Goal: Task Accomplishment & Management: Complete application form

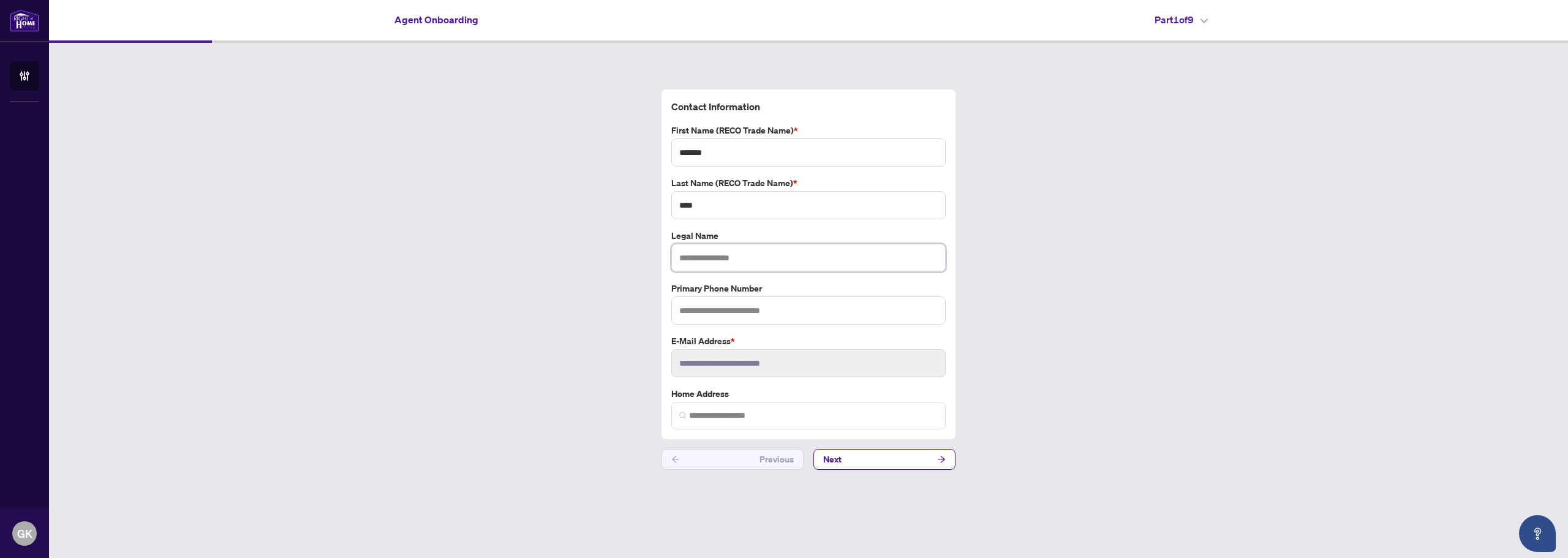
click at [699, 261] on input "text" at bounding box center [809, 258] width 274 height 28
click at [699, 316] on input "text" at bounding box center [809, 311] width 274 height 28
type input "*"
click at [701, 413] on input "search" at bounding box center [813, 416] width 249 height 13
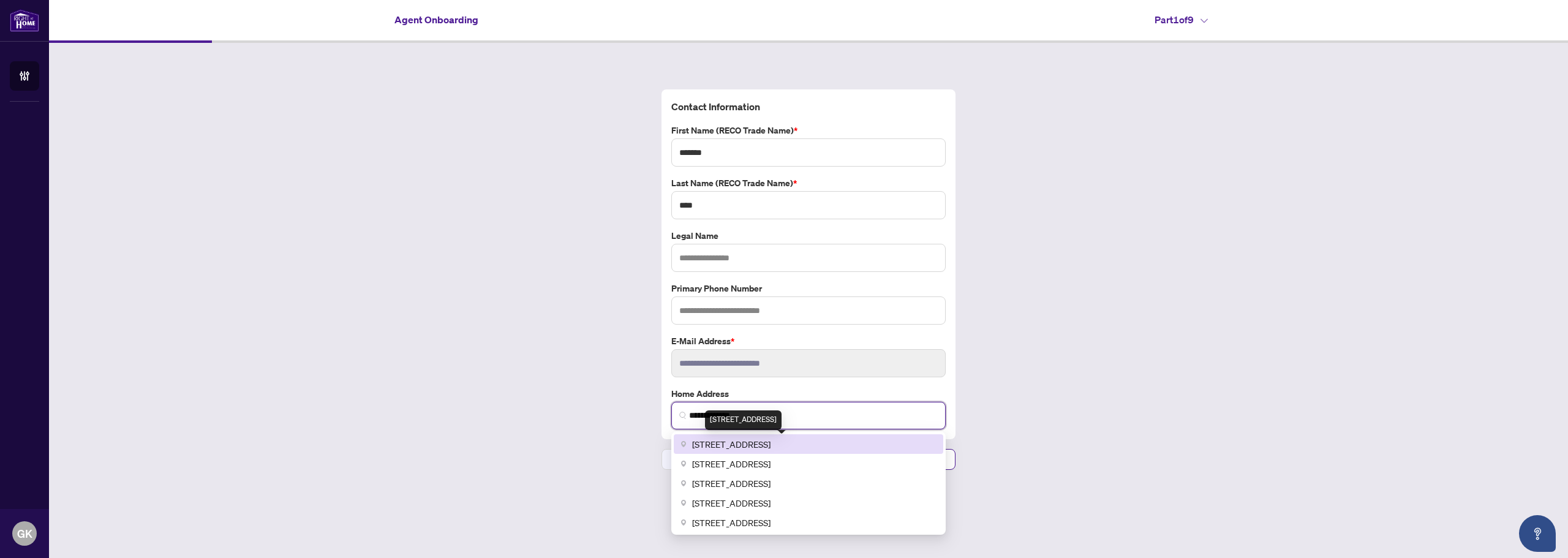
click at [723, 441] on span "[STREET_ADDRESS]" at bounding box center [731, 444] width 79 height 13
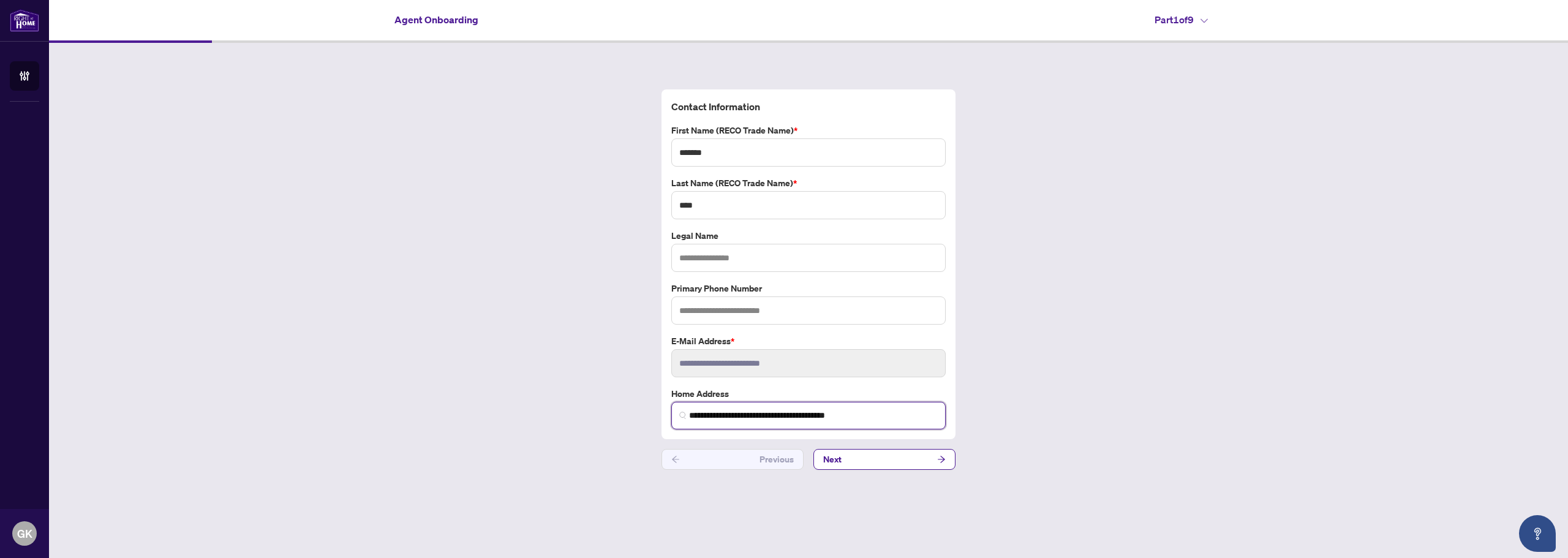
type input "**********"
click at [725, 306] on input "text" at bounding box center [809, 311] width 274 height 28
type input "**********"
click at [872, 463] on button "Next" at bounding box center [885, 460] width 142 height 21
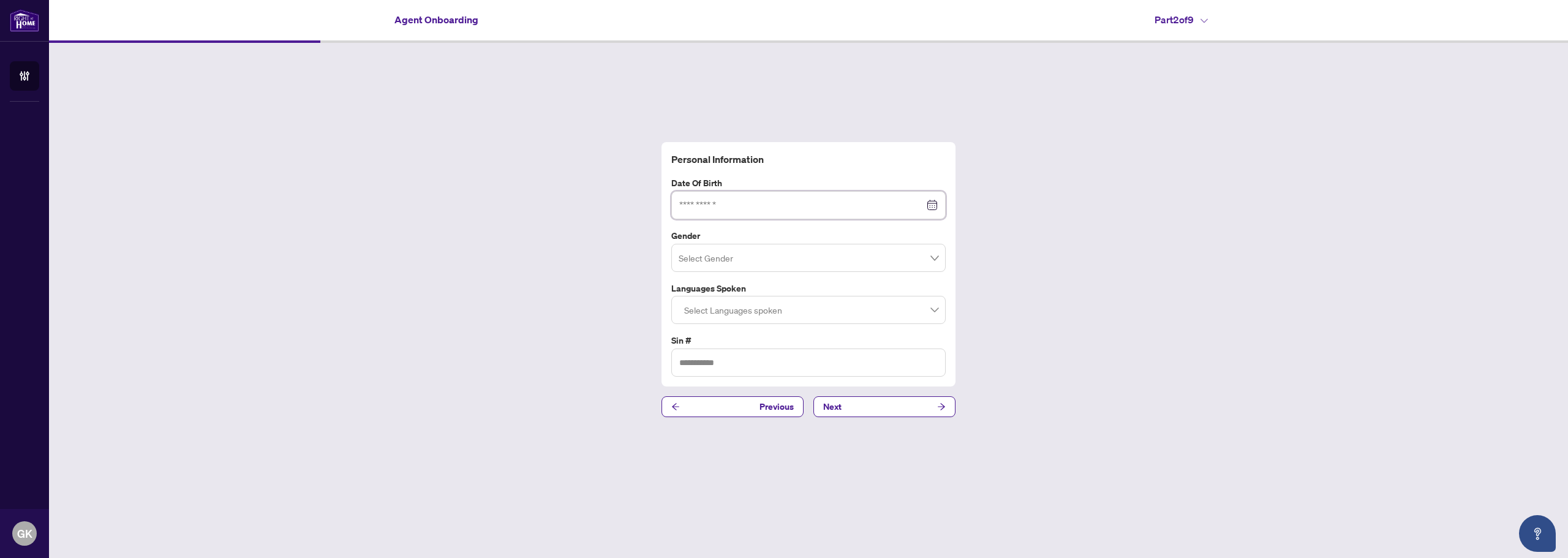
click at [743, 207] on input at bounding box center [802, 205] width 245 height 13
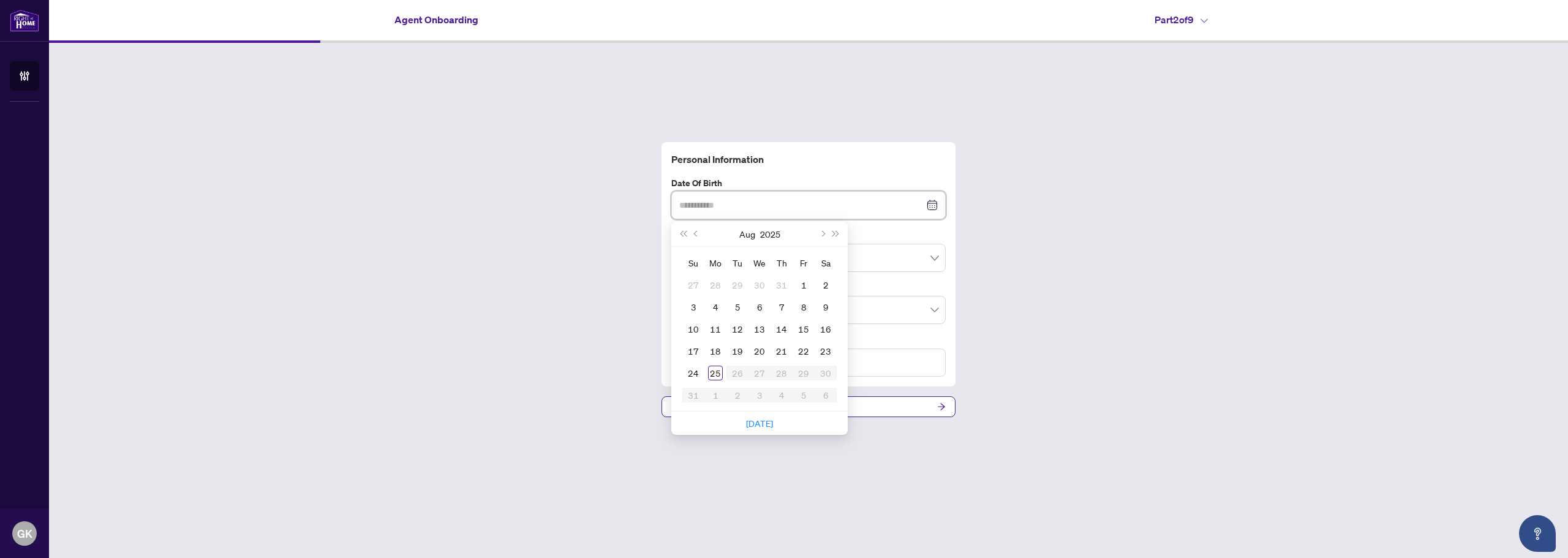
type input "**********"
click at [704, 232] on div "[DATE]" at bounding box center [759, 233] width 112 height 24
click at [699, 232] on button "Previous month (PageUp)" at bounding box center [696, 233] width 13 height 24
click at [752, 236] on button "[DATE]" at bounding box center [747, 233] width 27 height 24
click at [756, 261] on div "Feb" at bounding box center [759, 267] width 37 height 15
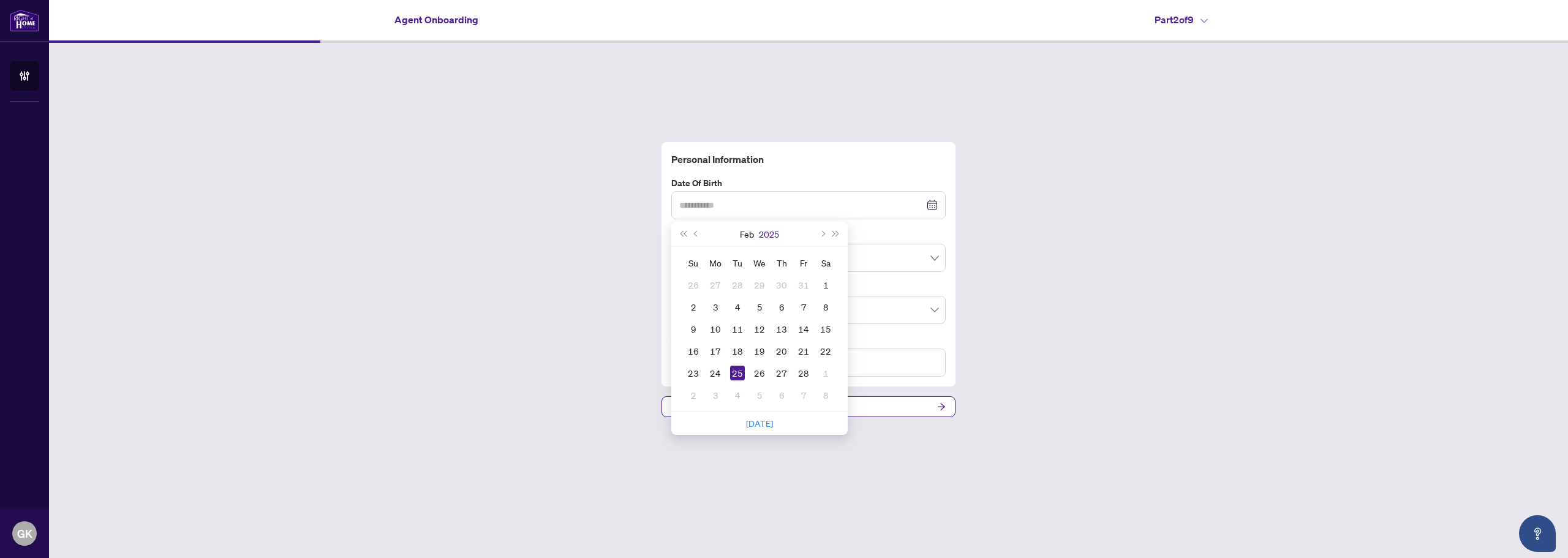
click at [765, 232] on button "2025" at bounding box center [769, 233] width 21 height 24
click at [706, 206] on input "**********" at bounding box center [802, 205] width 245 height 13
drag, startPoint x: 720, startPoint y: 205, endPoint x: 731, endPoint y: 206, distance: 11.0
click at [731, 206] on input "**********" at bounding box center [802, 205] width 245 height 13
drag, startPoint x: 709, startPoint y: 202, endPoint x: 758, endPoint y: 198, distance: 49.2
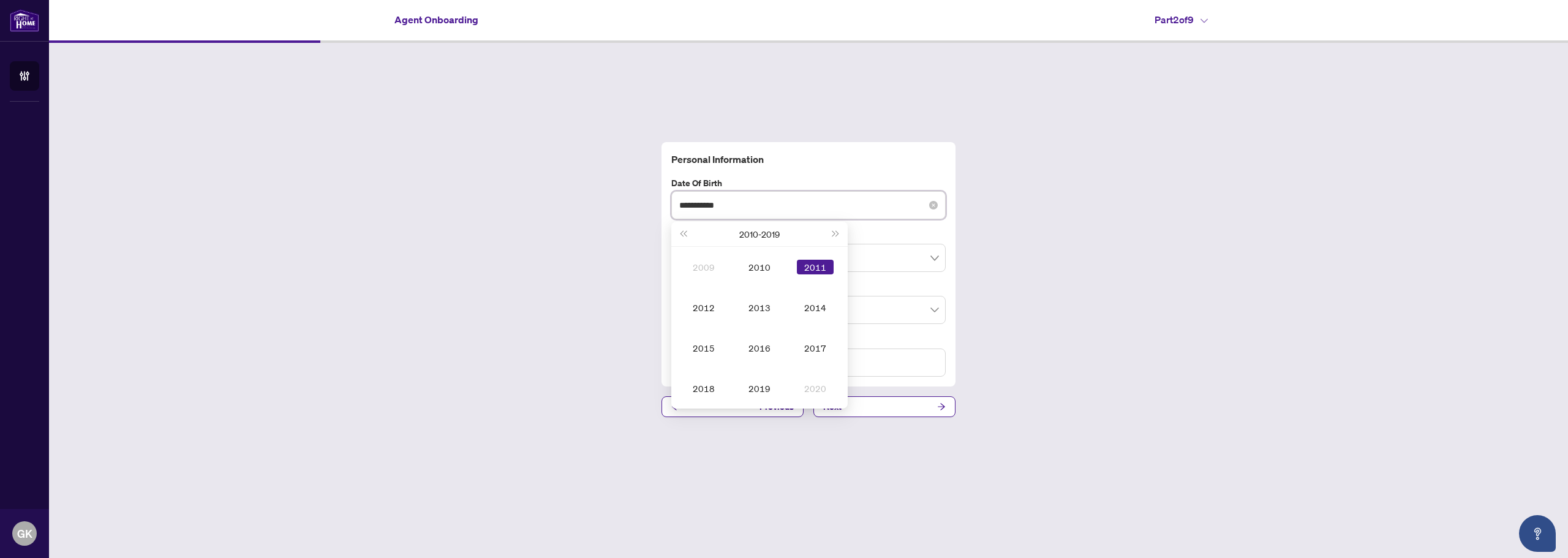
click at [758, 198] on input "**********" at bounding box center [802, 205] width 245 height 13
click at [704, 204] on input "**********" at bounding box center [802, 205] width 245 height 13
type input "**********"
click at [888, 222] on div "**********" at bounding box center [808, 264] width 284 height 225
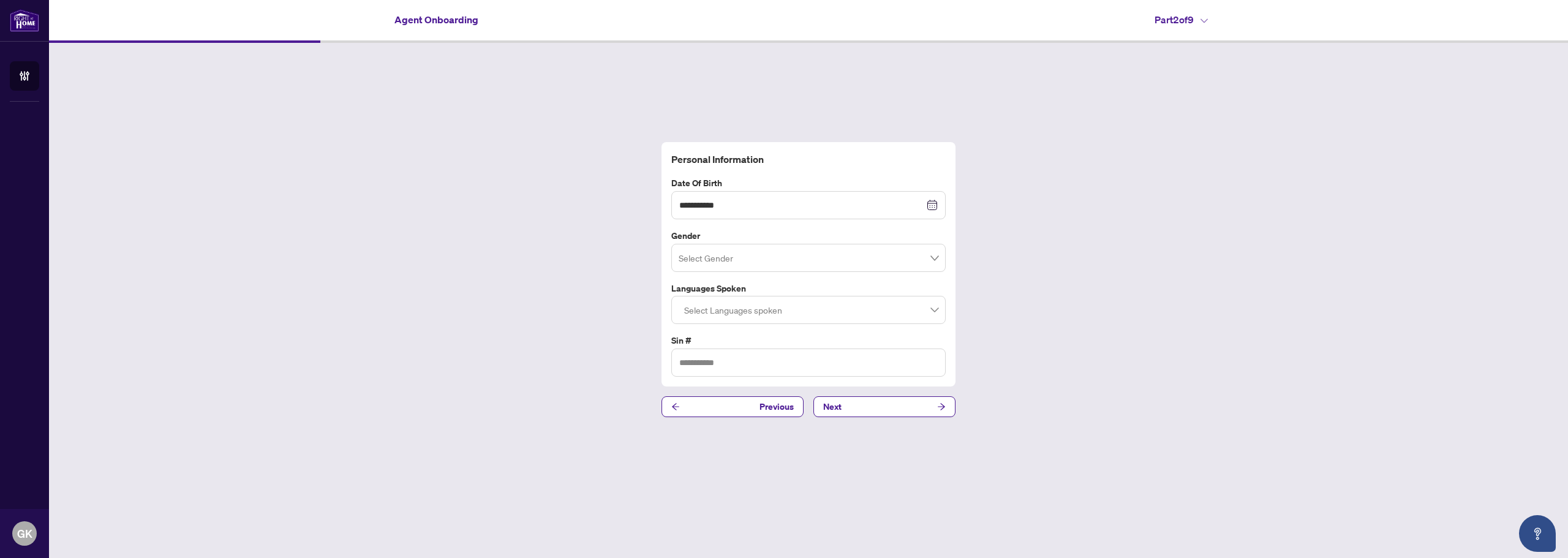
click at [728, 258] on input "search" at bounding box center [803, 260] width 249 height 27
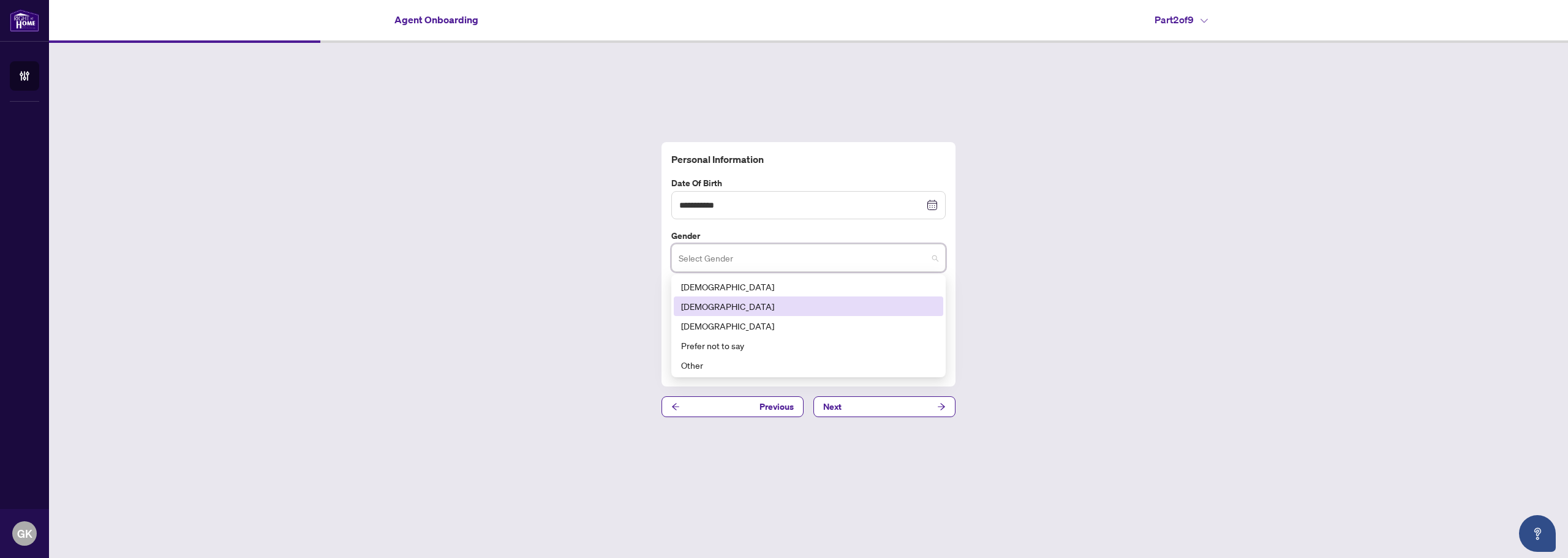
click at [718, 311] on div "[DEMOGRAPHIC_DATA]" at bounding box center [808, 306] width 255 height 13
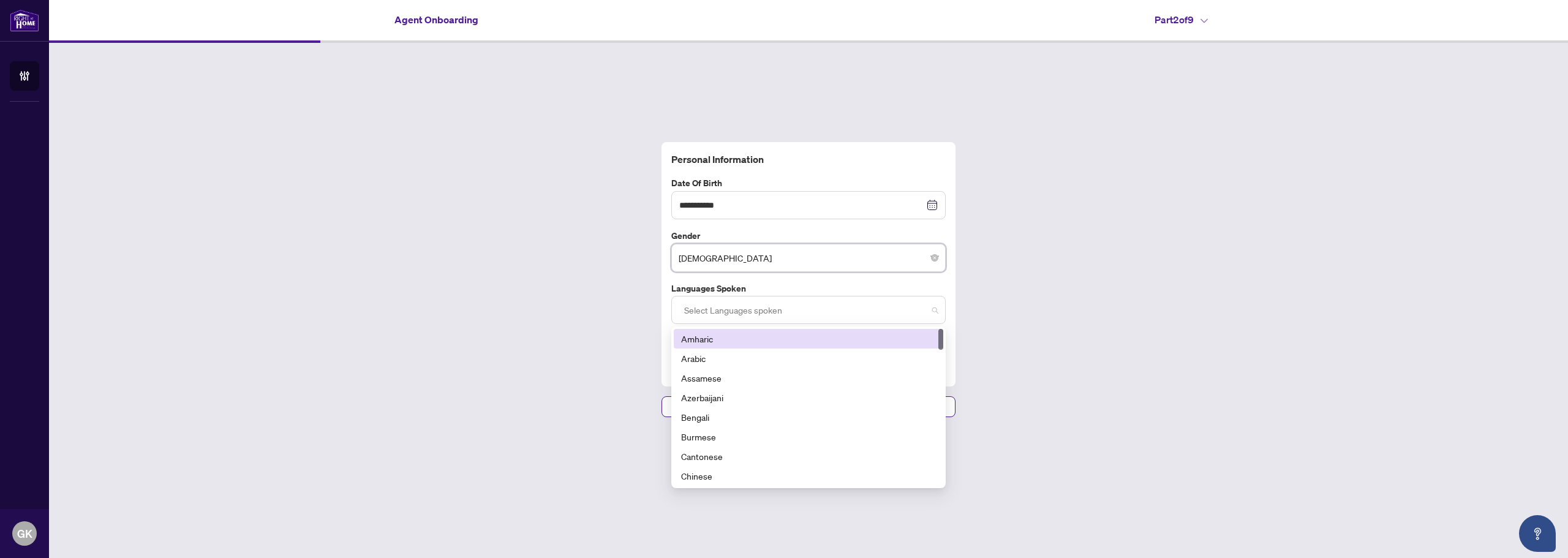
click at [696, 302] on div at bounding box center [809, 310] width 258 height 22
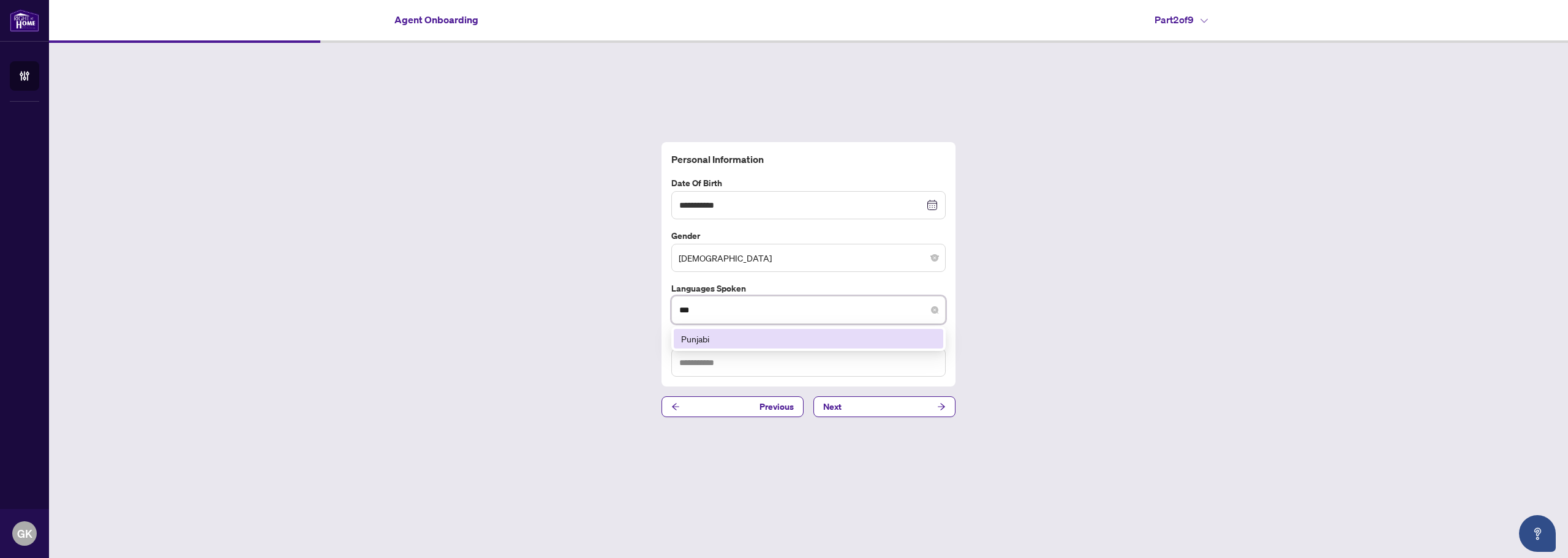
type input "****"
click at [695, 339] on div "Punjabi" at bounding box center [808, 338] width 255 height 13
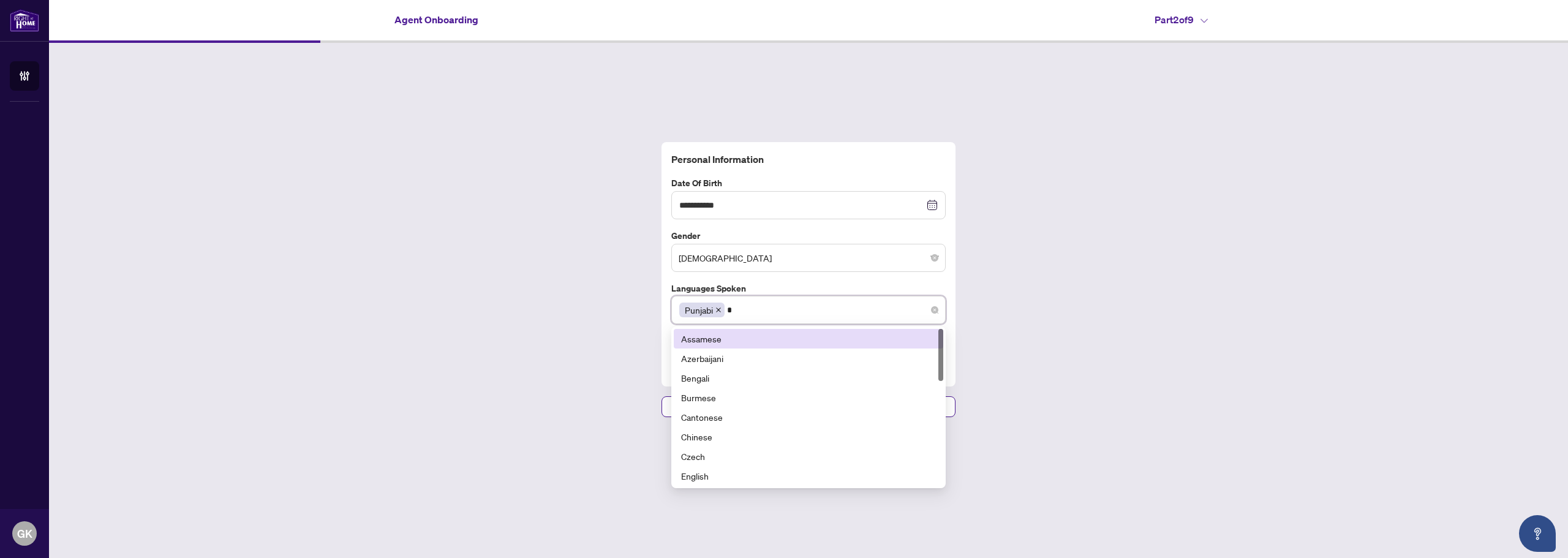
type input "**"
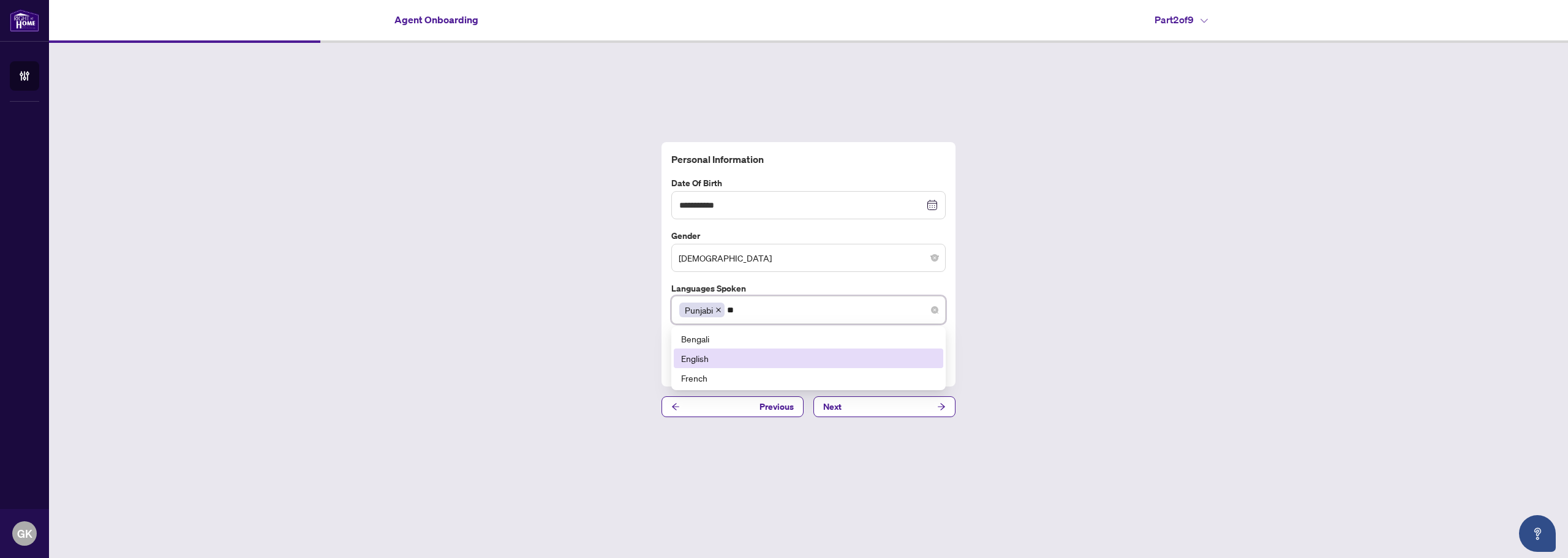
click at [733, 357] on div "English" at bounding box center [808, 358] width 255 height 13
type input "*****"
click at [821, 334] on div "Hindi" at bounding box center [808, 338] width 255 height 13
click at [1082, 377] on div "**********" at bounding box center [809, 279] width 1519 height 474
click at [718, 354] on input "text" at bounding box center [809, 363] width 274 height 28
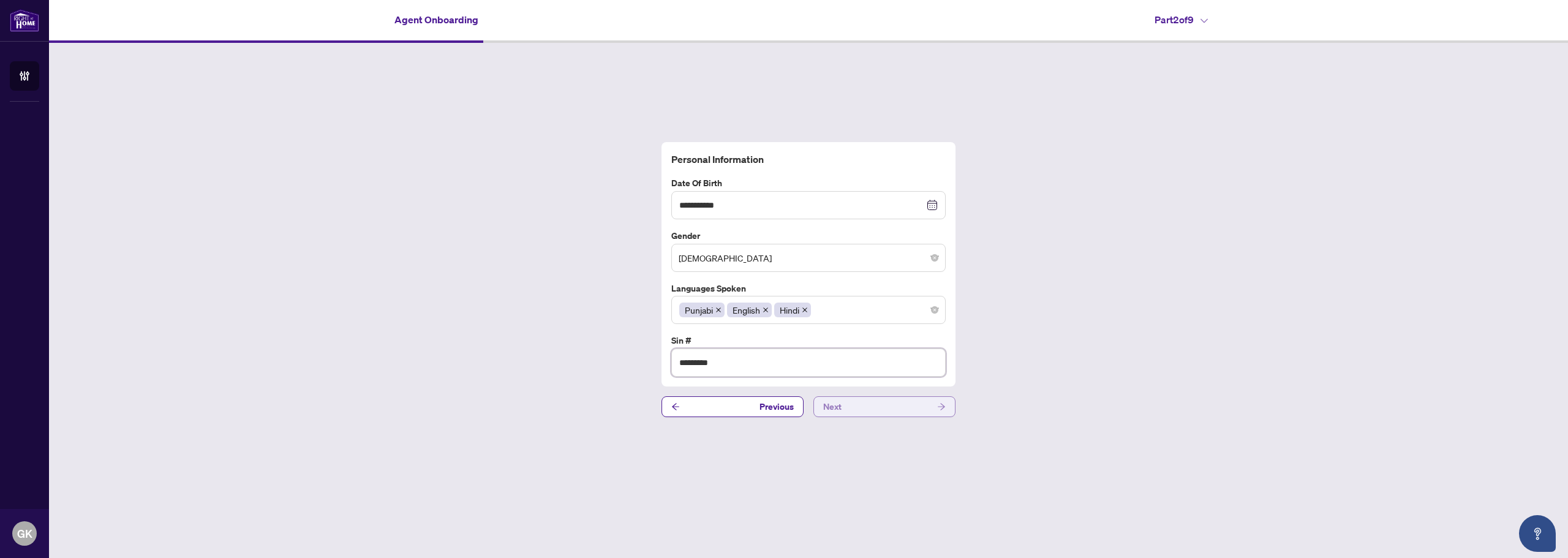
type input "*********"
click at [853, 402] on button "Next" at bounding box center [885, 407] width 142 height 21
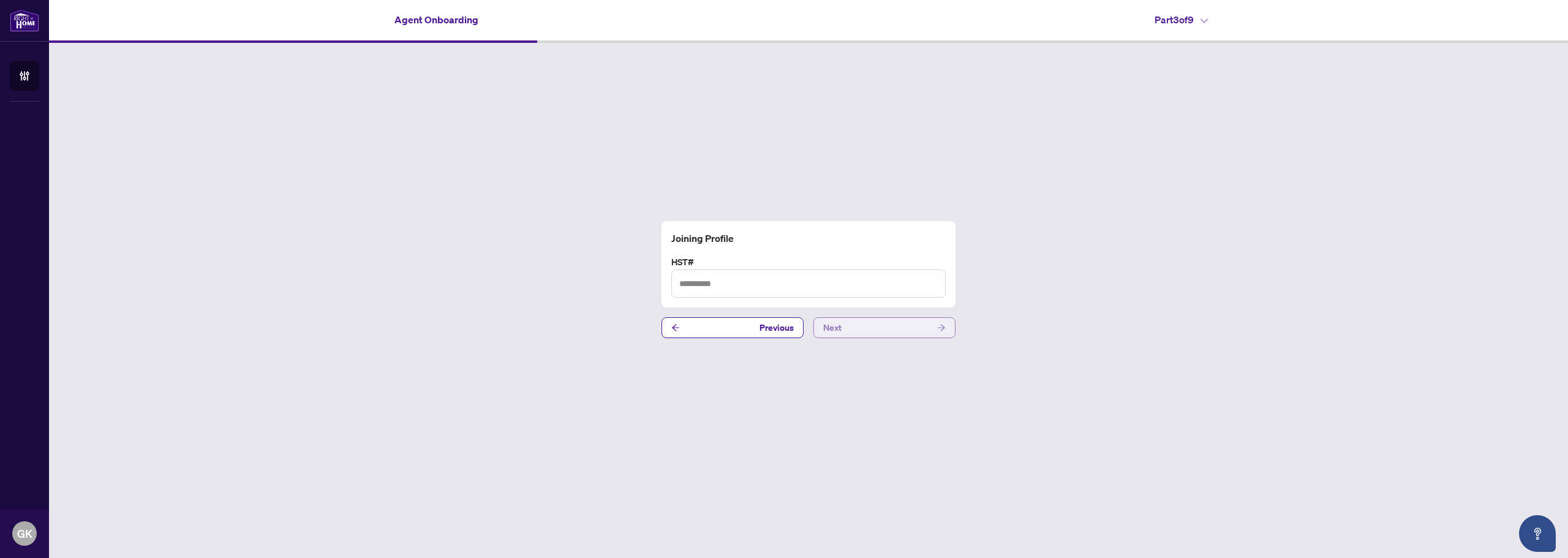
click at [897, 332] on button "Next" at bounding box center [885, 327] width 142 height 21
click at [875, 316] on button "Next" at bounding box center [885, 320] width 142 height 21
click at [698, 286] on span "Yes" at bounding box center [693, 283] width 24 height 13
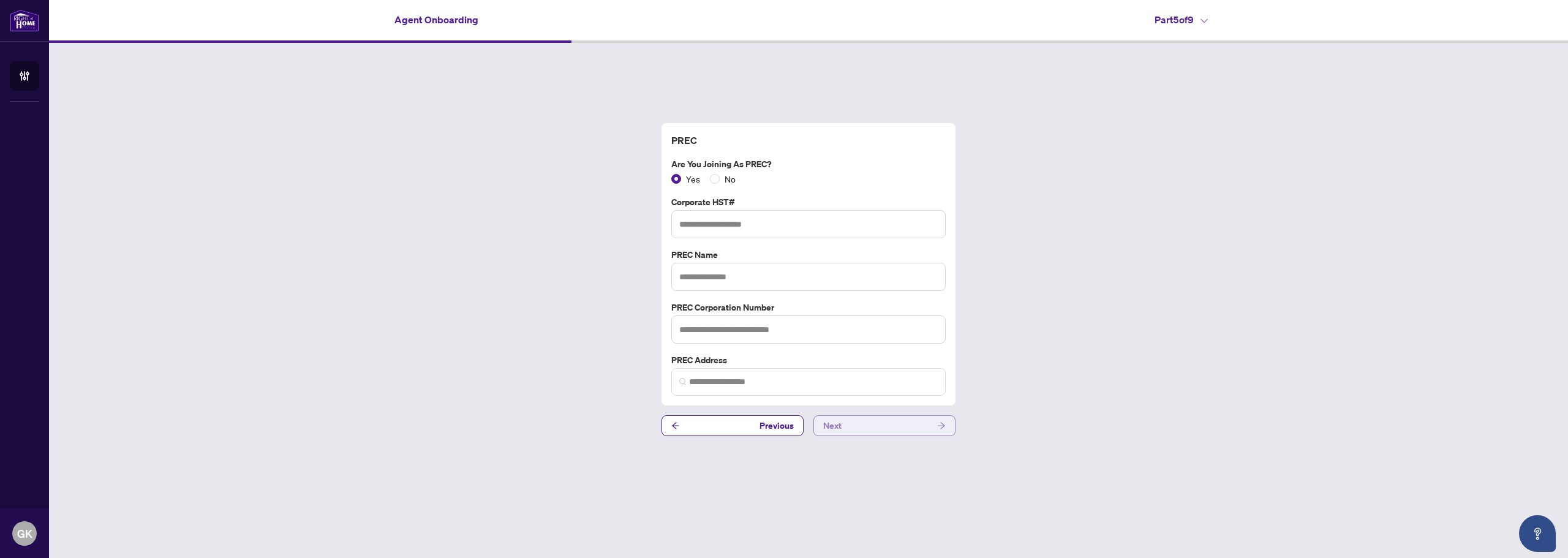
click at [873, 427] on button "Next" at bounding box center [885, 426] width 142 height 21
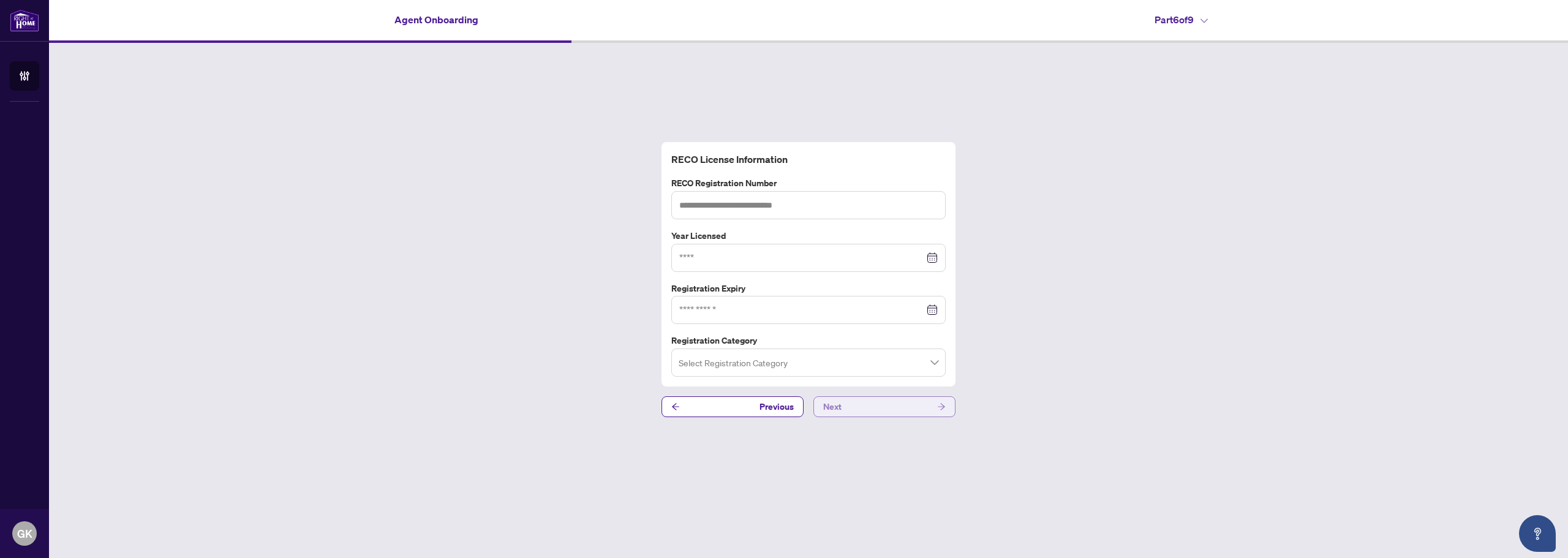
click at [851, 414] on button "Next" at bounding box center [885, 407] width 142 height 21
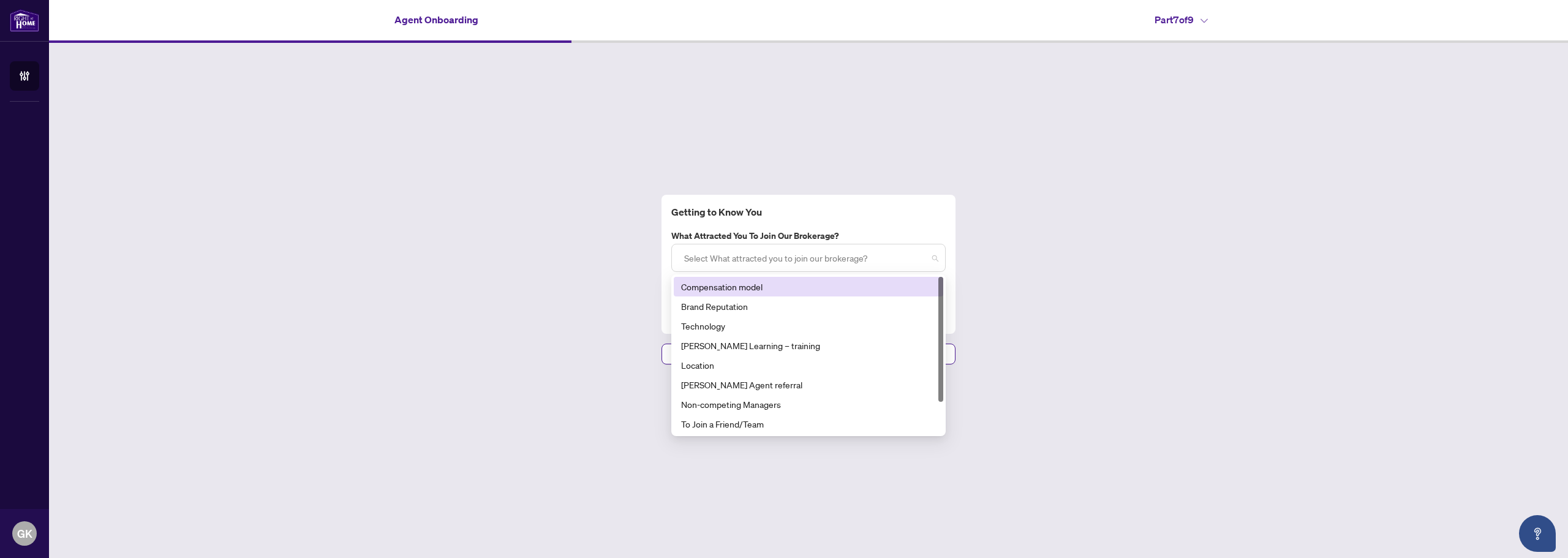
click at [802, 256] on div at bounding box center [809, 258] width 258 height 22
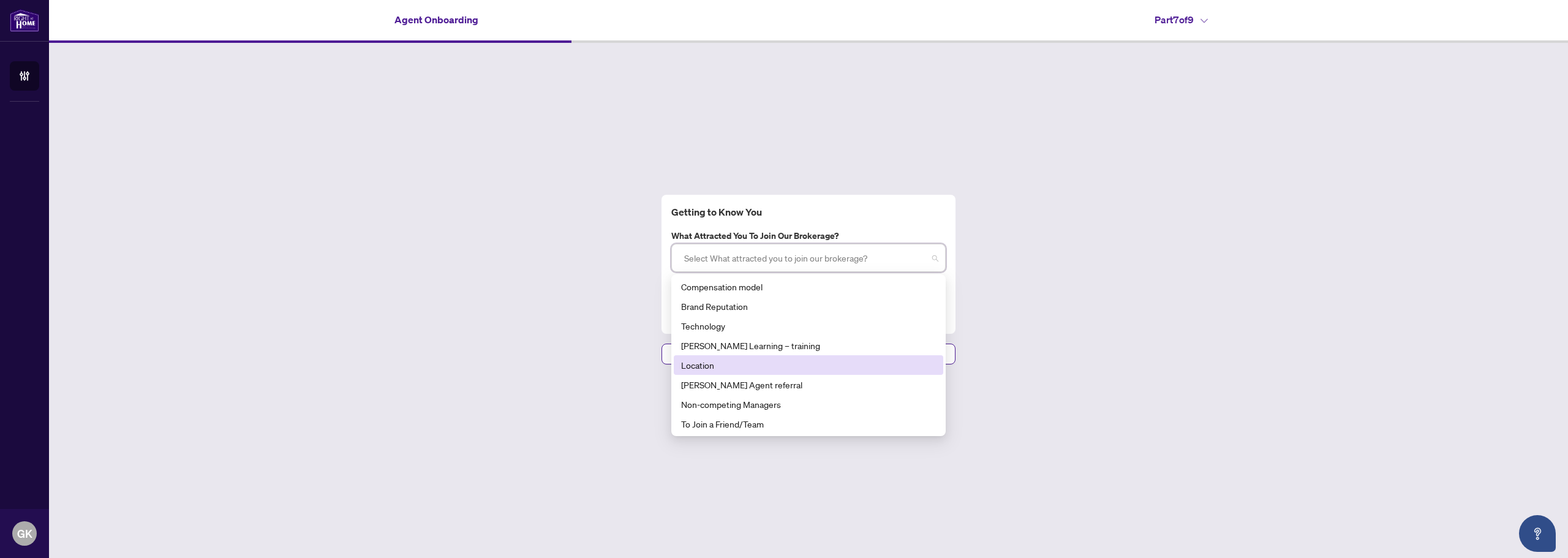
click at [706, 363] on div "Location" at bounding box center [808, 365] width 255 height 13
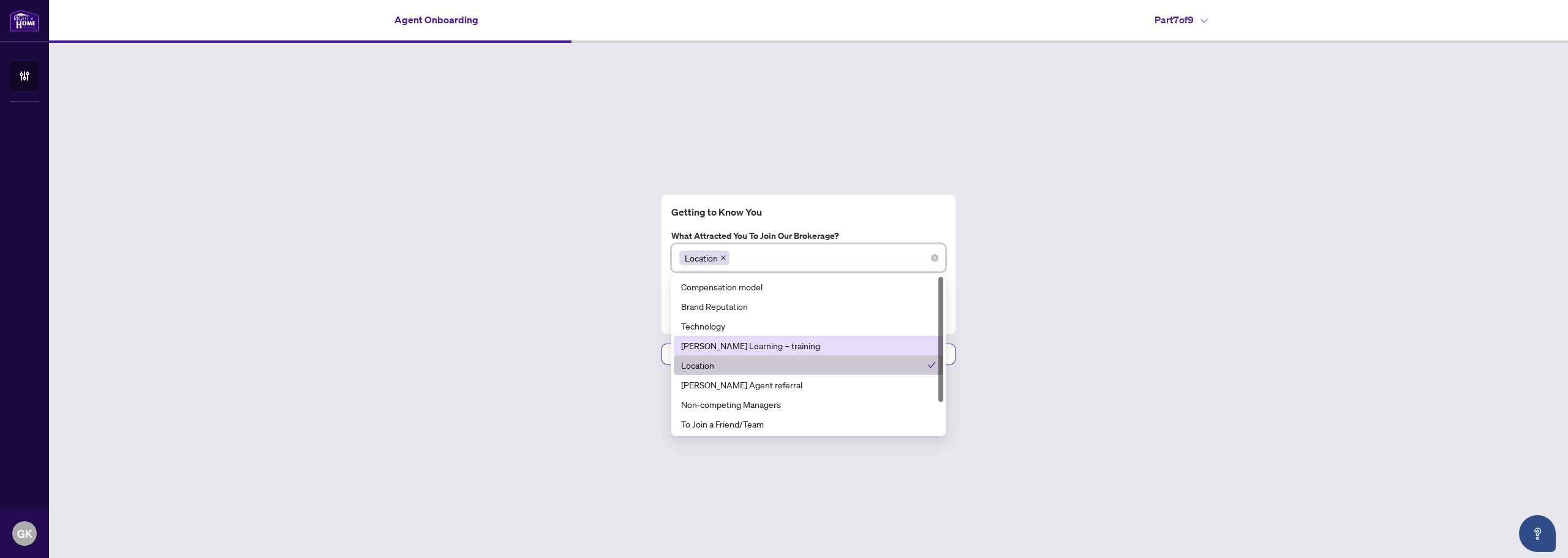
click at [756, 342] on div "[PERSON_NAME] Learning – training" at bounding box center [808, 346] width 255 height 13
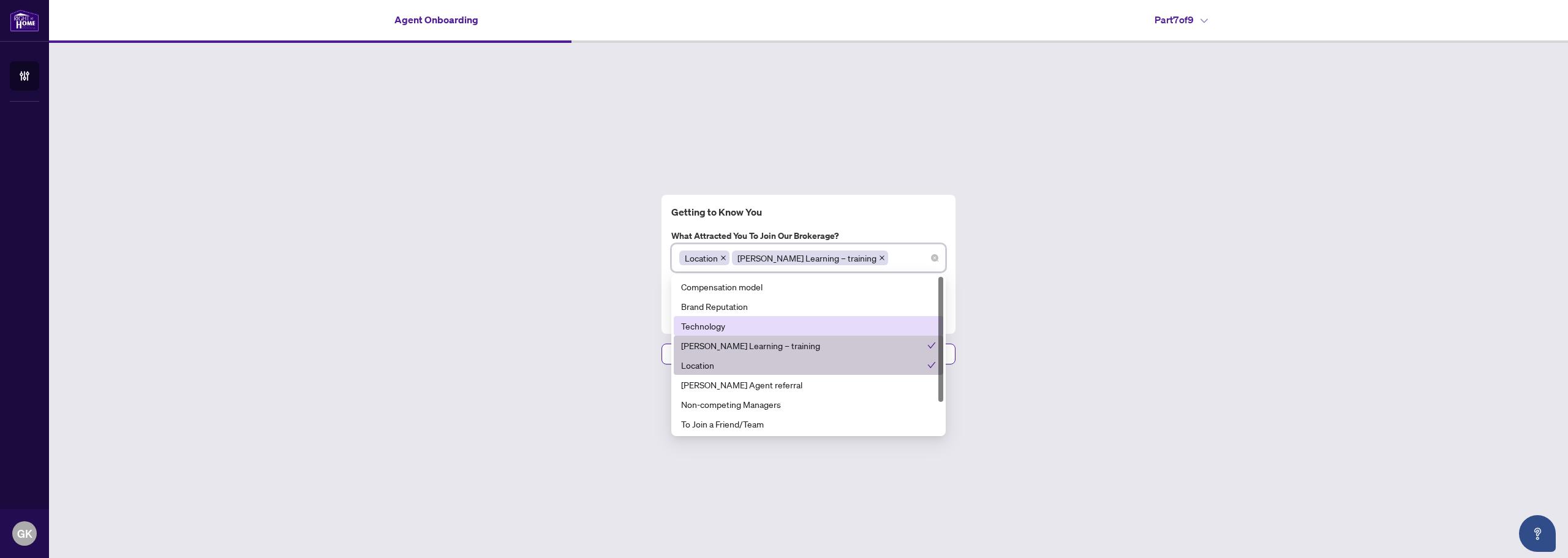
click at [1091, 326] on div "Getting to Know You What attracted you to join our brokerage? Location [PERSON_…" at bounding box center [809, 279] width 1519 height 474
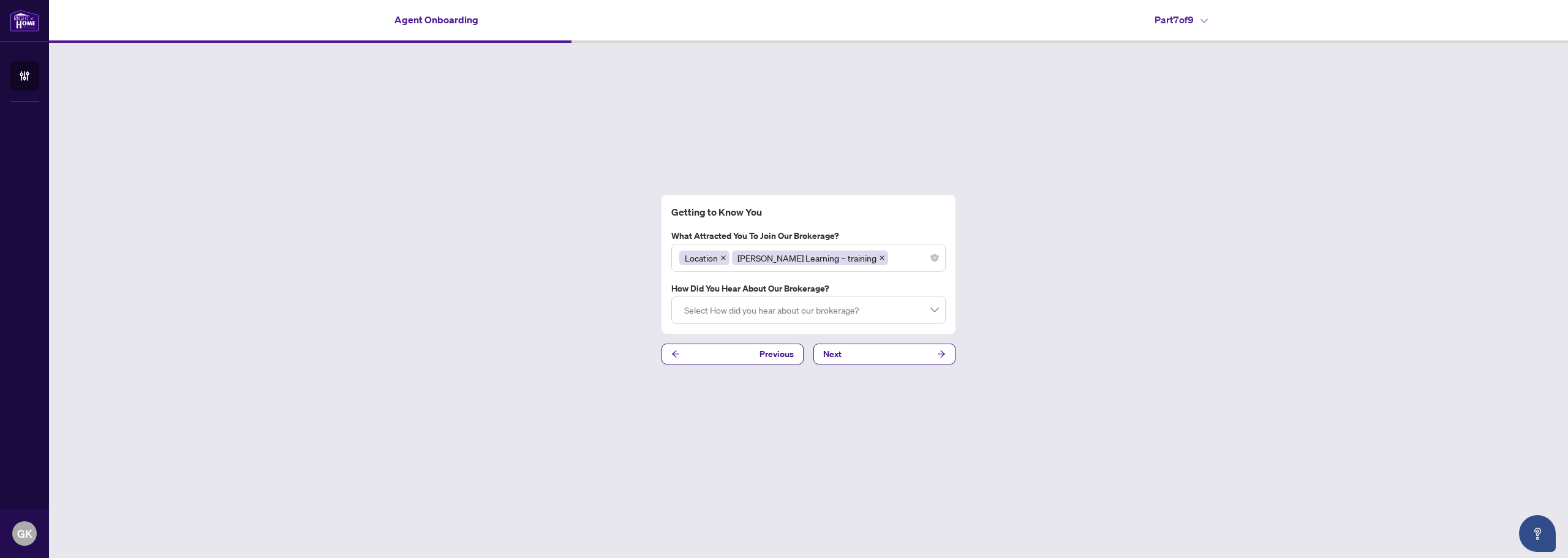
click at [814, 316] on div at bounding box center [809, 310] width 258 height 22
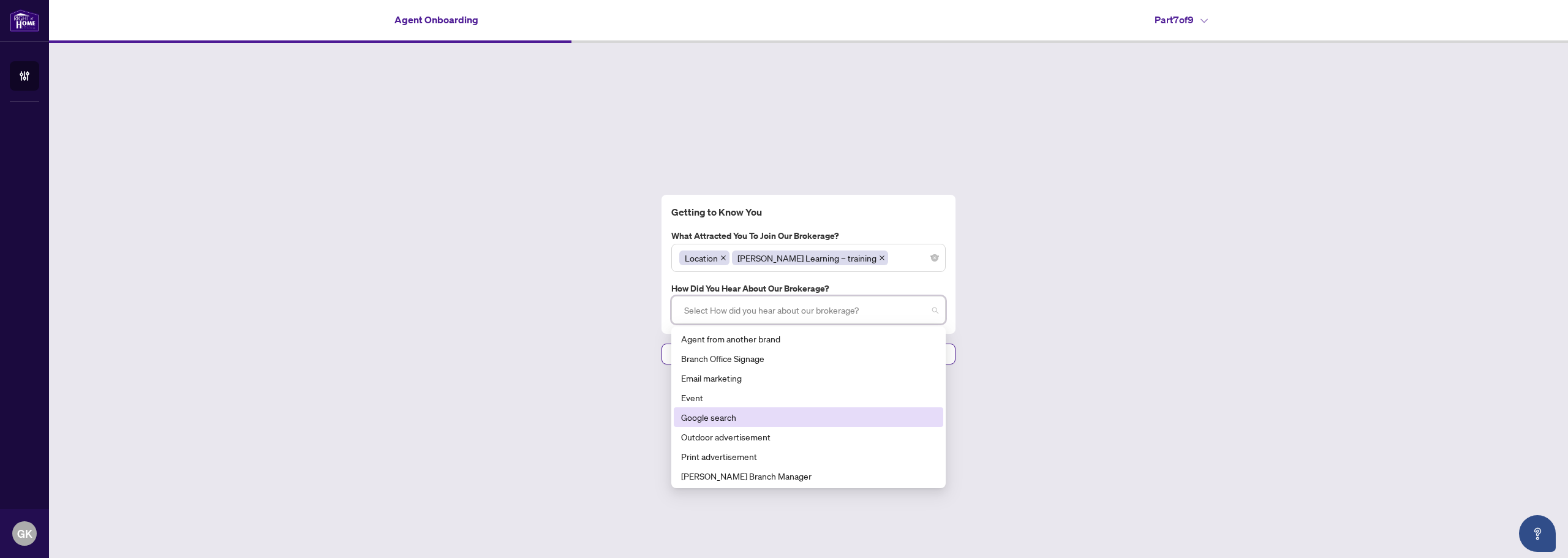
click at [728, 421] on div "Google search" at bounding box center [808, 417] width 255 height 13
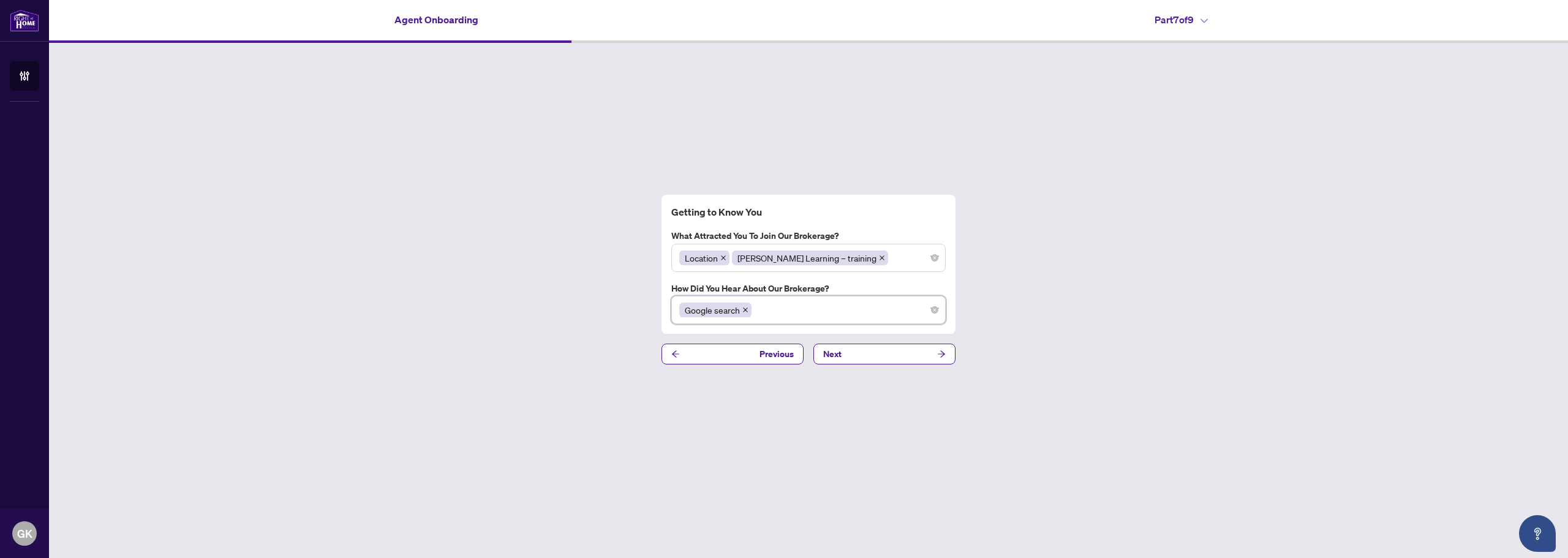
click at [1080, 317] on div "Getting to Know You What attracted you to join our brokerage? Location [PERSON_…" at bounding box center [809, 279] width 1519 height 474
click at [920, 362] on button "Next" at bounding box center [885, 354] width 142 height 21
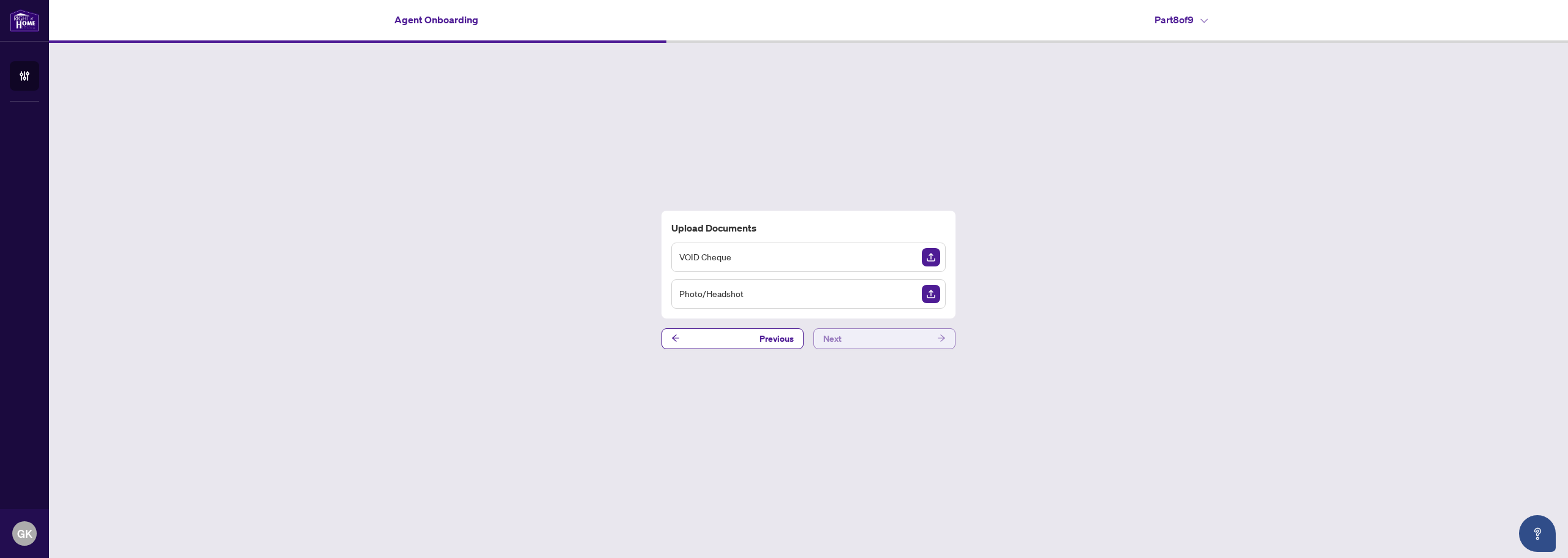
click at [895, 337] on button "Next" at bounding box center [885, 338] width 142 height 21
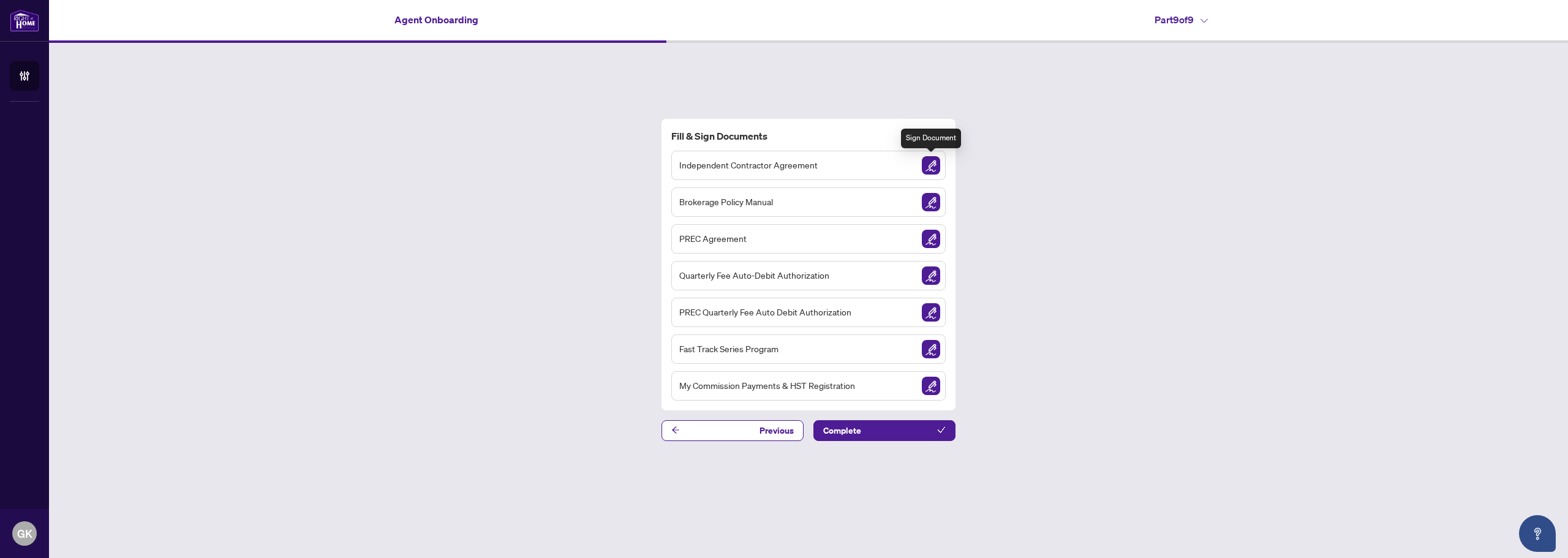
click at [927, 165] on img "Sign Document" at bounding box center [930, 165] width 18 height 18
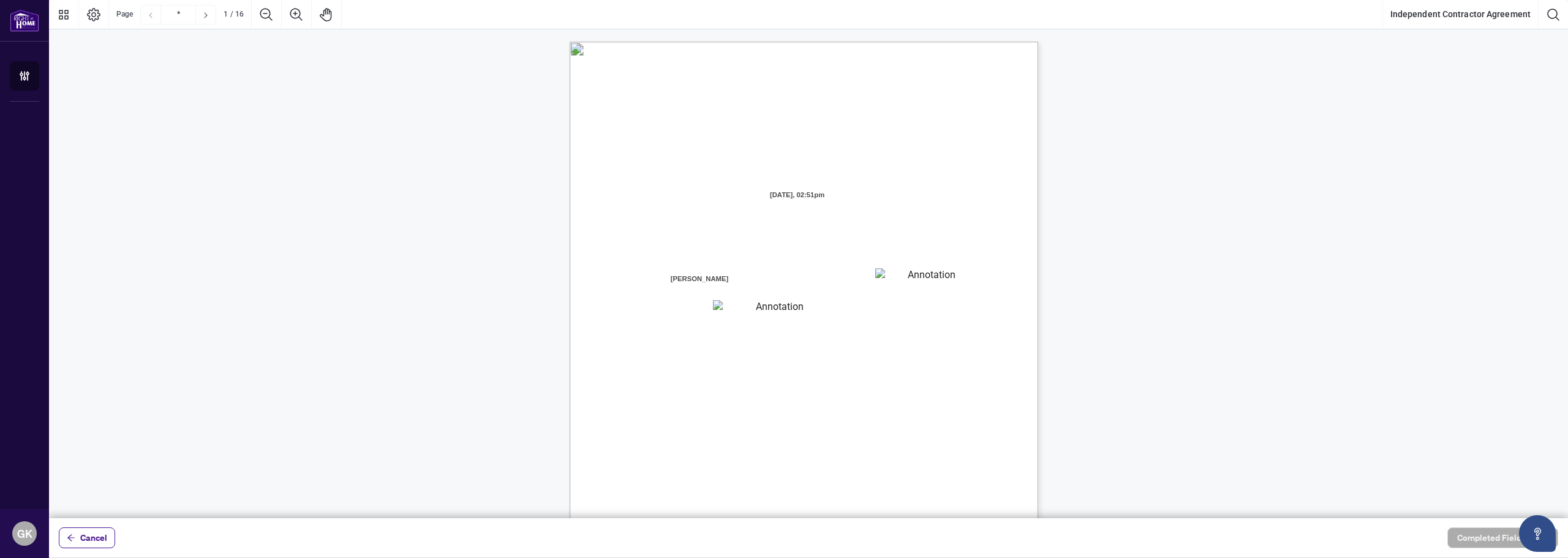
click at [928, 272] on textarea "01JXFR56RBW9B4NE74B50HY96A" at bounding box center [926, 278] width 102 height 18
click at [922, 280] on textarea "01JXFR56RBW9B4NE74B50HY96A" at bounding box center [926, 278] width 102 height 18
click at [923, 275] on textarea "01JXFR56RBW9B4NE74B50HY96A" at bounding box center [926, 278] width 102 height 18
click at [879, 281] on textarea "01JXFR56RBW9B4NE74B50HY96A" at bounding box center [926, 278] width 102 height 18
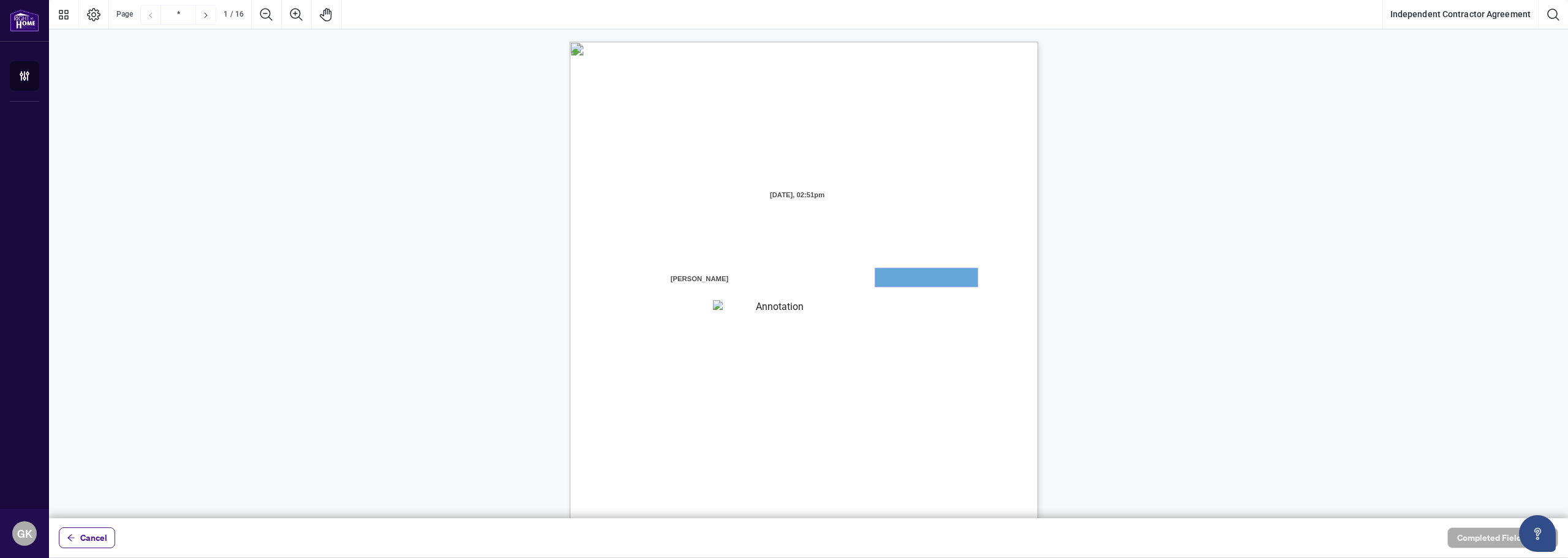
click at [897, 272] on textarea "01JXFR56RBW9B4NE74B50HY96A" at bounding box center [926, 278] width 102 height 18
drag, startPoint x: 762, startPoint y: 310, endPoint x: 787, endPoint y: 307, distance: 25.2
click at [762, 310] on textarea "01JXFR5G7WY784SRRAXFKCWCJR" at bounding box center [775, 308] width 124 height 17
click at [919, 286] on textarea "01JXFR56RBW9B4NE74B50HY96A" at bounding box center [926, 278] width 102 height 18
click at [918, 276] on textarea "01JXFR56RBW9B4NE74B50HY96A" at bounding box center [926, 278] width 102 height 18
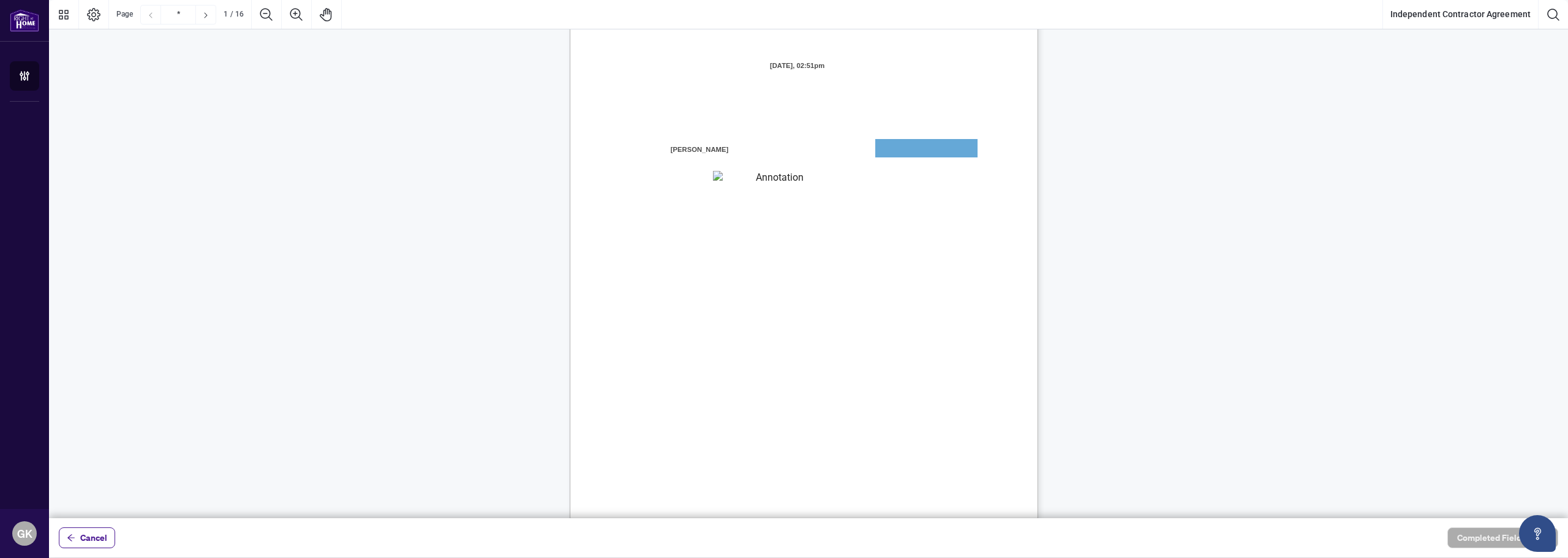
scroll to position [184, 0]
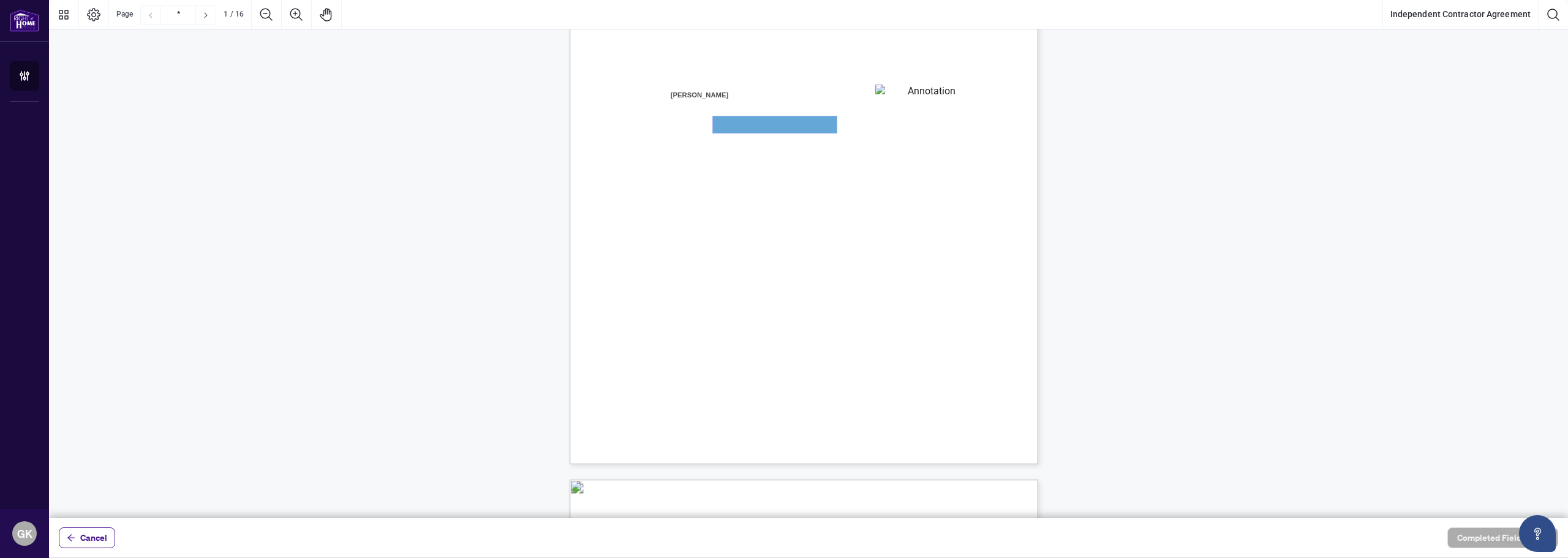
click at [763, 125] on textarea "01JXFR5G7WY784SRRAXFKCWCJR" at bounding box center [775, 125] width 124 height 17
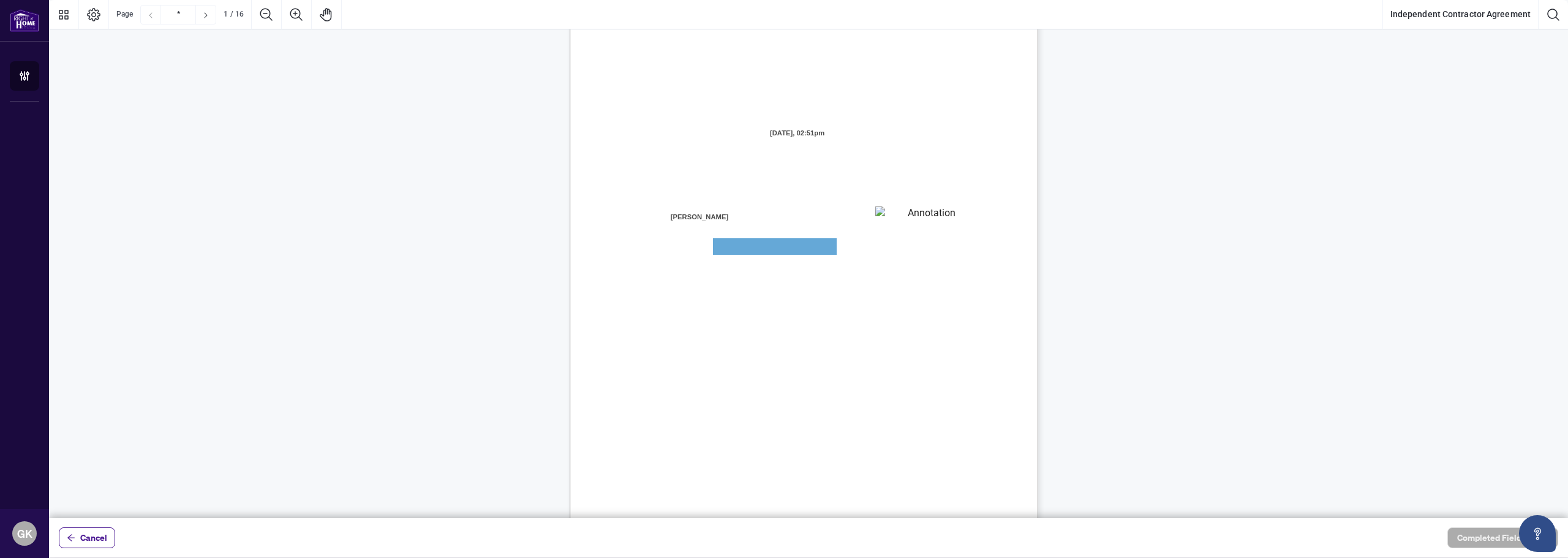
scroll to position [61, 0]
click at [902, 218] on textarea "01JXFR56RBW9B4NE74B50HY96A" at bounding box center [926, 216] width 102 height 18
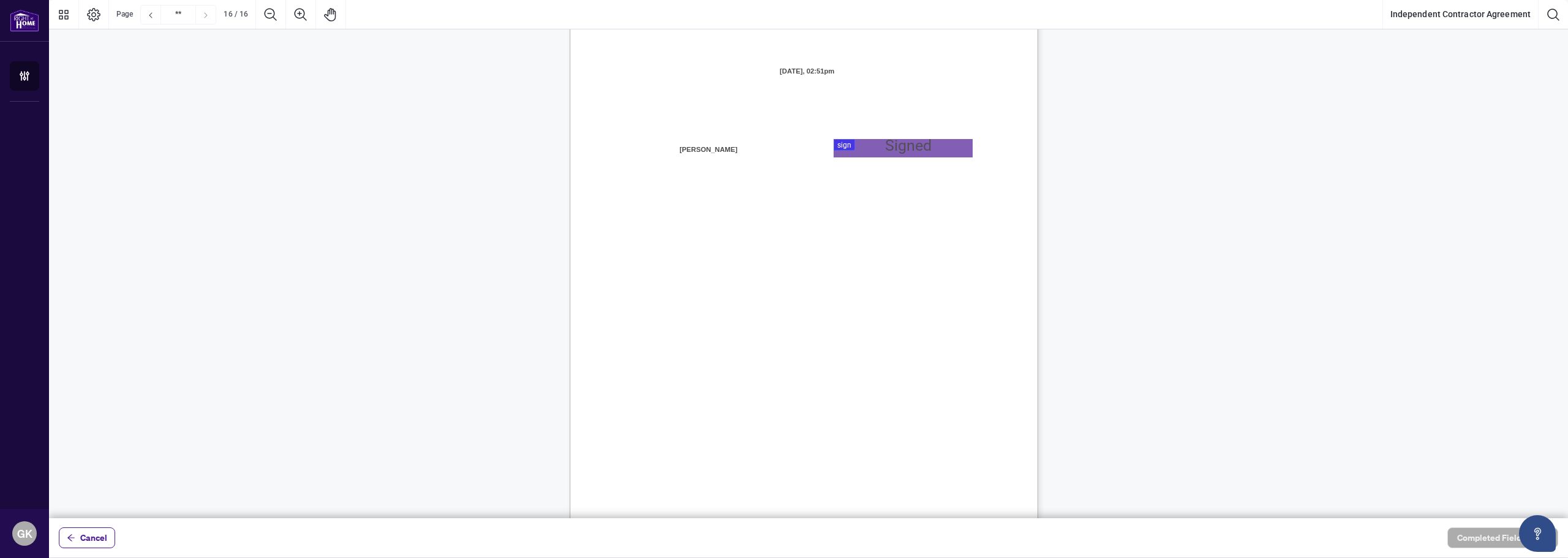
scroll to position [9193, 0]
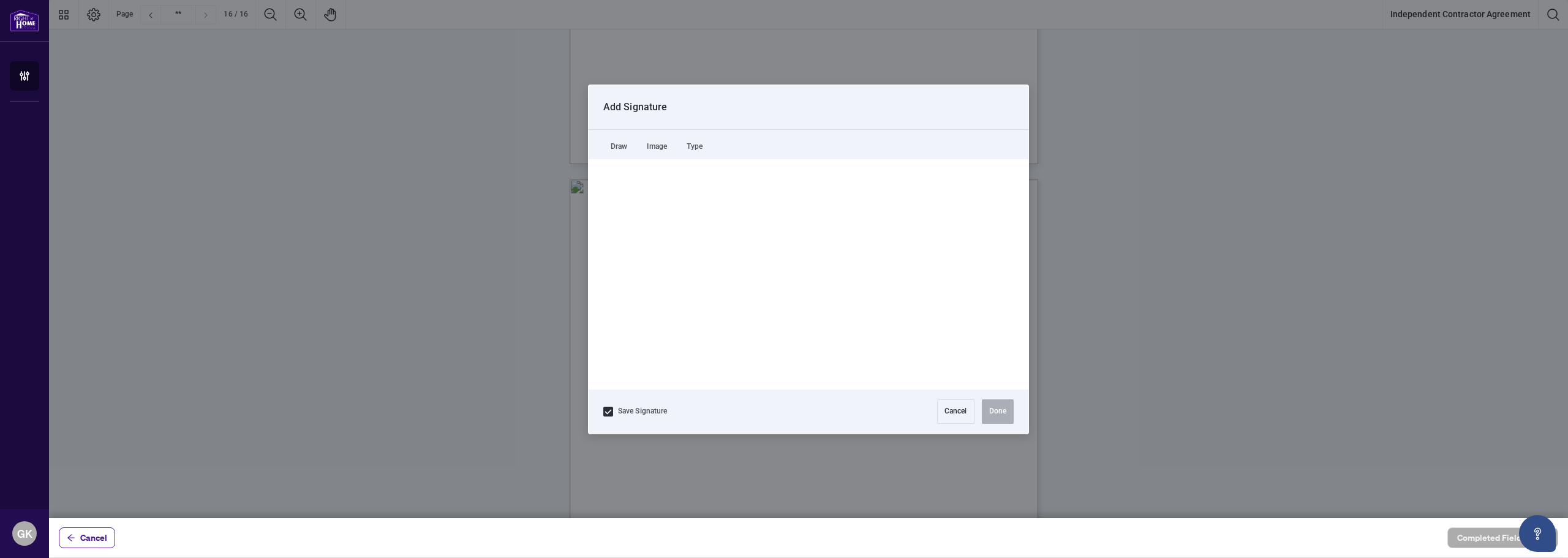
click at [884, 325] on div at bounding box center [809, 259] width 1519 height 518
drag, startPoint x: 691, startPoint y: 281, endPoint x: 754, endPoint y: 305, distance: 67.4
click at [754, 305] on icon "Drawing canvas" at bounding box center [808, 274] width 366 height 151
drag, startPoint x: 754, startPoint y: 242, endPoint x: 765, endPoint y: 247, distance: 12.1
click at [765, 274] on icon "Drawing canvas" at bounding box center [808, 274] width 366 height 151
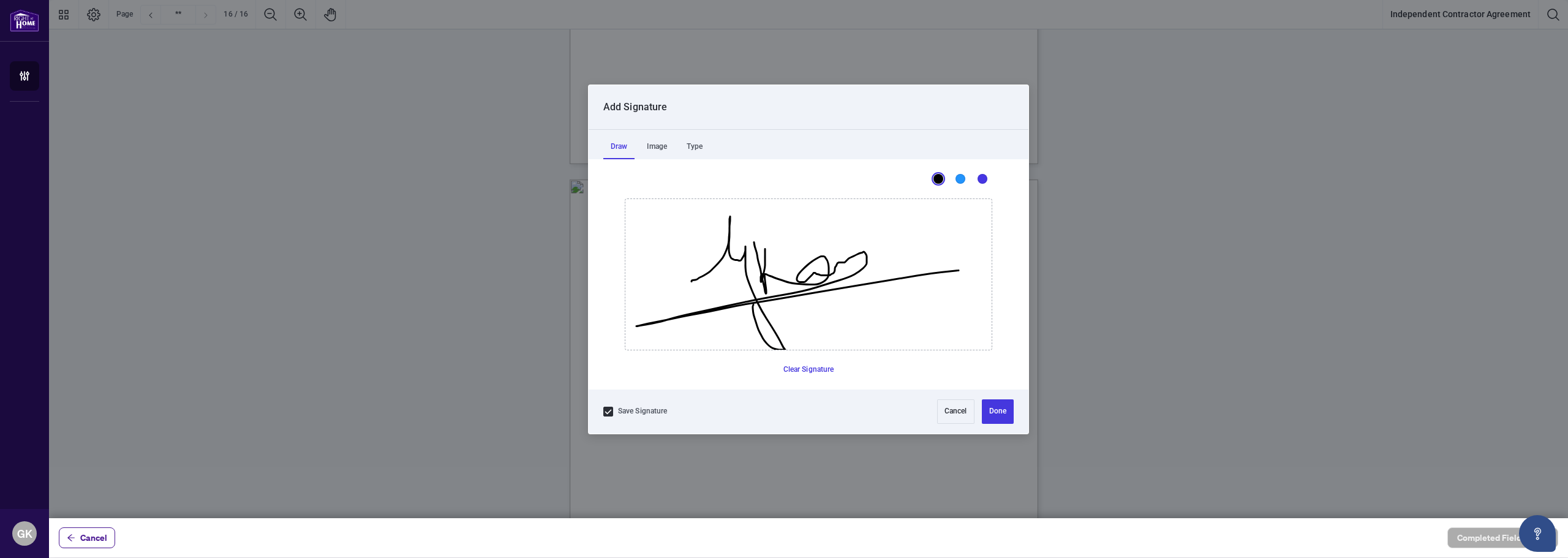
drag, startPoint x: 762, startPoint y: 278, endPoint x: 958, endPoint y: 270, distance: 196.2
click at [958, 270] on icon "Drawing canvas" at bounding box center [808, 274] width 366 height 151
click at [823, 373] on button "Clear Signature" at bounding box center [809, 370] width 61 height 20
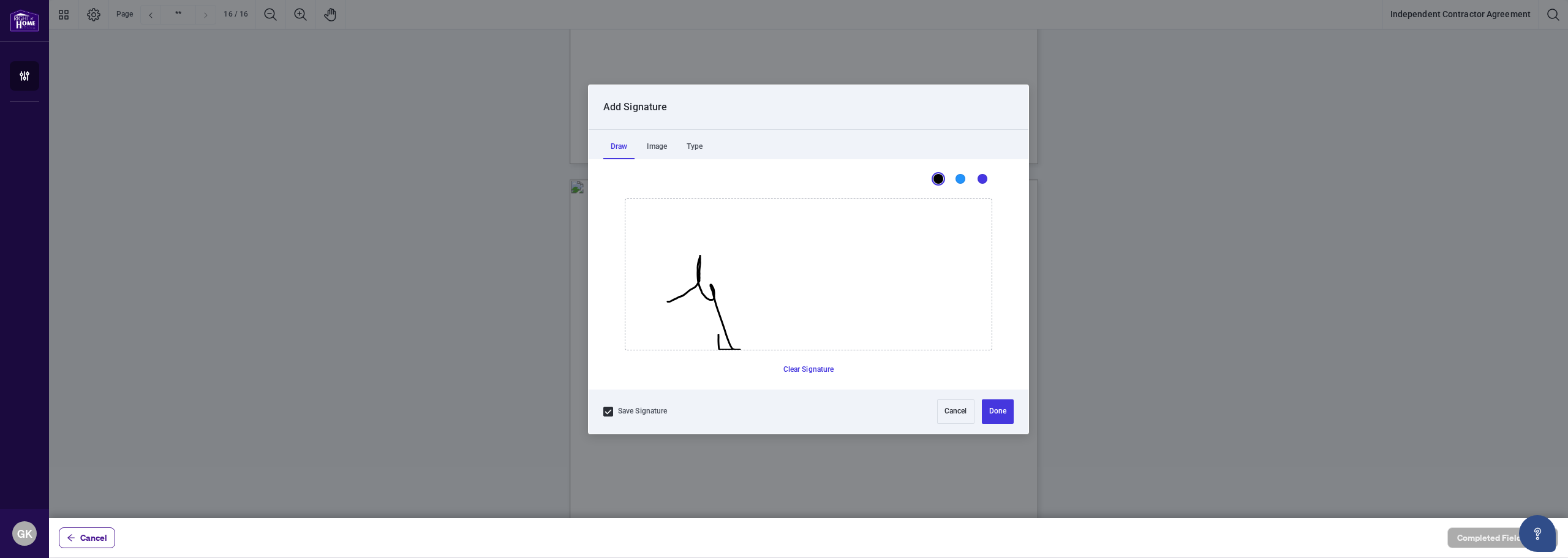
drag, startPoint x: 668, startPoint y: 302, endPoint x: 718, endPoint y: 335, distance: 59.9
click at [718, 335] on icon "Drawing canvas" at bounding box center [808, 274] width 366 height 151
click at [832, 373] on button "Clear Signature" at bounding box center [809, 370] width 61 height 20
drag, startPoint x: 695, startPoint y: 280, endPoint x: 726, endPoint y: 291, distance: 32.9
click at [726, 291] on icon "Drawing canvas" at bounding box center [808, 274] width 366 height 151
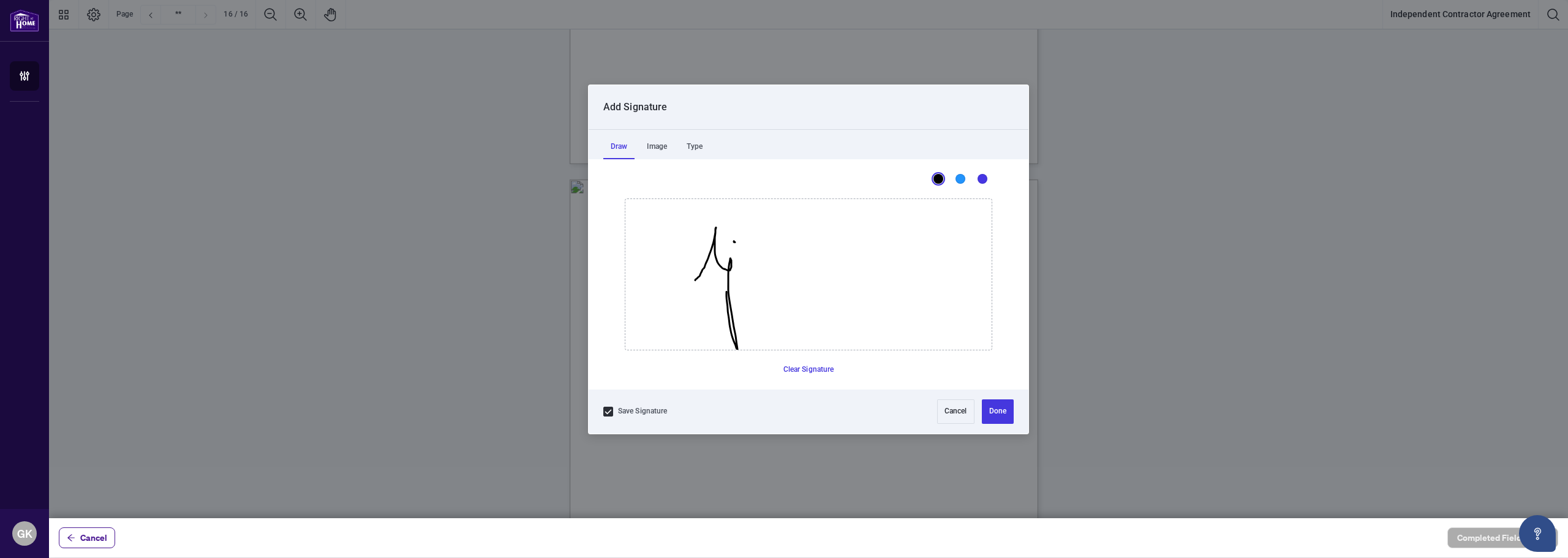
drag, startPoint x: 734, startPoint y: 242, endPoint x: 737, endPoint y: 264, distance: 22.2
click at [736, 278] on icon "Drawing canvas" at bounding box center [808, 274] width 366 height 151
drag, startPoint x: 745, startPoint y: 242, endPoint x: 824, endPoint y: 288, distance: 91.4
click at [824, 288] on icon "Drawing canvas" at bounding box center [808, 274] width 366 height 151
click at [996, 407] on button "Done" at bounding box center [997, 411] width 32 height 24
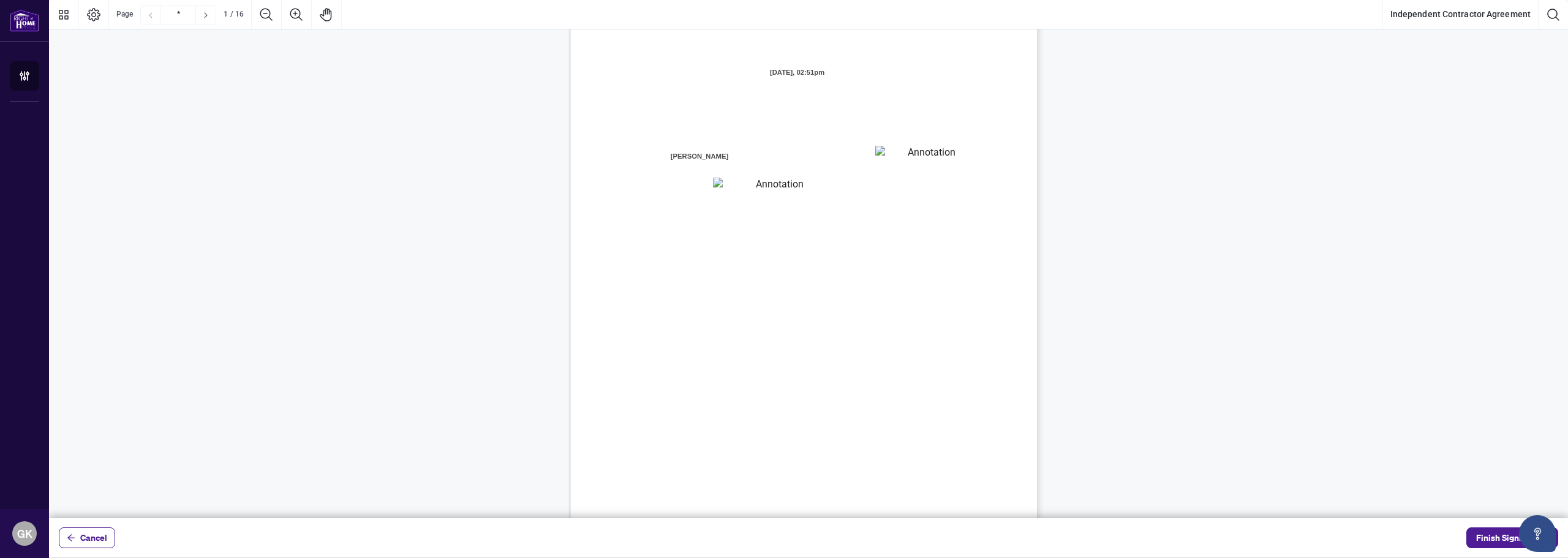
scroll to position [0, 0]
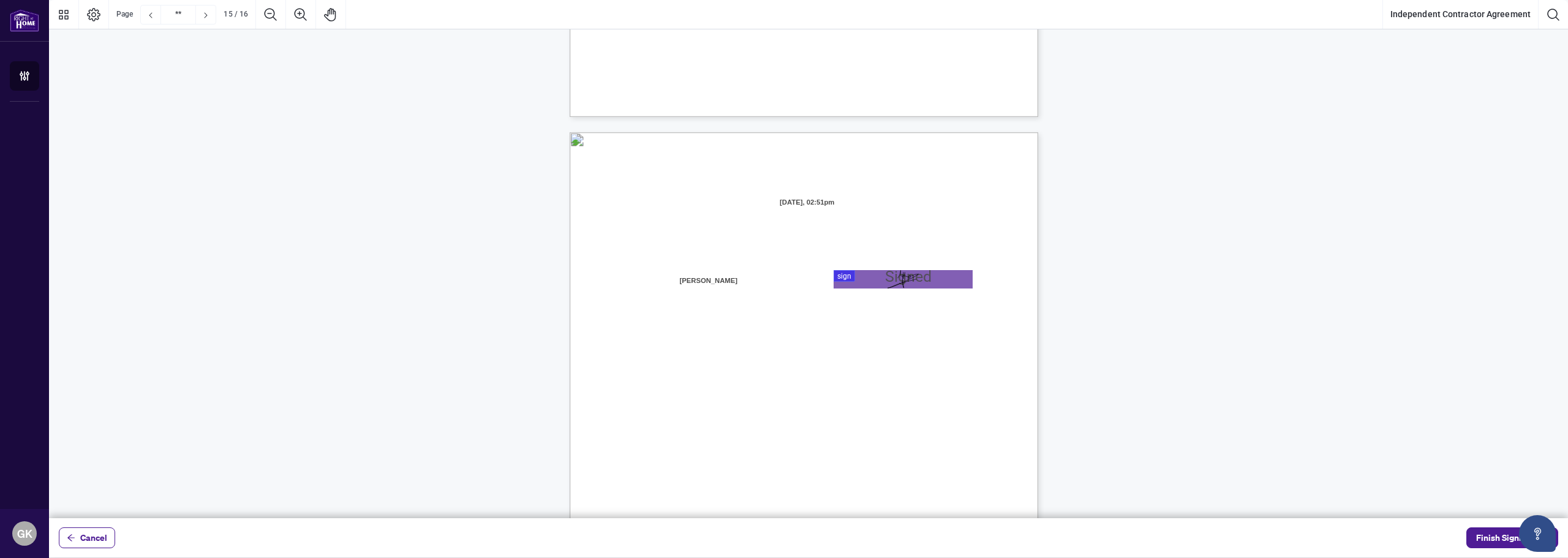
type input "**"
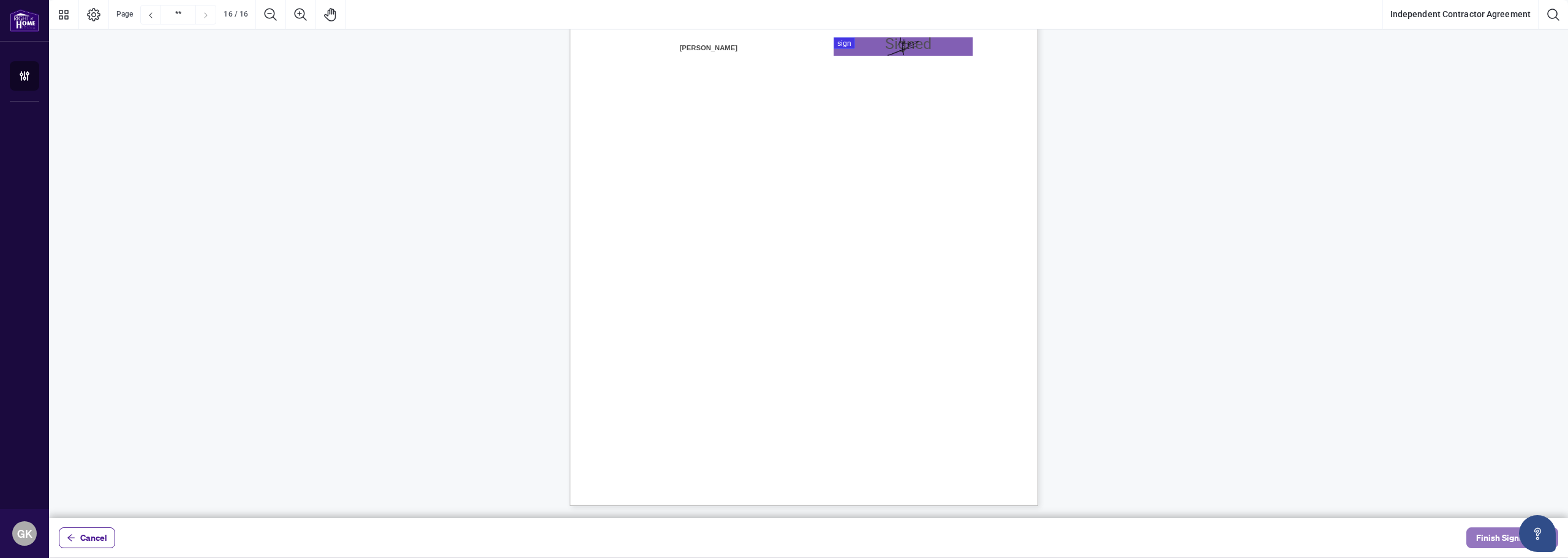
click at [1503, 540] on span "Finish Signing" at bounding box center [1503, 538] width 55 height 20
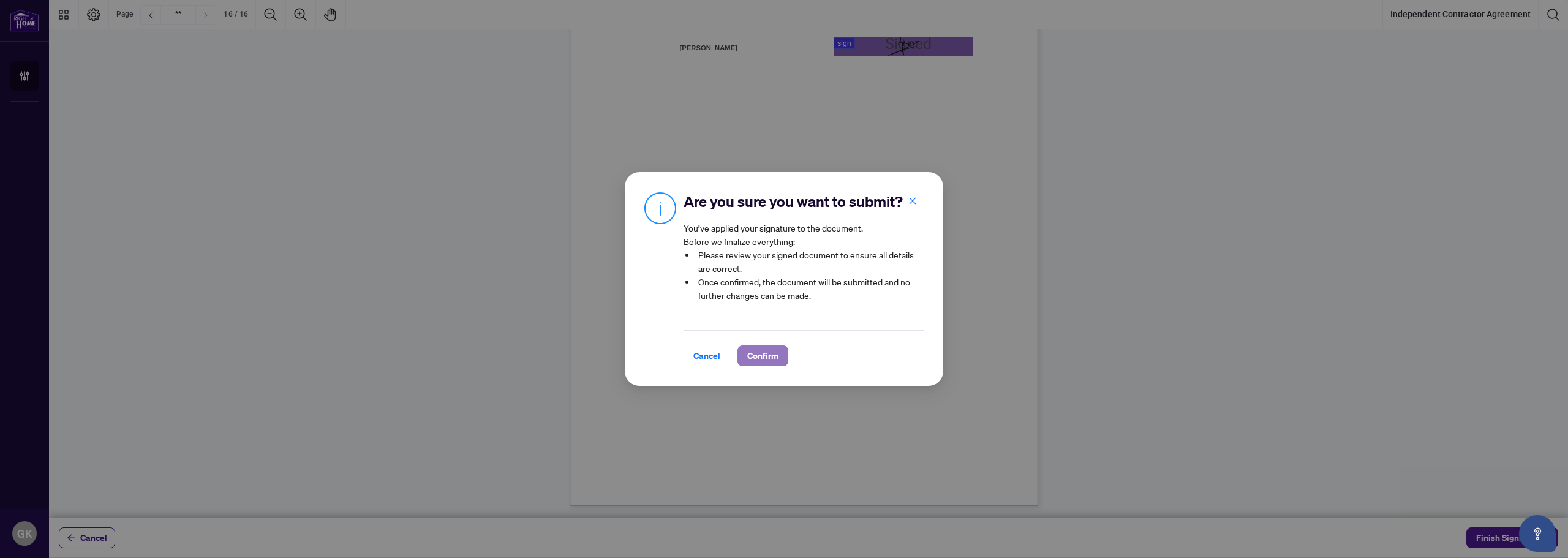
click at [762, 361] on span "Confirm" at bounding box center [762, 356] width 32 height 20
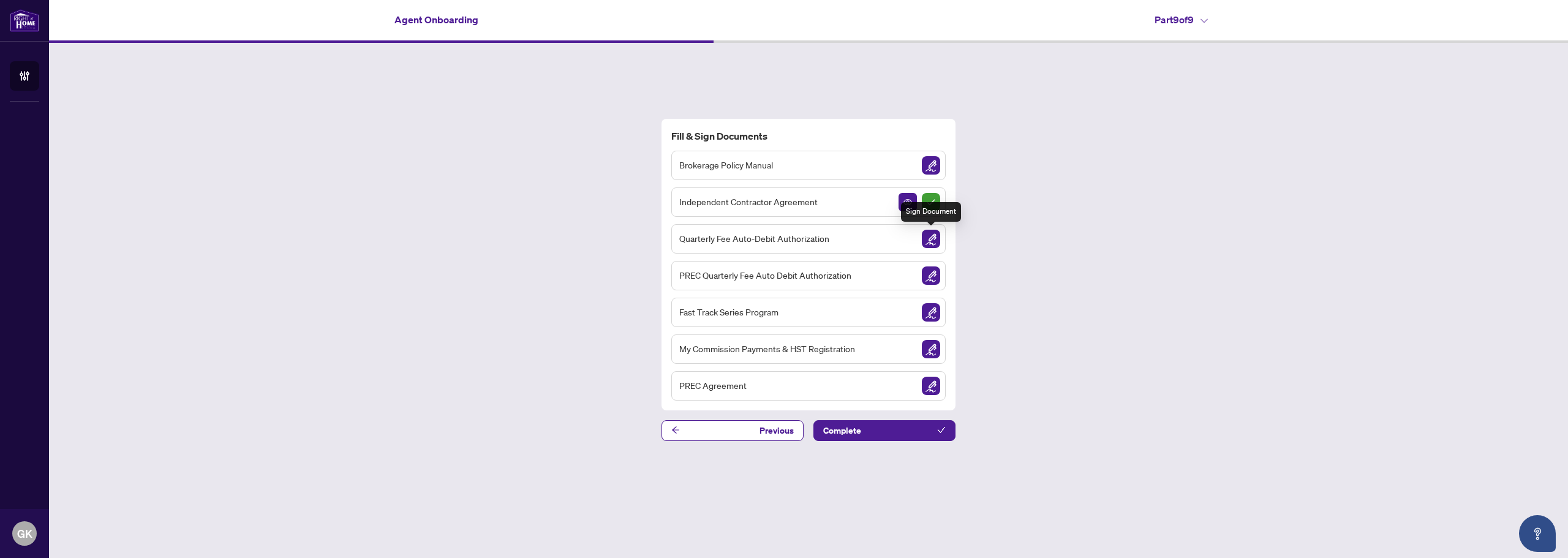
click at [929, 239] on img "Sign Document" at bounding box center [930, 239] width 18 height 18
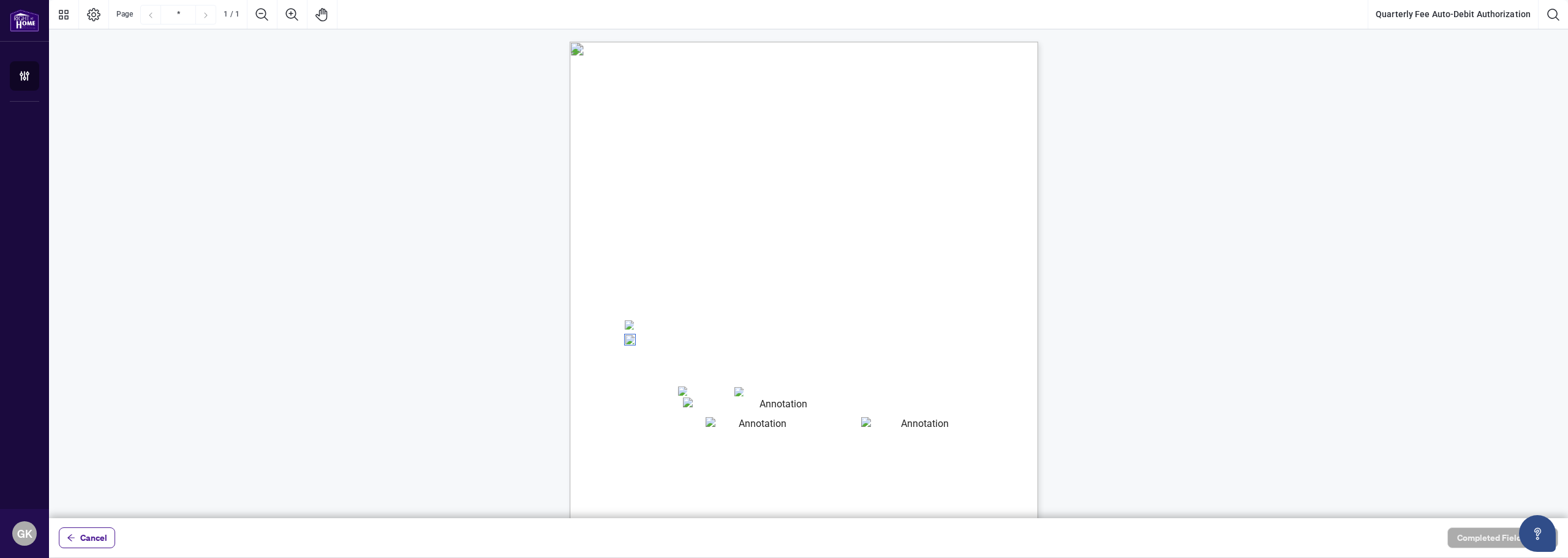
click at [707, 402] on textarea "01JYSH6N3QG8E1WFK6KJHV1ZM9" at bounding box center [778, 405] width 192 height 15
click at [719, 405] on textarea "01JYSH6N3QG8E1WFK6KJHV1ZM9" at bounding box center [778, 406] width 192 height 16
click at [809, 402] on textarea "01JYSH6N3QG8E1WFK6KJHV1ZM9" at bounding box center [778, 406] width 192 height 16
click at [709, 451] on span "Billing Authorization:" at bounding box center [667, 451] width 84 height 11
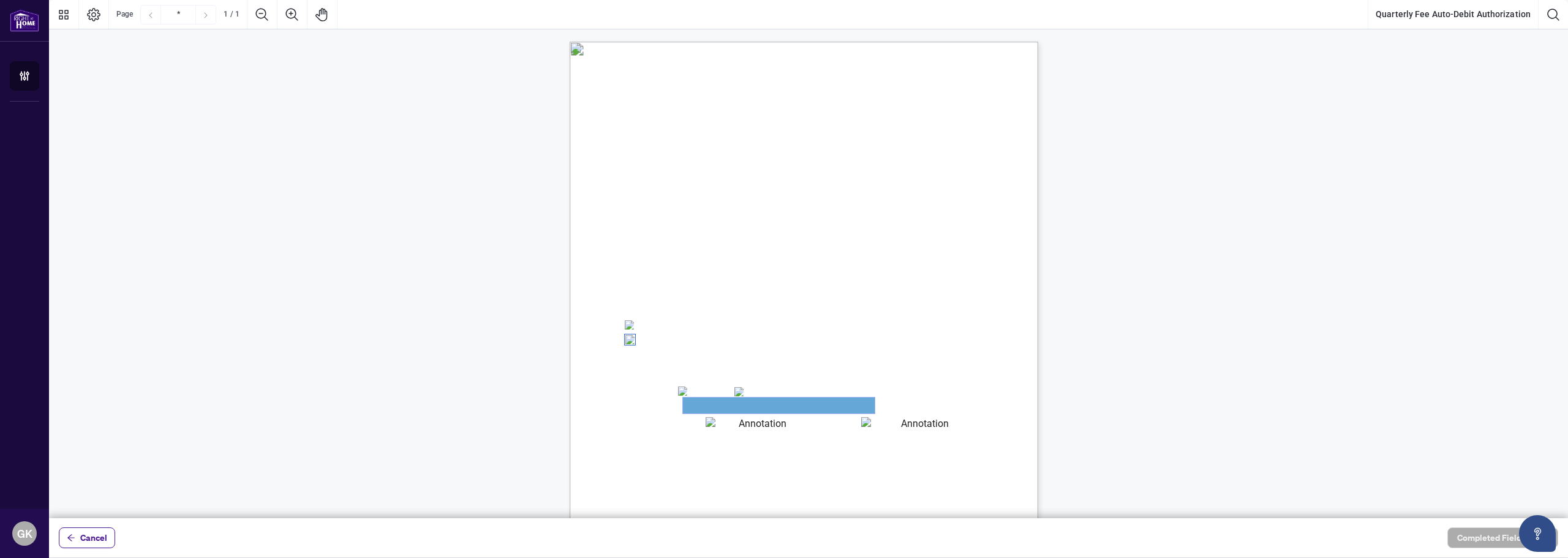
click at [748, 407] on textarea "01JYSH6N3QG8E1WFK6KJHV1ZM9" at bounding box center [778, 406] width 192 height 16
click at [748, 407] on textarea "01JYSH6N3QG8E1WFK6KJHV1ZM9" at bounding box center [778, 406] width 192 height 16
click at [683, 399] on textarea "01JYSH6N3QG8E1WFK6KJHV1ZM9" at bounding box center [778, 406] width 192 height 16
click at [715, 409] on textarea "01JYSH6N3QG8E1WFK6KJHV1ZM9" at bounding box center [778, 406] width 192 height 16
click at [715, 406] on textarea "01JYSH6N3QG8E1WFK6KJHV1ZM9" at bounding box center [778, 406] width 192 height 16
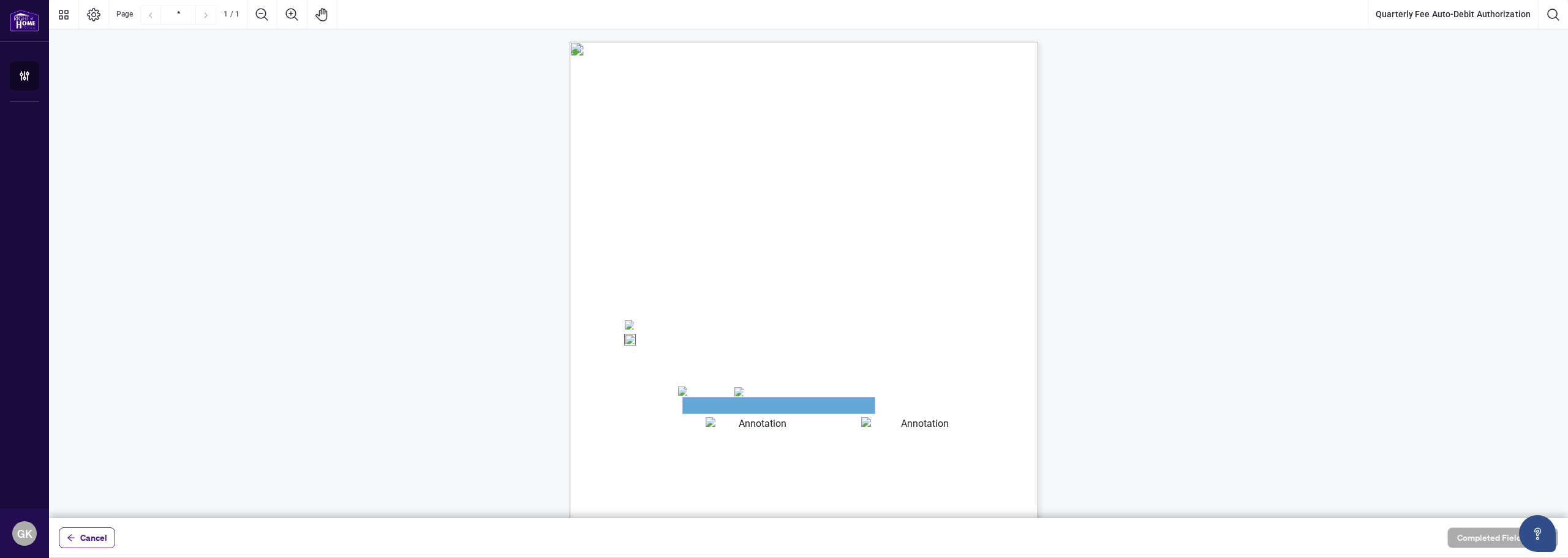
click at [776, 406] on textarea "01JYSH6N3QG8E1WFK6KJHV1ZM9" at bounding box center [778, 406] width 192 height 16
click at [828, 438] on div "Right at Home Realty, Brokerage Quarterly Fees Billing Authorization Quarterly …" at bounding box center [862, 421] width 586 height 758
click at [731, 402] on textarea "01JYSH6N3QG8E1WFK6KJHV1ZM9" at bounding box center [778, 405] width 192 height 15
click at [731, 402] on textarea "01JYSH6N3QG8E1WFK6KJHV1ZM9" at bounding box center [778, 406] width 192 height 16
click at [748, 405] on textarea "01JYSH6N3QG8E1WFK6KJHV1ZM9" at bounding box center [778, 406] width 192 height 16
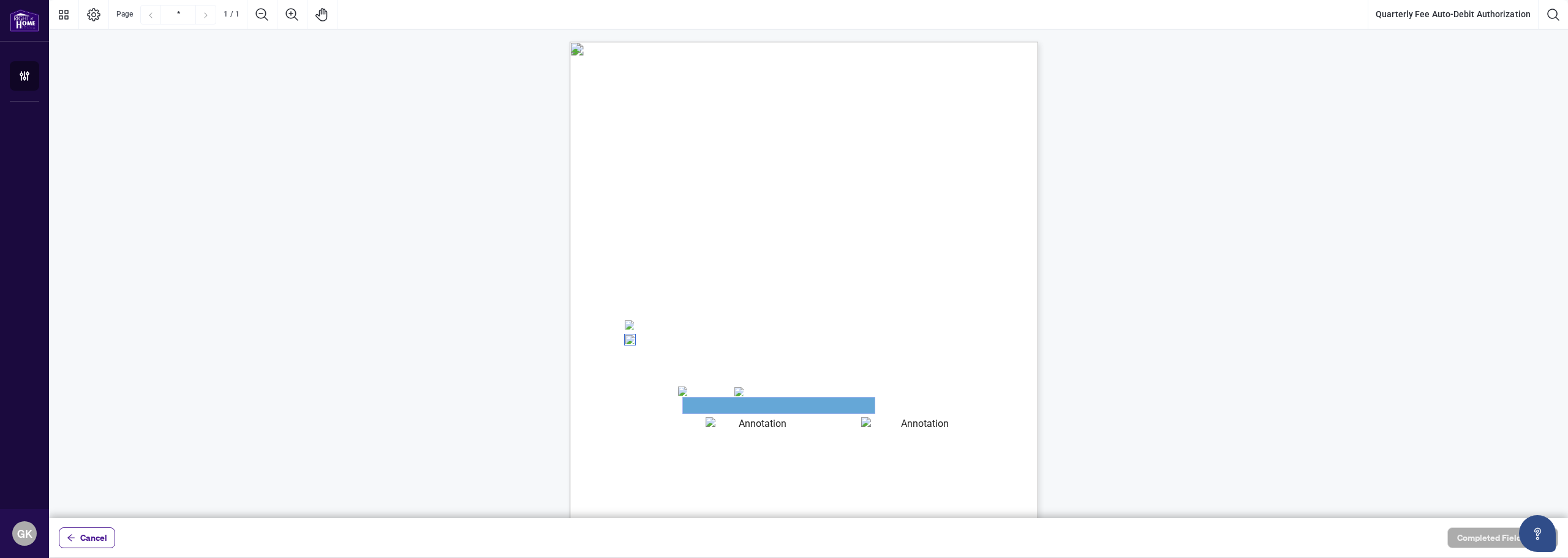
click at [748, 405] on textarea "01JYSH6N3QG8E1WFK6KJHV1ZM9" at bounding box center [778, 406] width 192 height 16
click at [745, 408] on textarea "01JYSH6N3QG8E1WFK6KJHV1ZM9" at bounding box center [778, 406] width 192 height 16
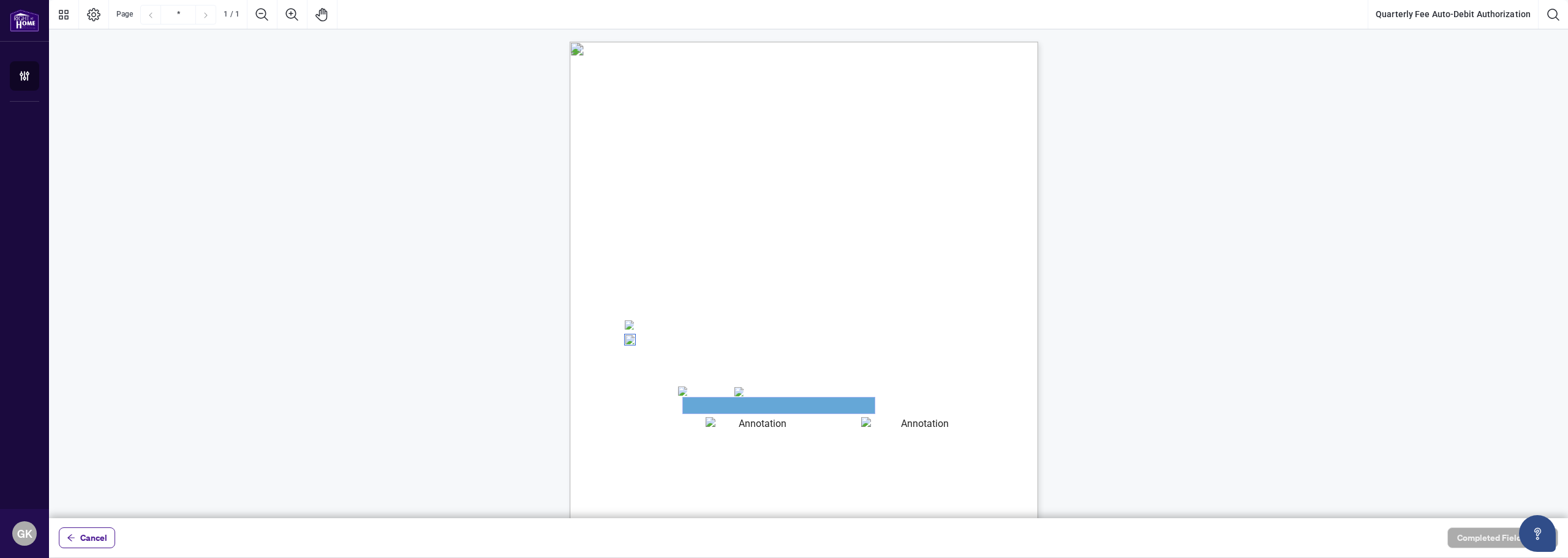
click at [745, 408] on textarea "01JYSH6N3QG8E1WFK6KJHV1ZM9" at bounding box center [778, 406] width 192 height 16
drag, startPoint x: 732, startPoint y: 437, endPoint x: 733, endPoint y: 428, distance: 9.1
click at [732, 435] on div "Right at Home Realty, Brokerage Quarterly Fees Billing Authorization Quarterly …" at bounding box center [862, 421] width 586 height 758
click at [733, 428] on textarea "01JYSH6Y8NC4A9ZZN4JET9H3W9" at bounding box center [758, 424] width 104 height 15
click at [733, 428] on textarea "01JYSH6Y8NC4A9ZZN4JET9H3W9" at bounding box center [758, 424] width 105 height 15
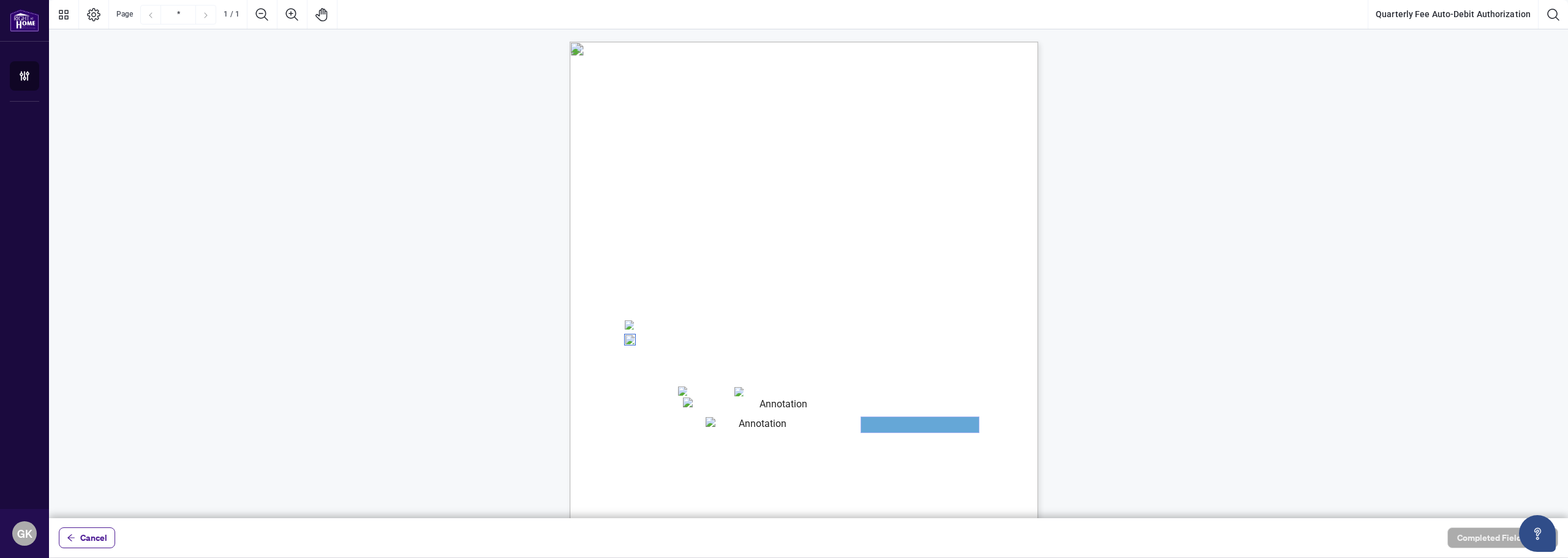
click at [902, 430] on textarea "01JYSH75Z5QNAR8XK9BK473TAW" at bounding box center [920, 424] width 117 height 15
click at [902, 428] on textarea "01JYSH75Z5QNAR8XK9BK473TAW" at bounding box center [920, 424] width 117 height 15
click at [732, 400] on textarea "01JYSH6N3QG8E1WFK6KJHV1ZM9" at bounding box center [778, 406] width 192 height 16
click at [732, 402] on textarea "01JYSH6N3QG8E1WFK6KJHV1ZM9" at bounding box center [778, 406] width 192 height 16
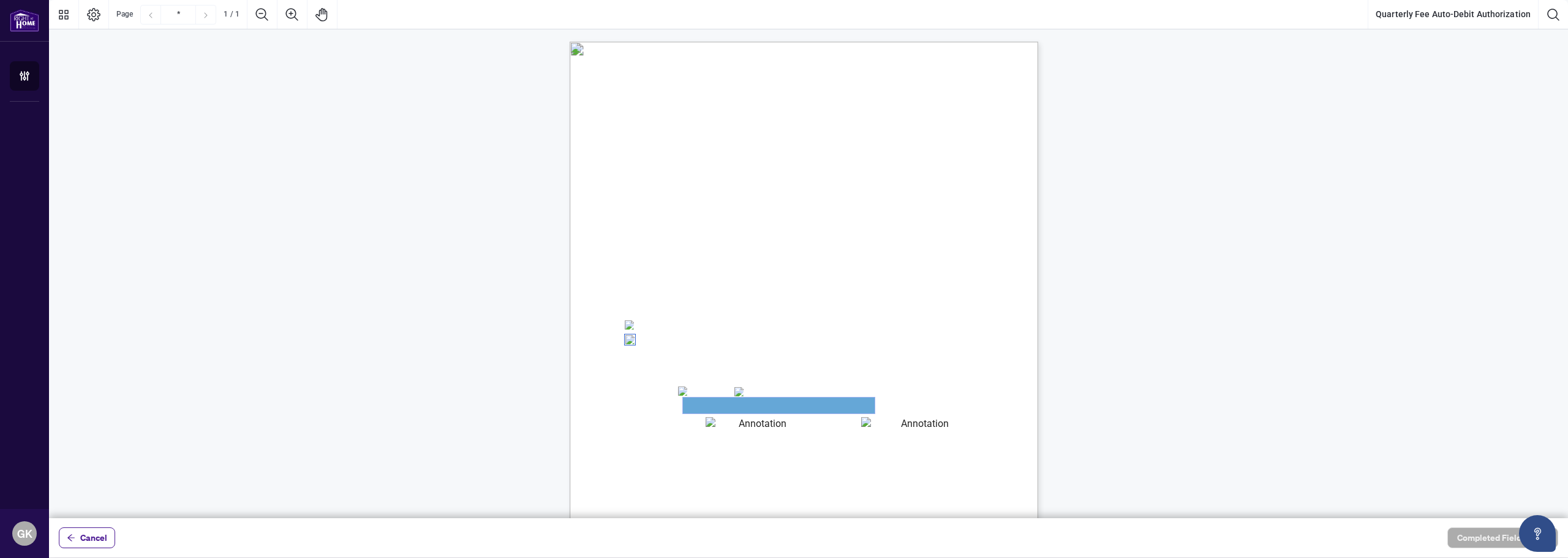
click at [732, 402] on textarea "01JYSH6N3QG8E1WFK6KJHV1ZM9" at bounding box center [778, 406] width 192 height 16
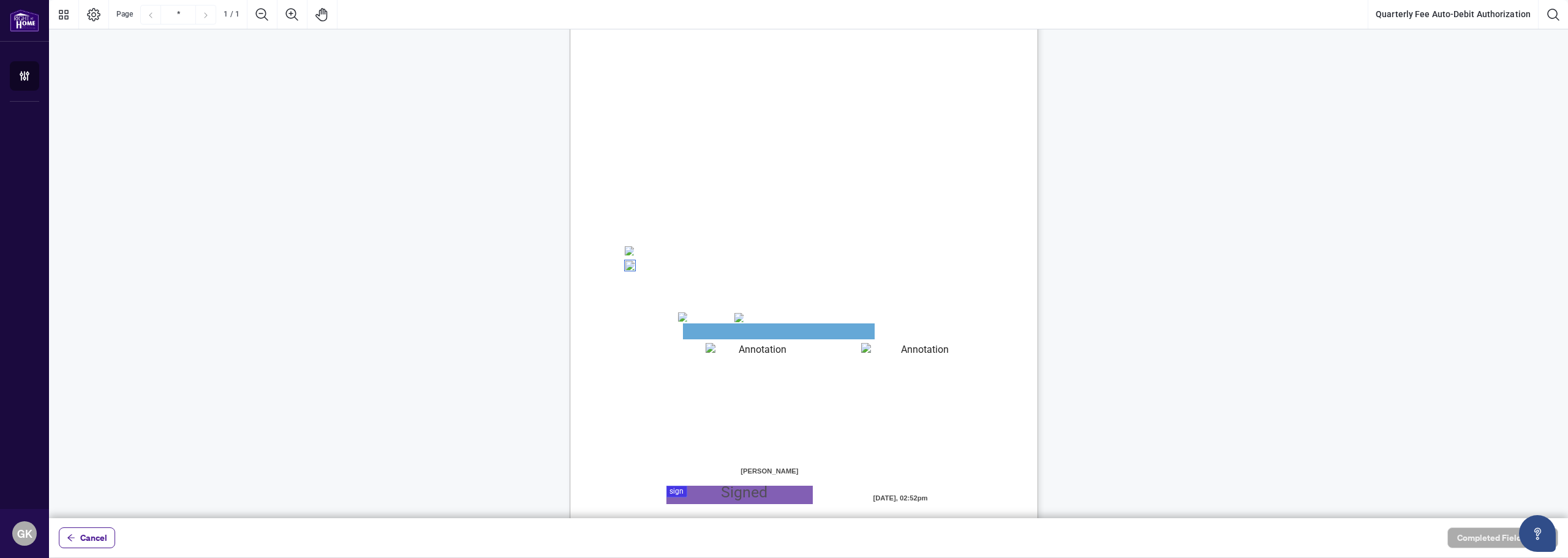
scroll to position [142, 0]
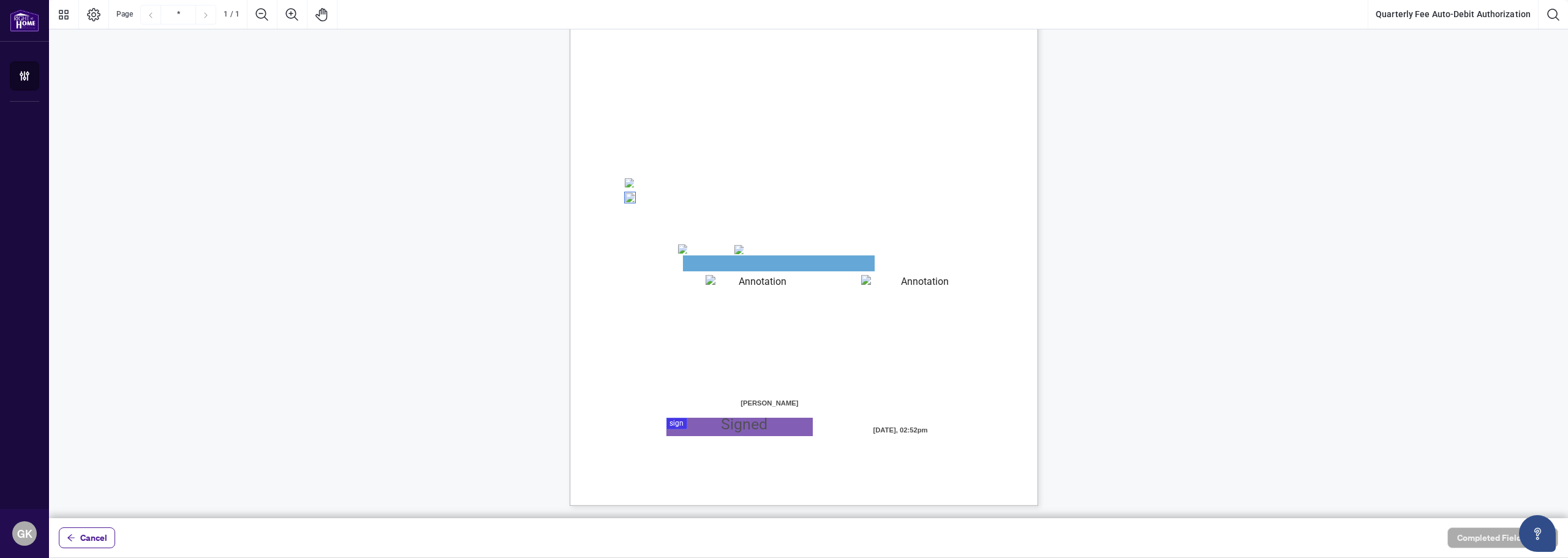
click at [740, 284] on textarea "01JYSH6Y8NC4A9ZZN4JET9H3W9" at bounding box center [758, 283] width 104 height 15
click at [732, 258] on textarea "01JYSH6N3QG8E1WFK6KJHV1ZM9" at bounding box center [778, 263] width 192 height 15
click at [732, 258] on textarea "01JYSH6N3QG8E1WFK6KJHV1ZM9" at bounding box center [778, 264] width 192 height 16
drag, startPoint x: 729, startPoint y: 264, endPoint x: 718, endPoint y: 265, distance: 11.0
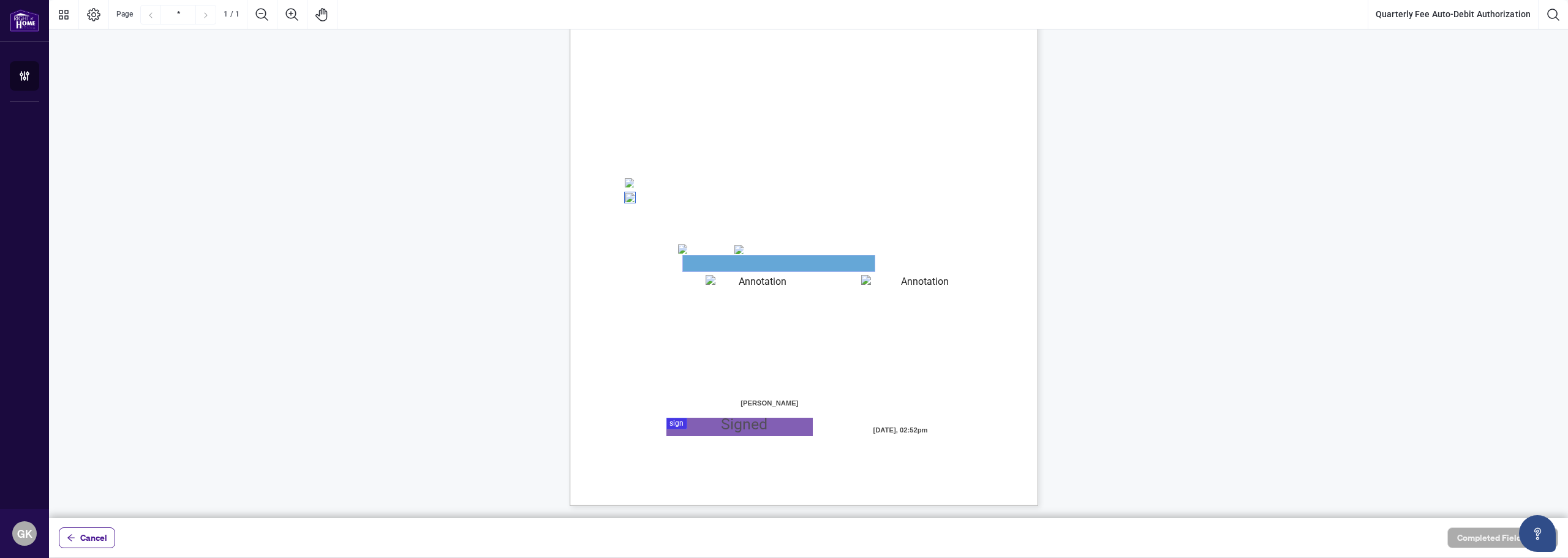
click at [718, 265] on textarea "01JYSH6N3QG8E1WFK6KJHV1ZM9" at bounding box center [778, 264] width 192 height 16
click at [727, 263] on textarea "01JYSH6N3QG8E1WFK6KJHV1ZM9" at bounding box center [778, 264] width 192 height 16
click at [717, 271] on textarea "01JYSH6N3QG8E1WFK6KJHV1ZM9" at bounding box center [778, 264] width 192 height 16
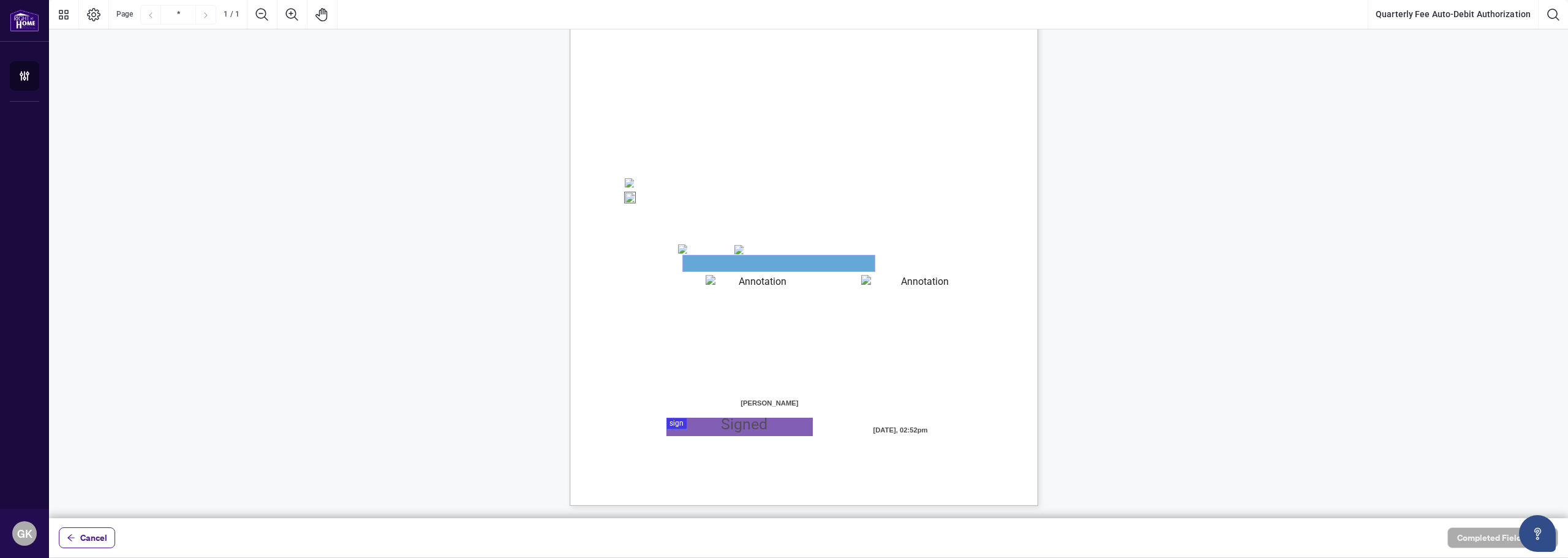
click at [717, 271] on textarea "01JYSH6N3QG8E1WFK6KJHV1ZM9" at bounding box center [778, 264] width 192 height 16
click at [717, 269] on textarea "01JYSH6N3QG8E1WFK6KJHV1ZM9" at bounding box center [778, 264] width 192 height 16
click at [787, 280] on textarea "01JYSH6Y8NC4A9ZZN4JET9H3W9" at bounding box center [758, 283] width 104 height 15
click at [787, 280] on textarea "01JYSH6Y8NC4A9ZZN4JET9H3W9" at bounding box center [758, 283] width 105 height 15
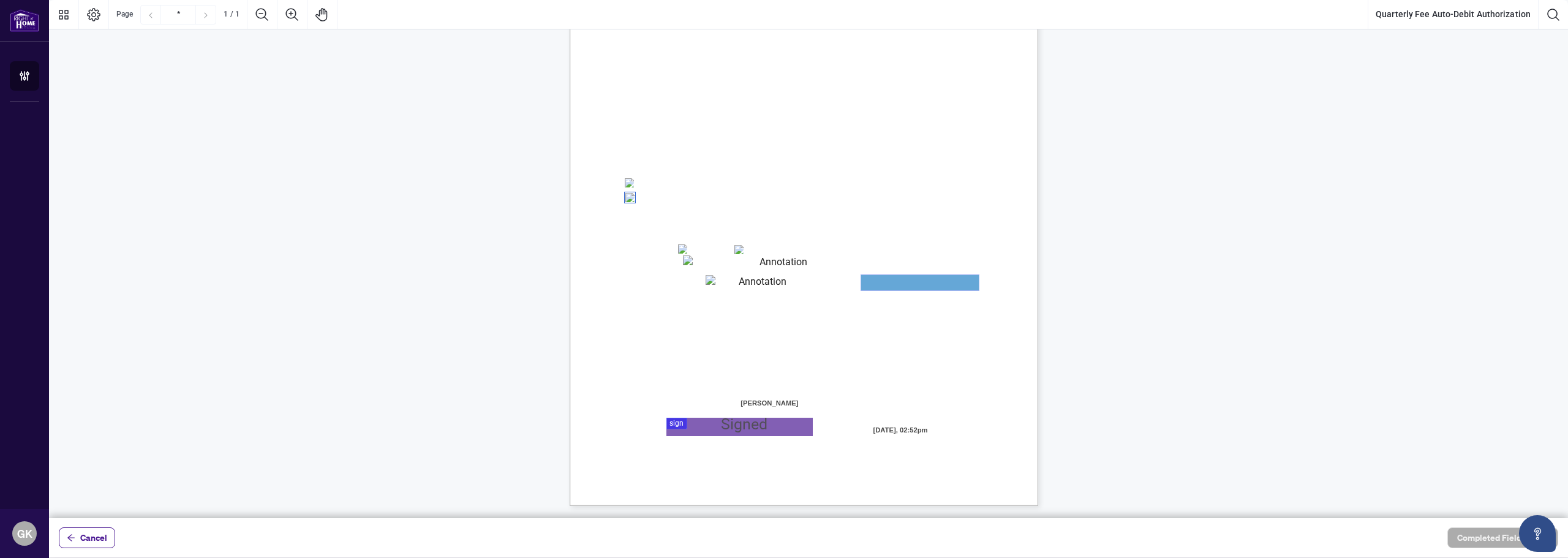
click at [900, 283] on textarea "01JYSH75Z5QNAR8XK9BK473TAW" at bounding box center [920, 283] width 117 height 15
drag, startPoint x: 900, startPoint y: 283, endPoint x: 875, endPoint y: 283, distance: 25.0
click at [900, 283] on textarea "01JYSH75Z5QNAR8XK9BK473TAW" at bounding box center [920, 283] width 117 height 15
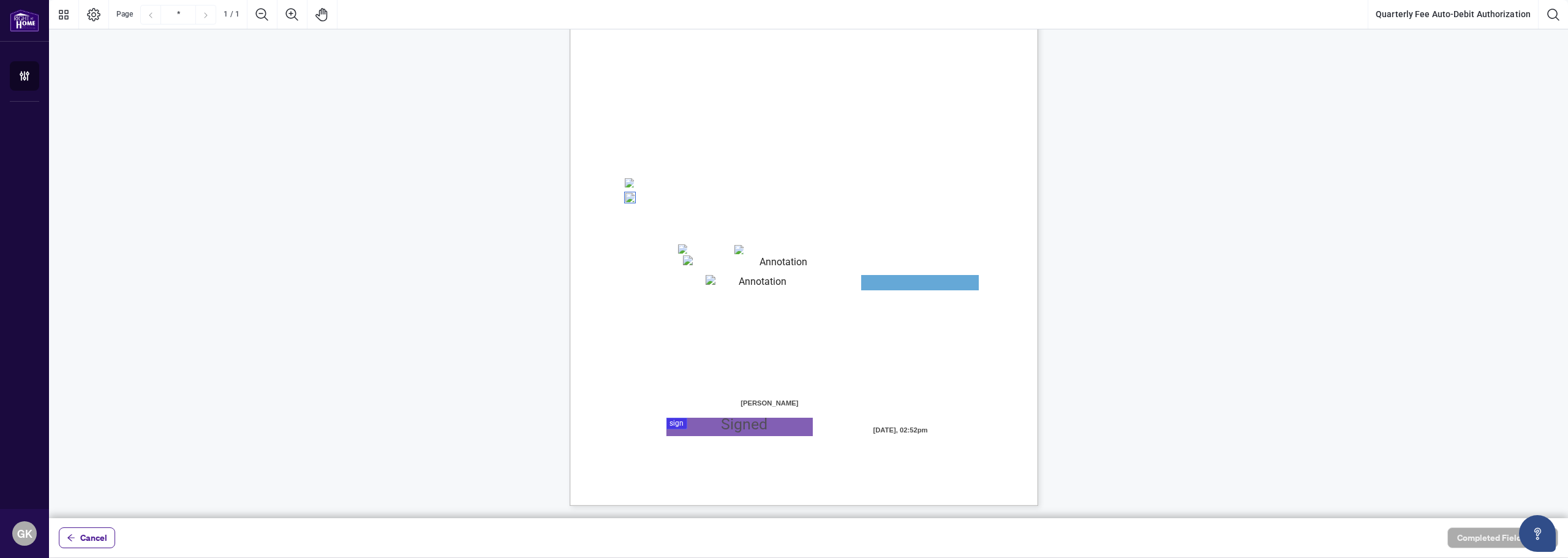
click at [718, 256] on textarea "01JYSH6N3QG8E1WFK6KJHV1ZM9" at bounding box center [778, 263] width 192 height 15
click at [737, 265] on textarea "01JYSH6N3QG8E1WFK6KJHV1ZM9" at bounding box center [778, 263] width 192 height 15
click at [724, 264] on textarea "01JYSH6N3QG8E1WFK6KJHV1ZM9" at bounding box center [778, 263] width 192 height 15
click at [746, 260] on textarea "01JYSH6N3QG8E1WFK6KJHV1ZM9" at bounding box center [778, 264] width 192 height 16
click at [734, 269] on textarea "01JYSH6N3QG8E1WFK6KJHV1ZM9" at bounding box center [778, 264] width 192 height 16
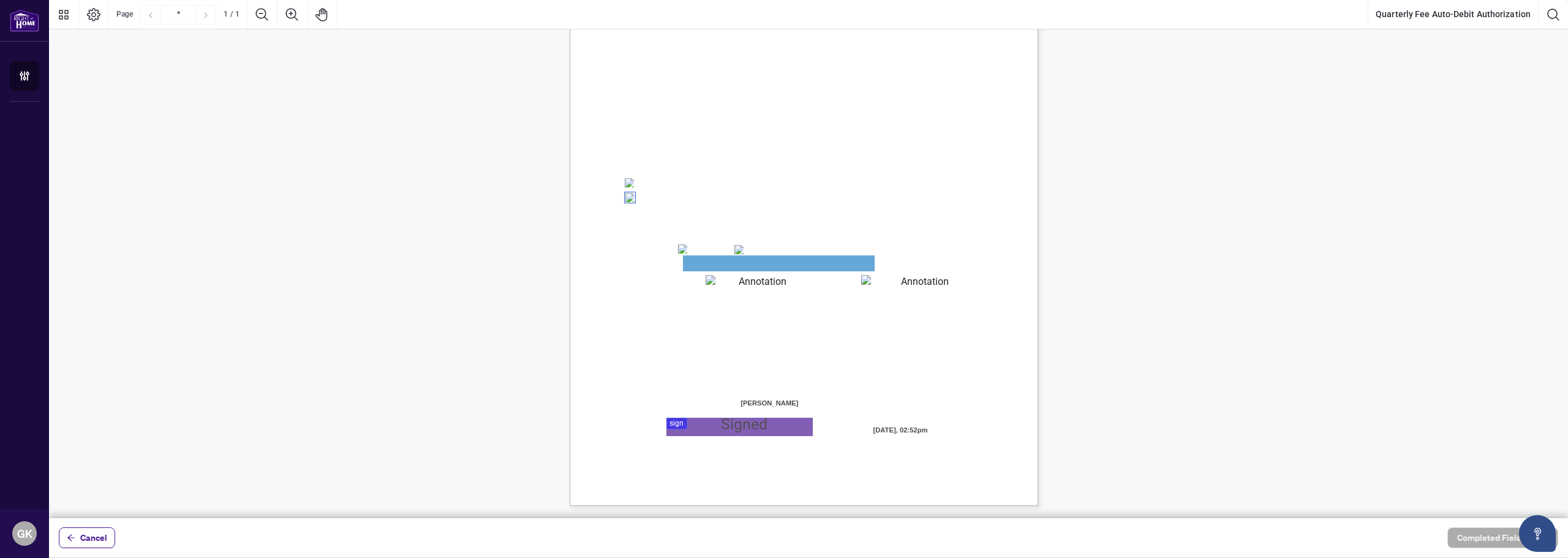
click at [733, 283] on textarea "01JYSH6Y8NC4A9ZZN4JET9H3W9" at bounding box center [758, 283] width 104 height 15
click at [809, 286] on textarea "01JYSH6Y8NC4A9ZZN4JET9H3W9" at bounding box center [758, 283] width 105 height 15
click at [809, 283] on textarea "01JYSH6Y8NC4A9ZZN4JET9H3W9" at bounding box center [758, 283] width 105 height 15
click at [734, 417] on div "Right at Home Realty, Brokerage Quarterly Fees Billing Authorization Quarterly …" at bounding box center [862, 278] width 586 height 758
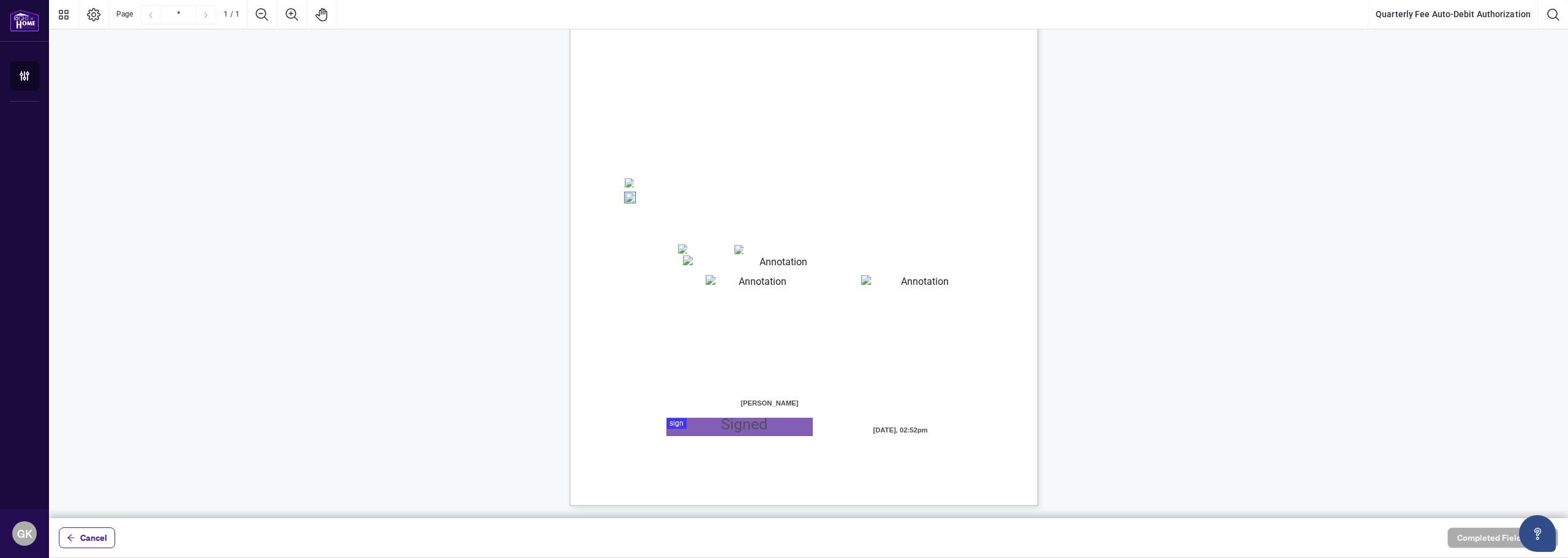
click at [734, 422] on div at bounding box center [809, 259] width 1519 height 518
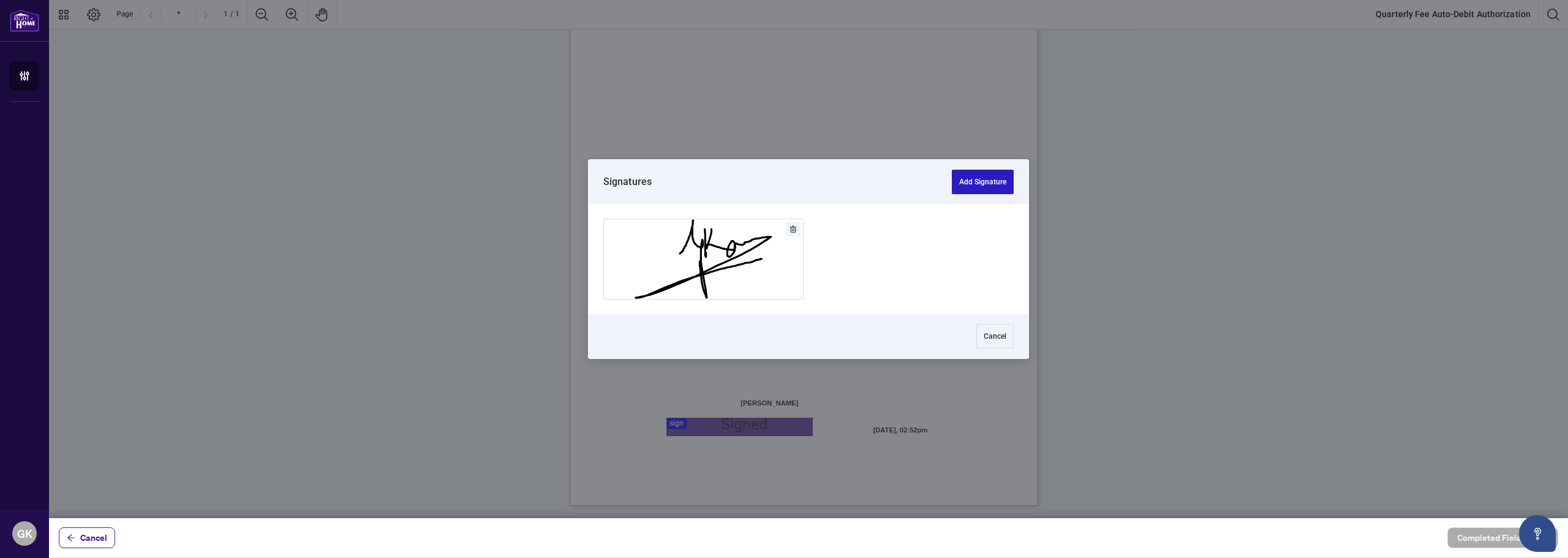
click at [969, 181] on button "Add Signature" at bounding box center [982, 181] width 62 height 24
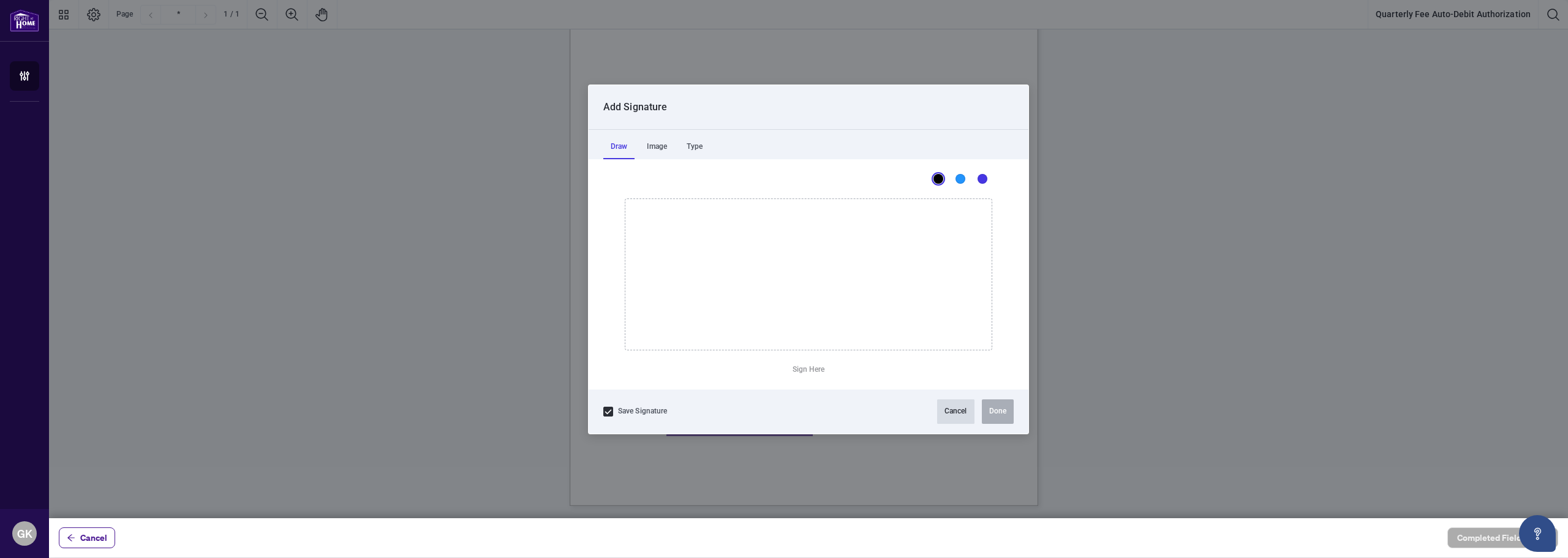
click at [961, 417] on button "Cancel" at bounding box center [955, 411] width 37 height 24
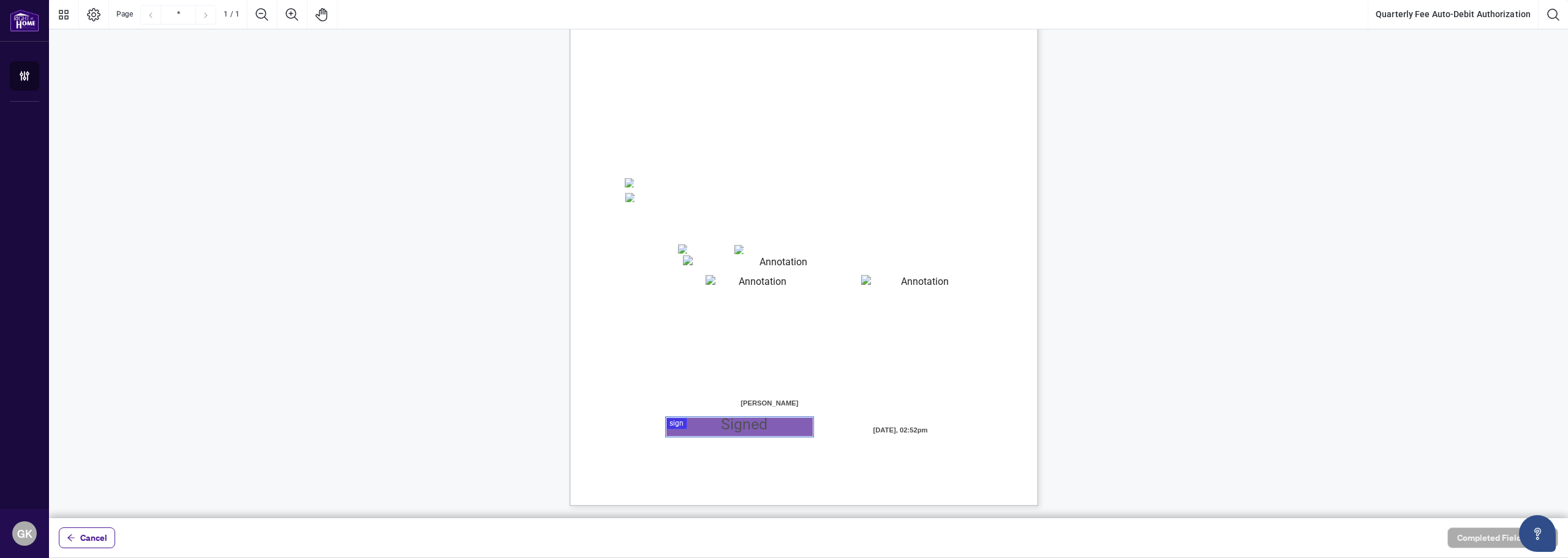
click at [725, 426] on div at bounding box center [809, 259] width 1519 height 518
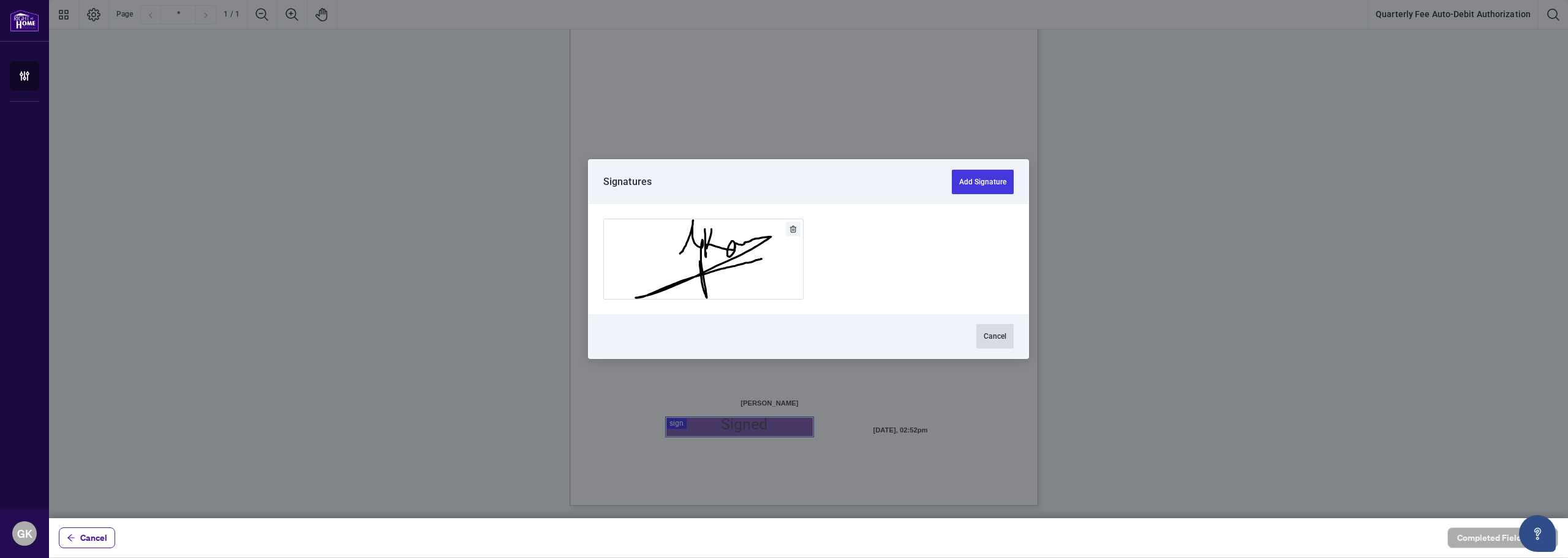
click at [988, 333] on button "Cancel" at bounding box center [995, 336] width 37 height 24
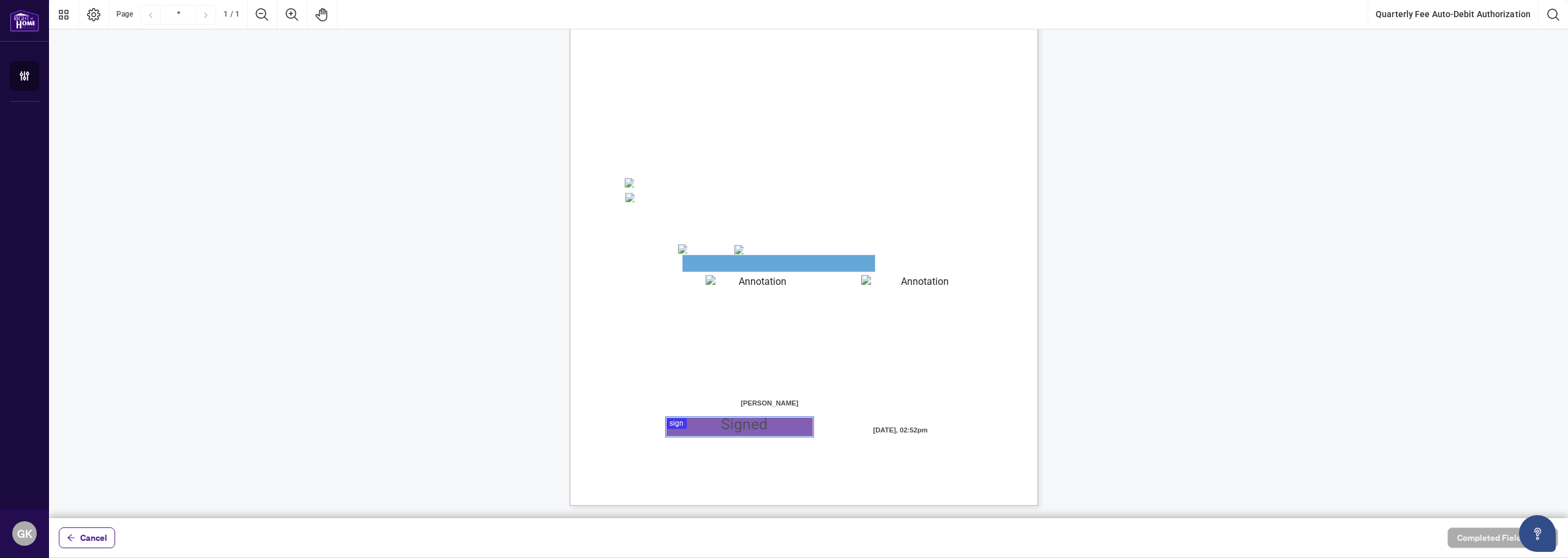
click at [734, 260] on textarea "01JYSH6N3QG8E1WFK6KJHV1ZM9" at bounding box center [778, 264] width 192 height 16
click at [759, 275] on textarea "01JYSH6Y8NC4A9ZZN4JET9H3W9" at bounding box center [758, 283] width 104 height 15
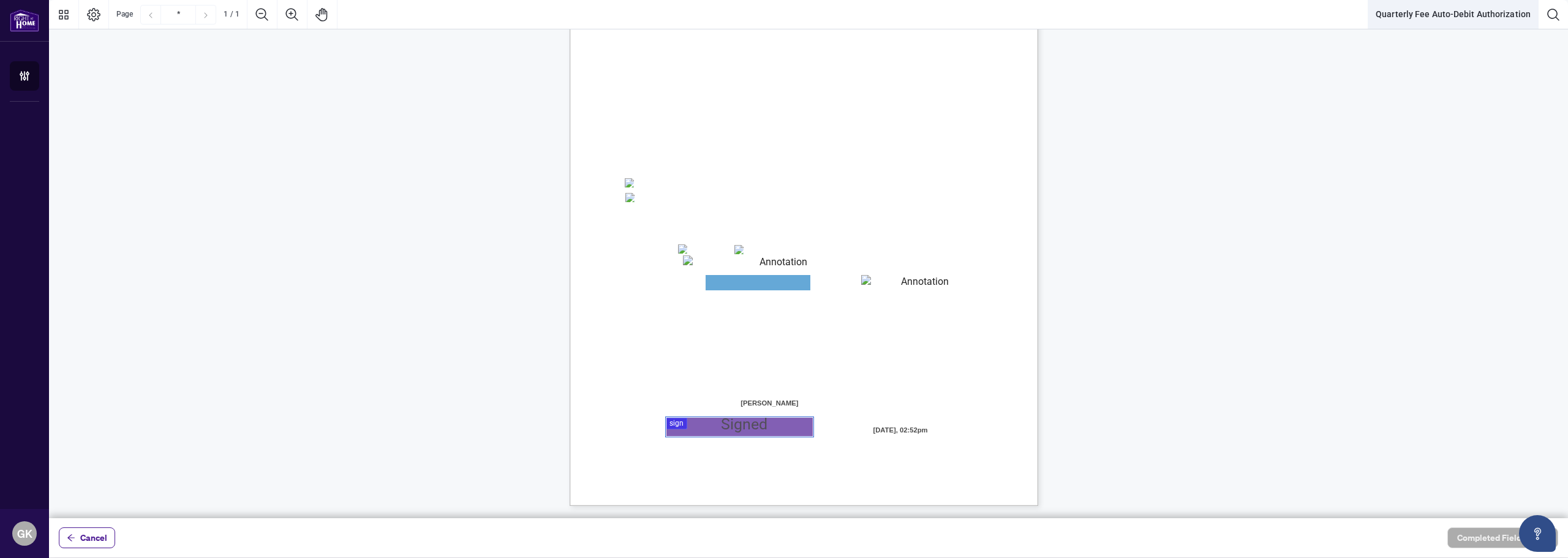
click at [1484, 12] on button "Quarterly Fee Auto-Debit Authorization" at bounding box center [1453, 15] width 169 height 29
click at [96, 15] on icon "Page Layout" at bounding box center [94, 15] width 15 height 15
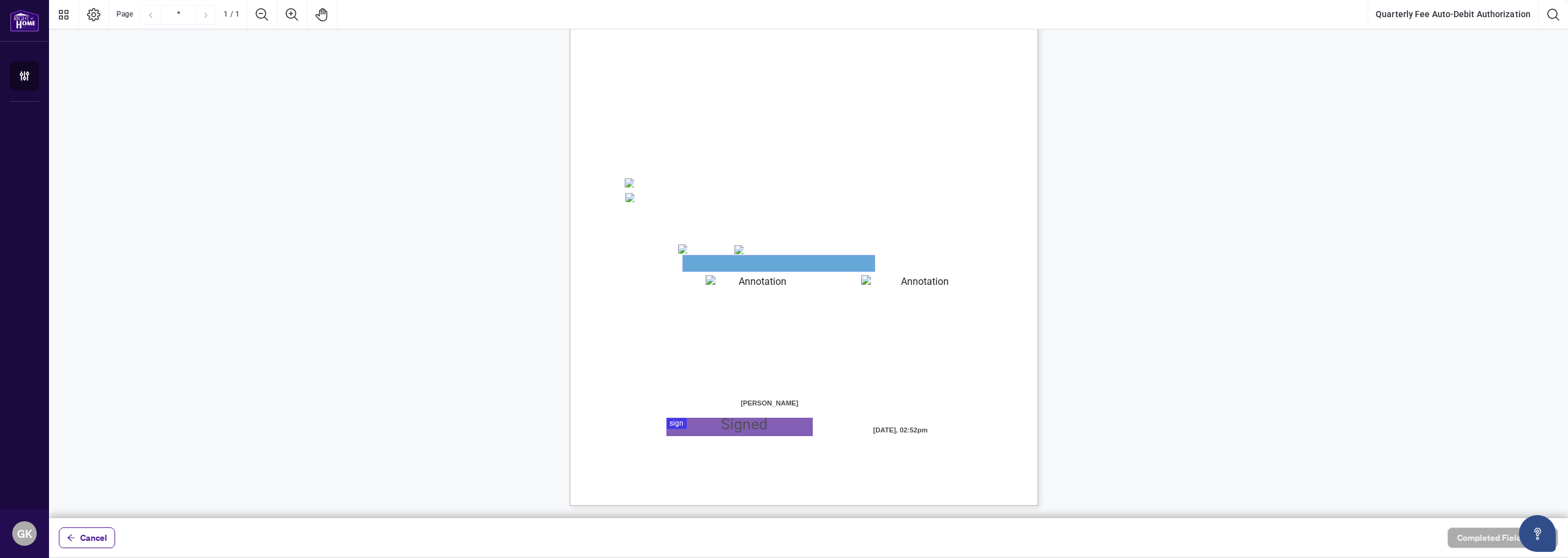
click at [758, 264] on textarea "01JYSH6N3QG8E1WFK6KJHV1ZM9" at bounding box center [778, 264] width 192 height 16
click at [933, 476] on span "Right at Home Realty, Brokerage" at bounding box center [919, 474] width 106 height 10
click at [702, 424] on div at bounding box center [809, 259] width 1519 height 518
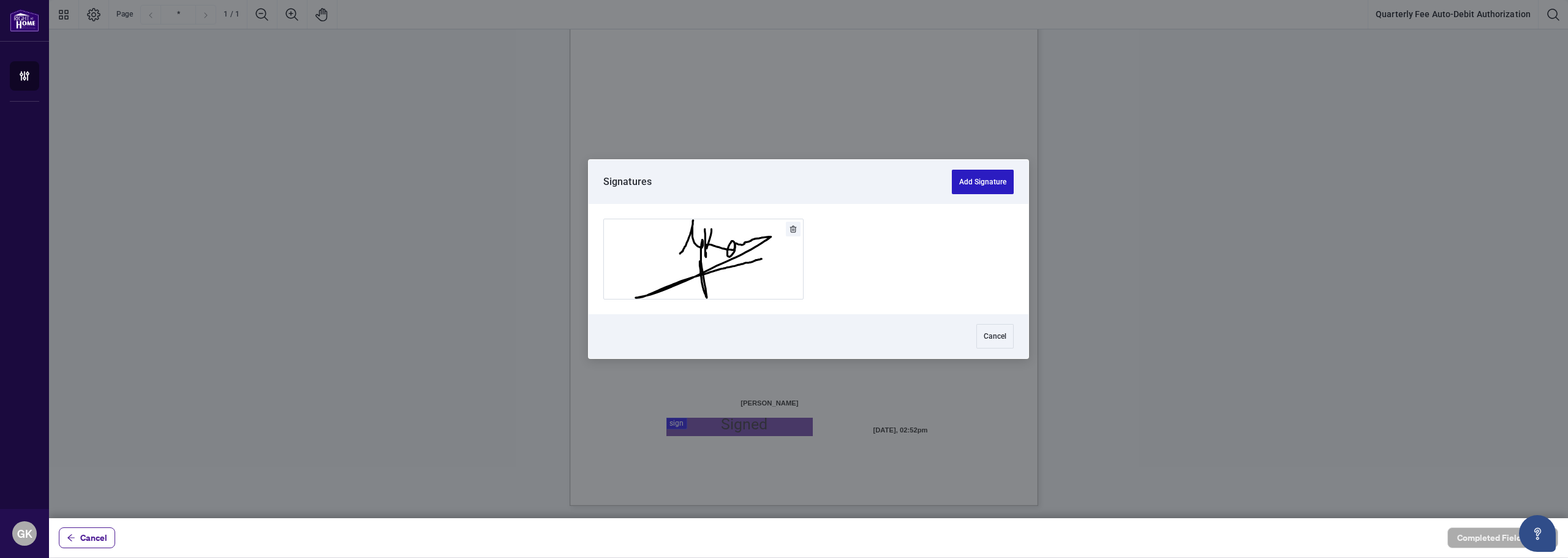
click at [980, 184] on button "Add Signature" at bounding box center [982, 181] width 62 height 24
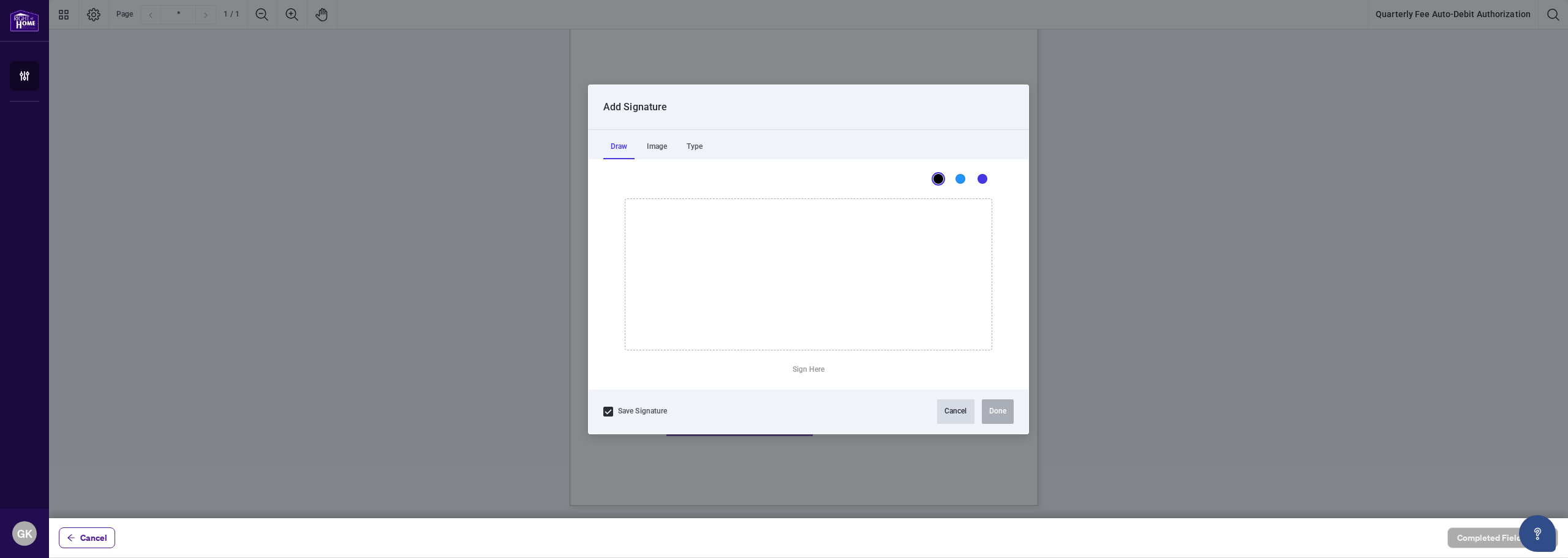
click at [966, 418] on button "Cancel" at bounding box center [955, 411] width 37 height 24
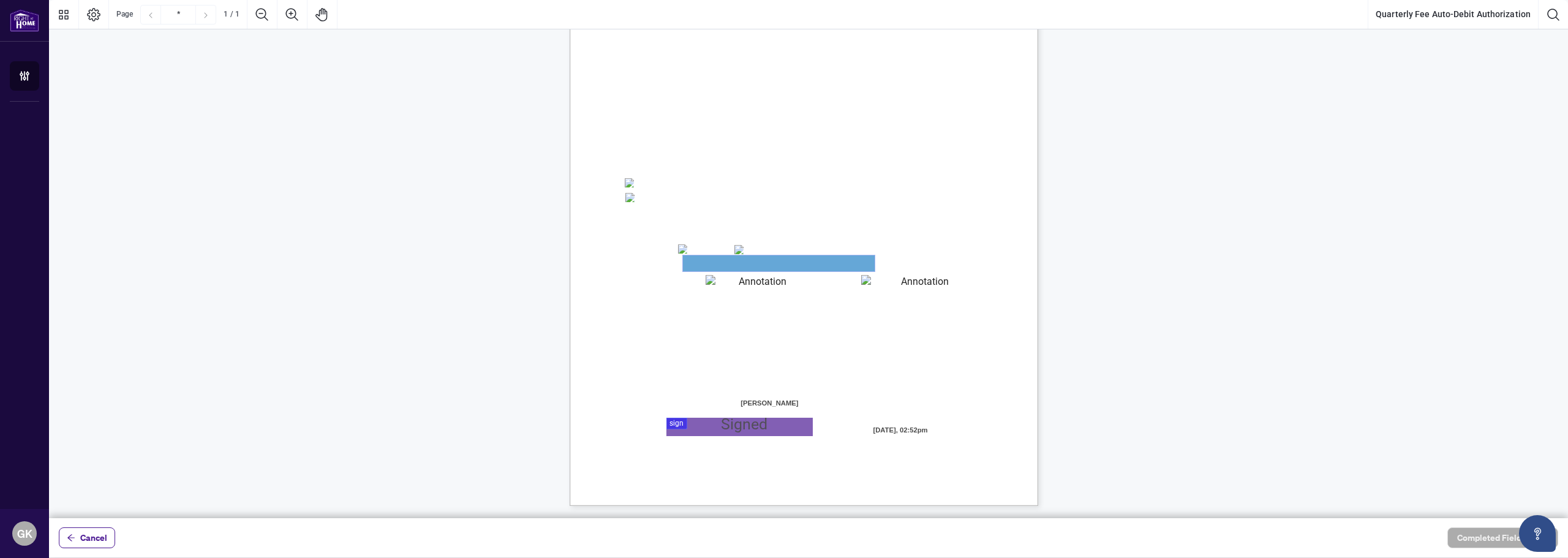
click at [721, 262] on textarea "01JYSH6N3QG8E1WFK6KJHV1ZM9" at bounding box center [778, 264] width 192 height 16
click at [721, 261] on textarea "01JYSH6N3QG8E1WFK6KJHV1ZM9" at bounding box center [778, 264] width 192 height 16
click at [721, 261] on textarea "01JYSH6N3QG8E1WFK6KJHV1ZM9" at bounding box center [778, 264] width 192 height 16
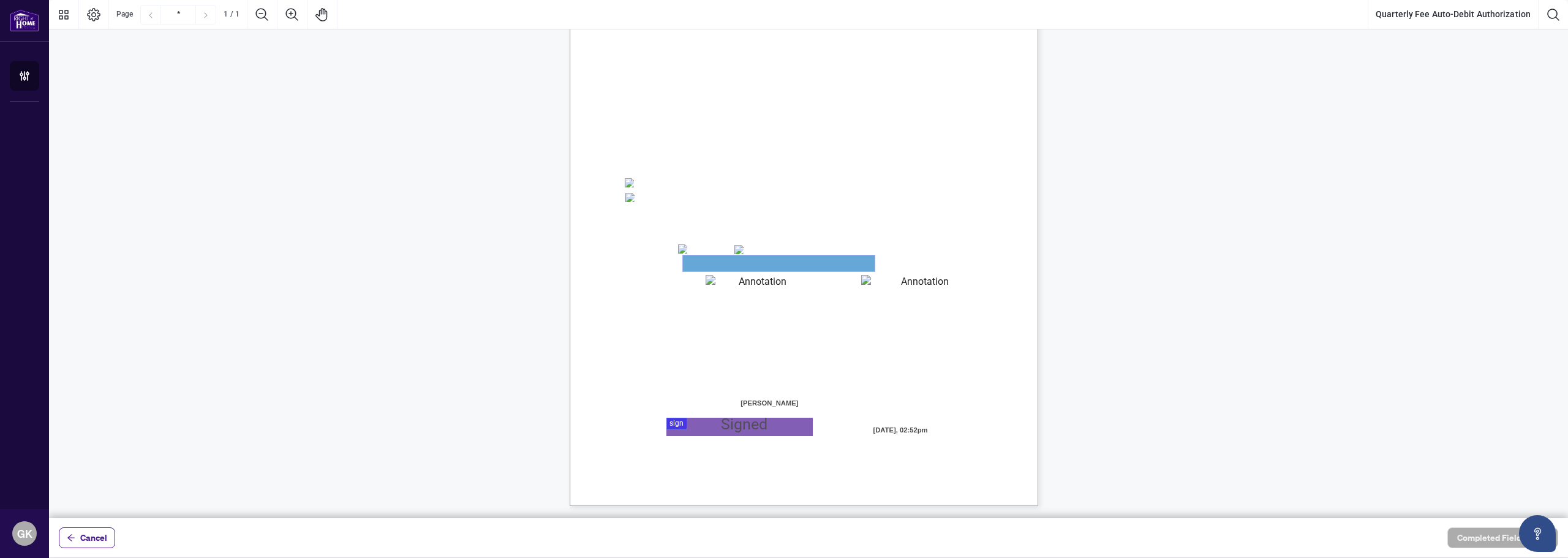
click at [721, 261] on textarea "01JYSH6N3QG8E1WFK6KJHV1ZM9" at bounding box center [778, 264] width 192 height 16
click at [778, 253] on span "Mastercard" at bounding box center [761, 249] width 34 height 10
click at [779, 265] on textarea "01JYSH6N3QG8E1WFK6KJHV1ZM9" at bounding box center [778, 263] width 192 height 15
click at [736, 265] on textarea "01JYSH6N3QG8E1WFK6KJHV1ZM9" at bounding box center [778, 264] width 192 height 16
click at [756, 265] on textarea "01JYSH6N3QG8E1WFK6KJHV1ZM9" at bounding box center [778, 264] width 192 height 16
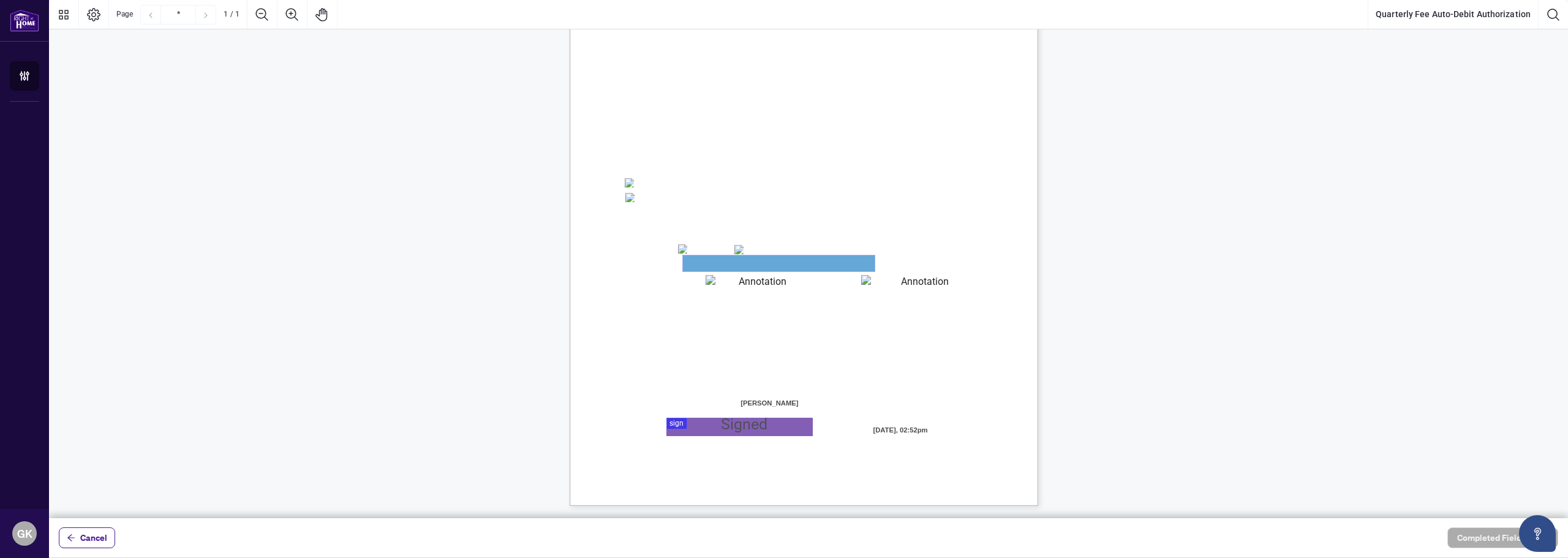
click at [756, 265] on textarea "01JYSH6N3QG8E1WFK6KJHV1ZM9" at bounding box center [778, 264] width 192 height 16
click at [759, 283] on textarea "01JYSH6Y8NC4A9ZZN4JET9H3W9" at bounding box center [758, 283] width 105 height 15
click at [947, 287] on textarea "01JYSH75Z5QNAR8XK9BK473TAW" at bounding box center [920, 283] width 117 height 15
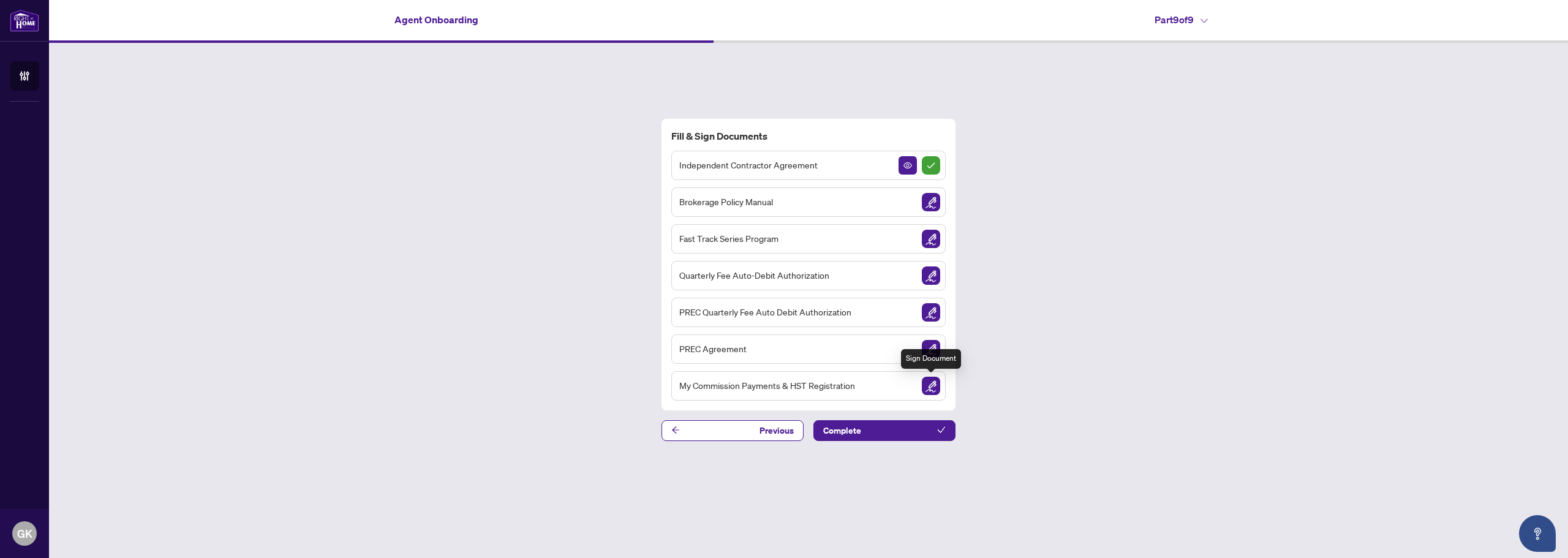
click at [931, 388] on img "Sign Document" at bounding box center [930, 385] width 18 height 18
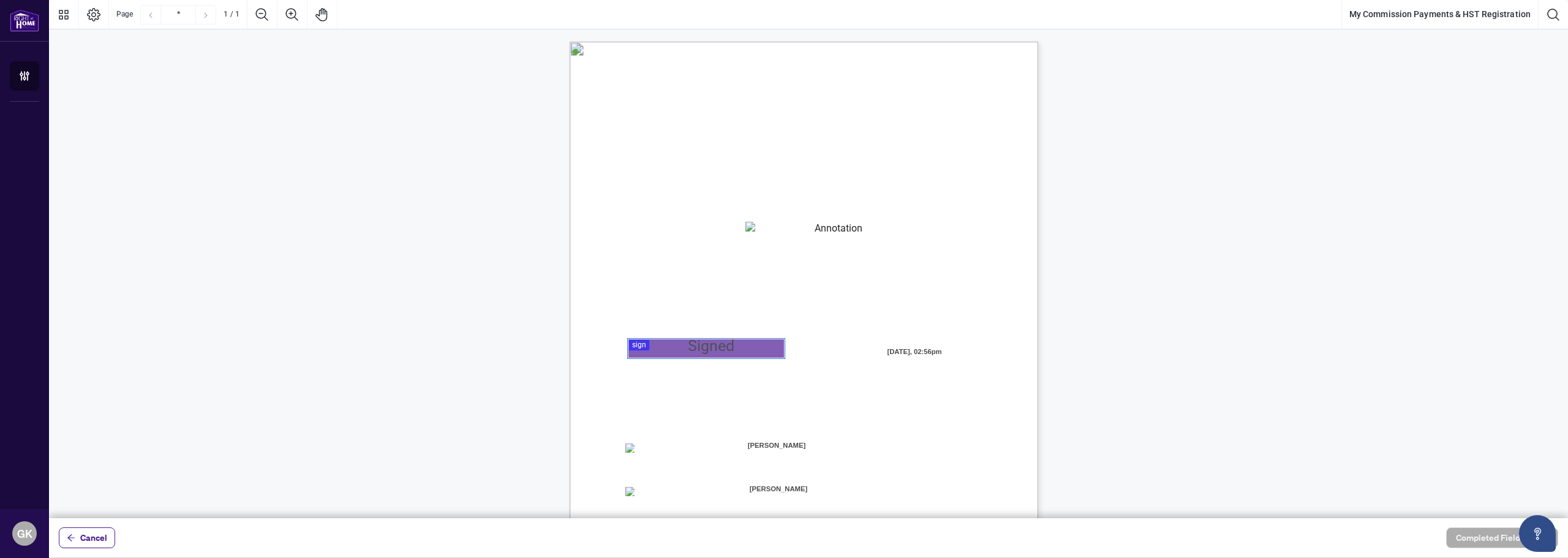
click at [715, 347] on div at bounding box center [809, 259] width 1519 height 518
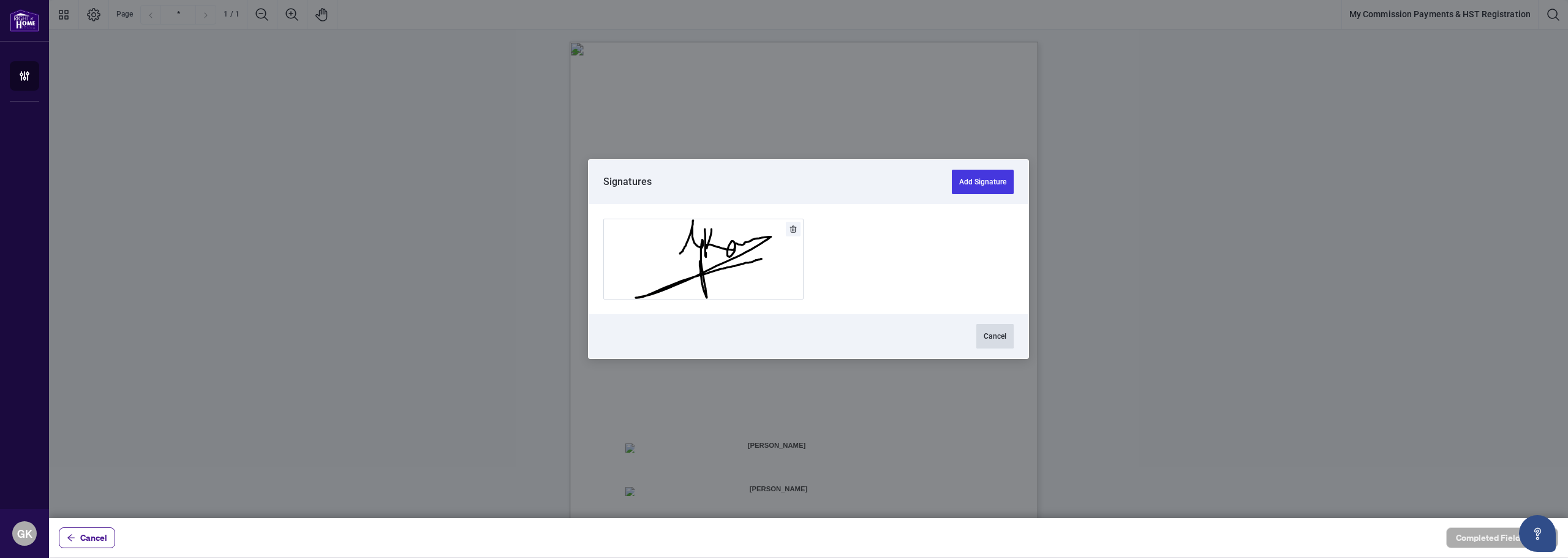
click at [999, 336] on button "Cancel" at bounding box center [995, 336] width 37 height 24
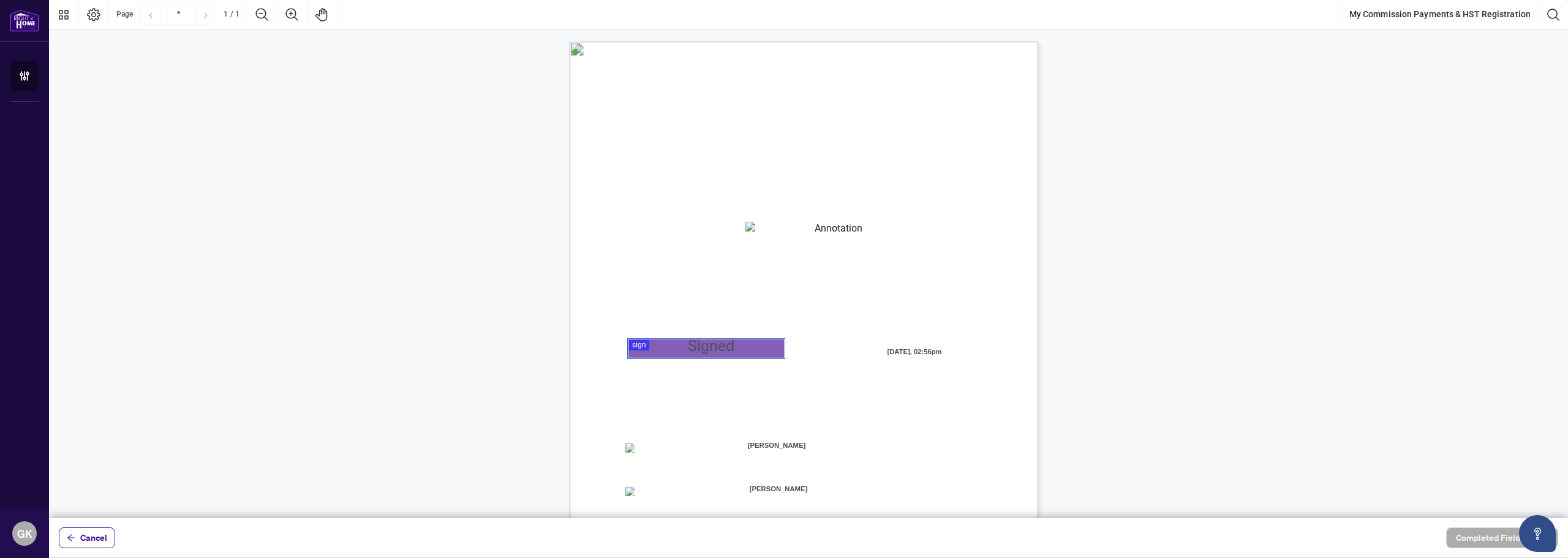
click at [743, 352] on div at bounding box center [809, 259] width 1519 height 518
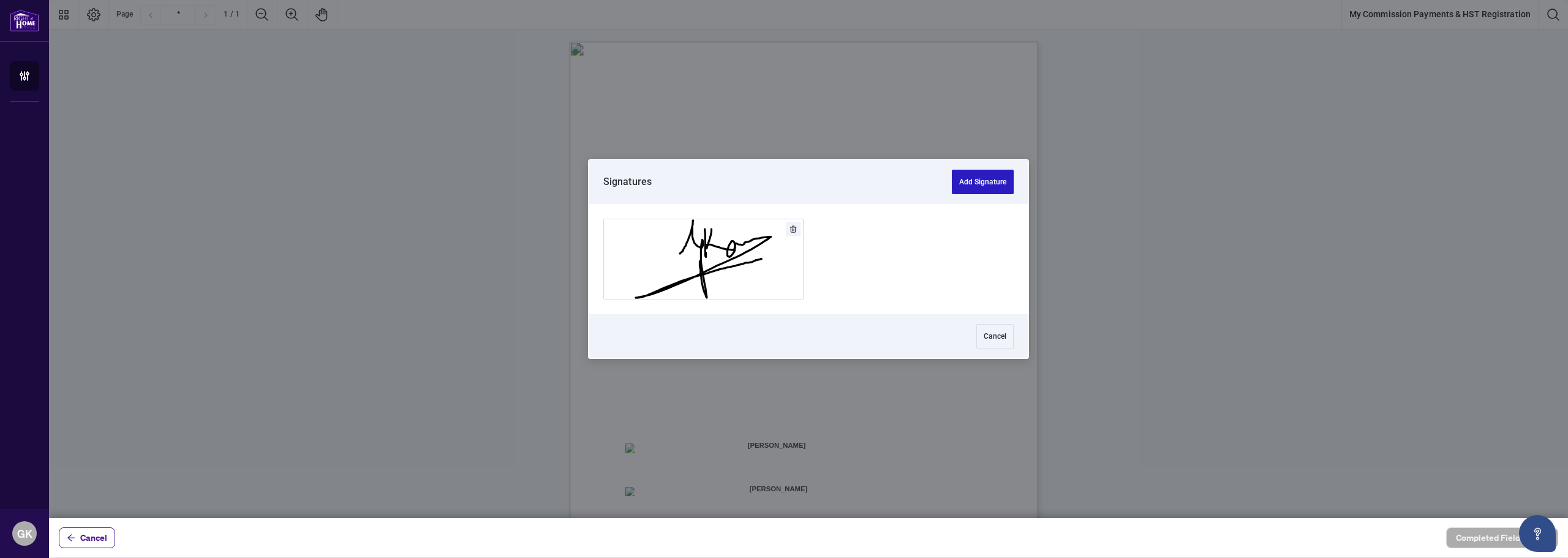
click at [965, 187] on button "Add Signature" at bounding box center [982, 181] width 62 height 24
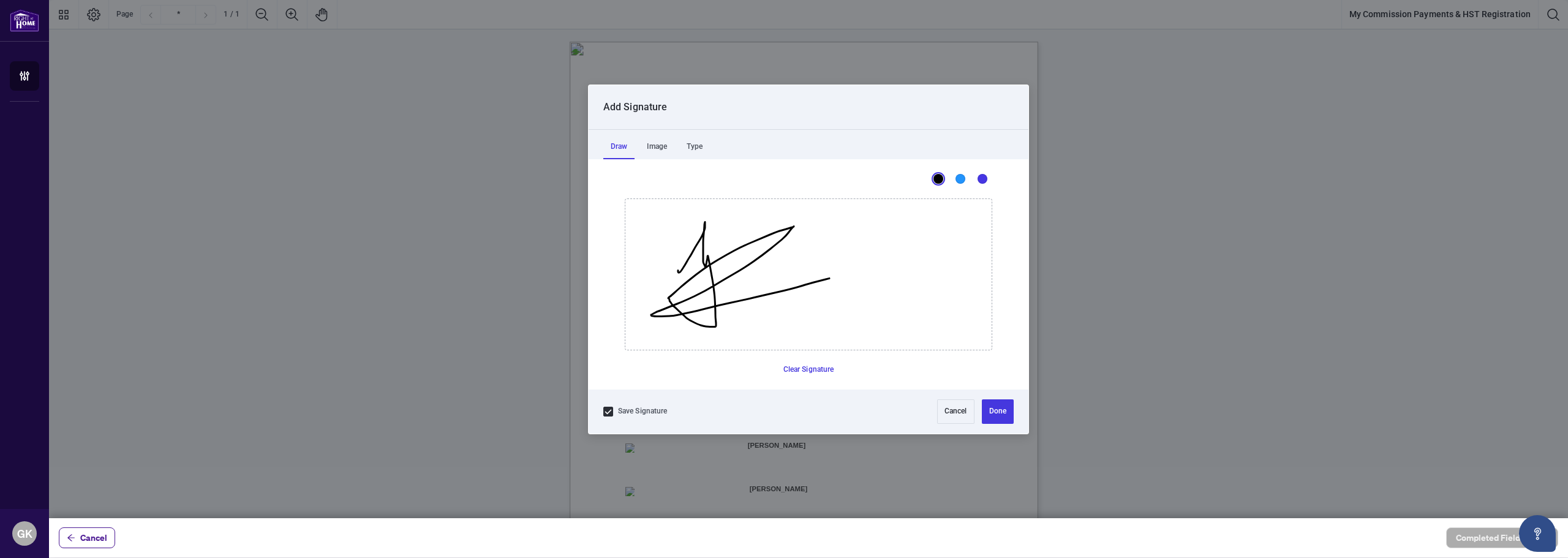
drag, startPoint x: 678, startPoint y: 270, endPoint x: 829, endPoint y: 278, distance: 151.2
click at [829, 278] on icon "Drawing canvas" at bounding box center [808, 274] width 366 height 151
click at [806, 366] on button "Clear Signature" at bounding box center [809, 370] width 61 height 20
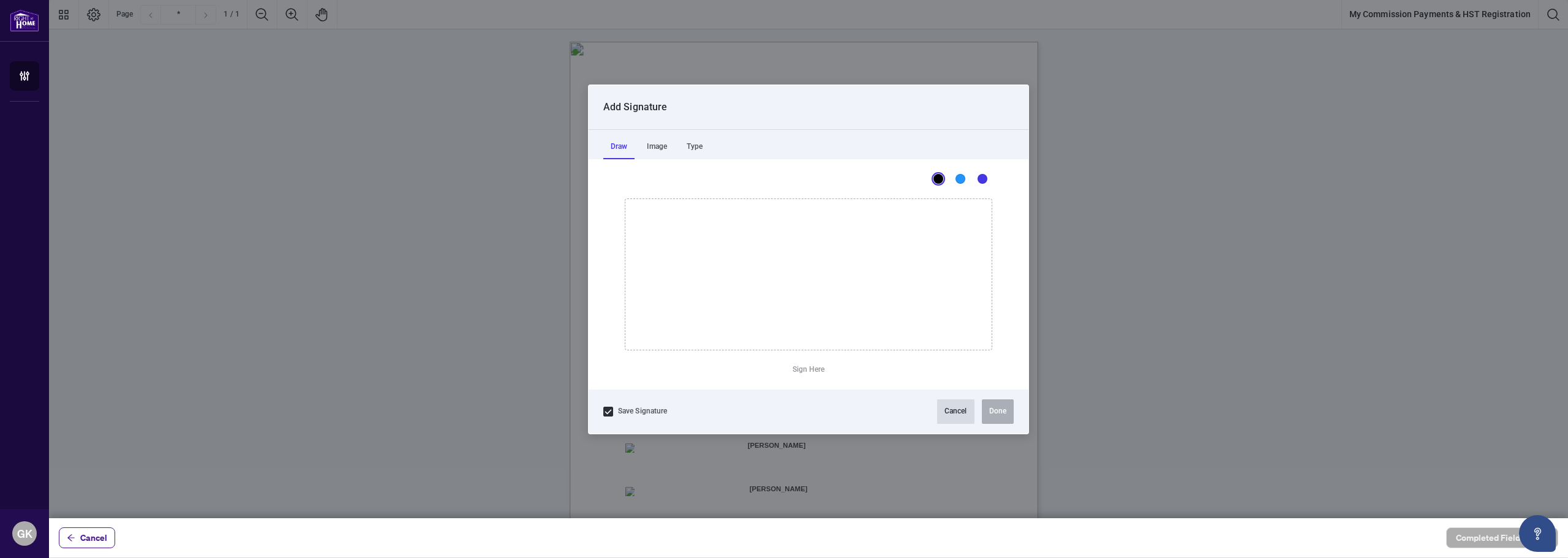
click at [958, 416] on button "Cancel" at bounding box center [955, 411] width 37 height 24
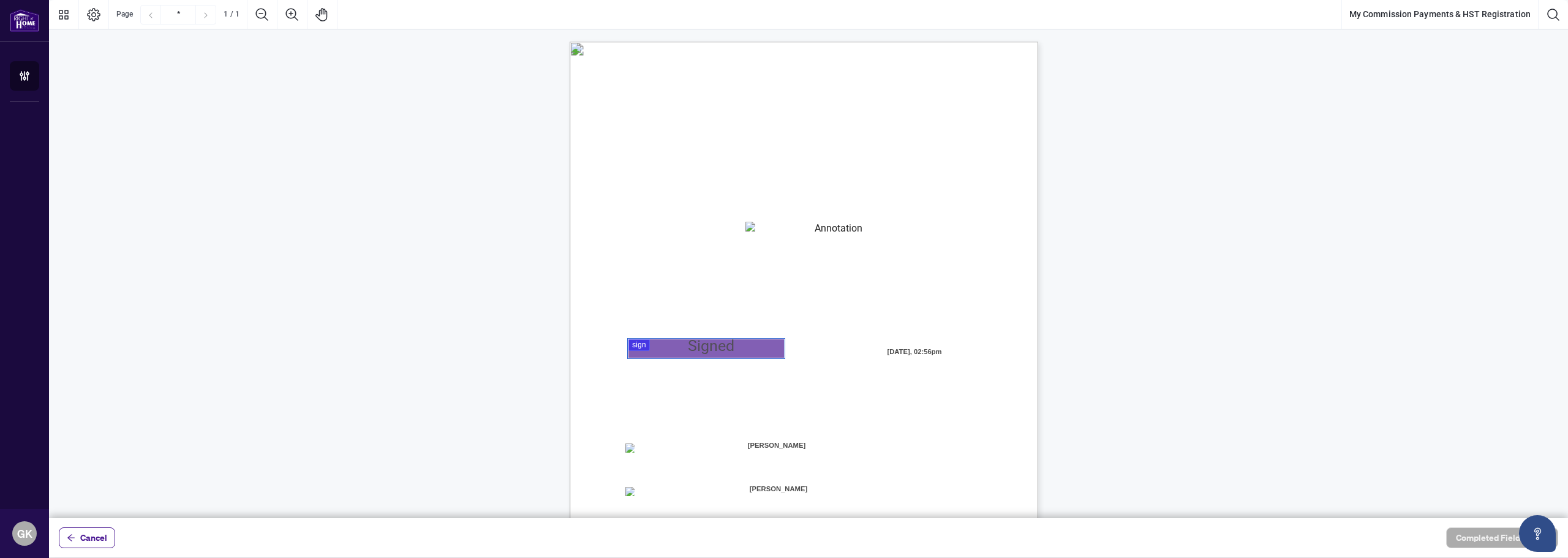
click at [706, 349] on div at bounding box center [809, 259] width 1519 height 518
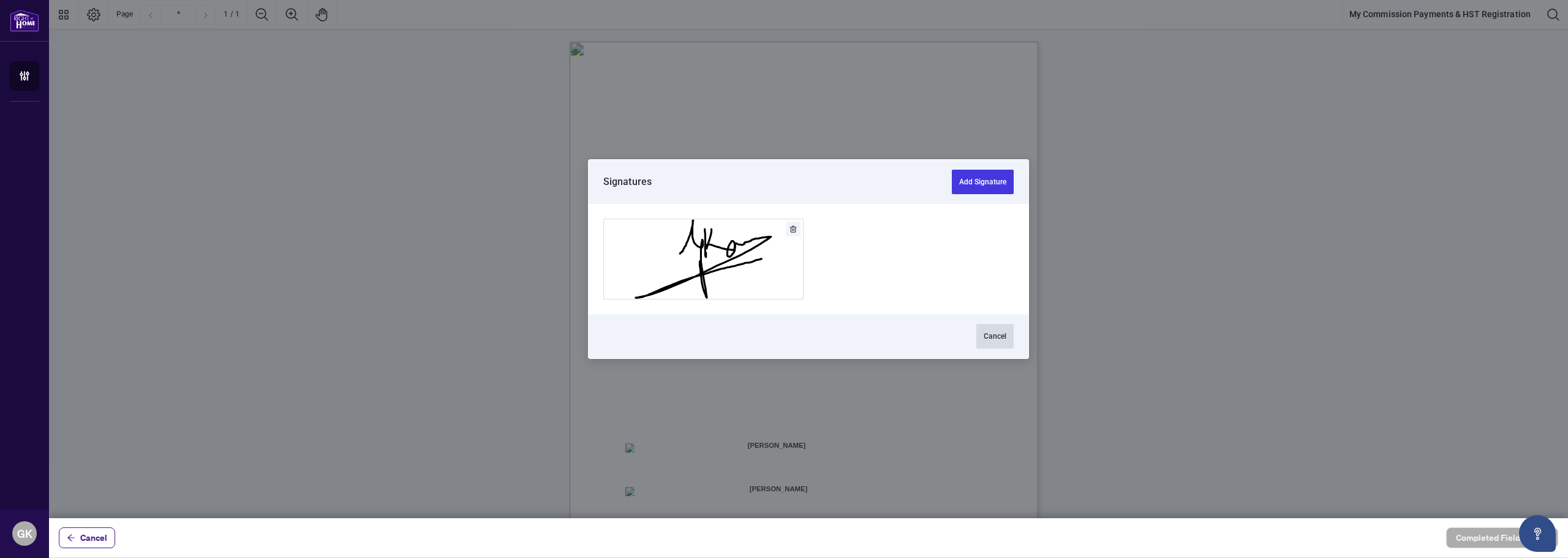
click at [999, 341] on button "Cancel" at bounding box center [995, 336] width 37 height 24
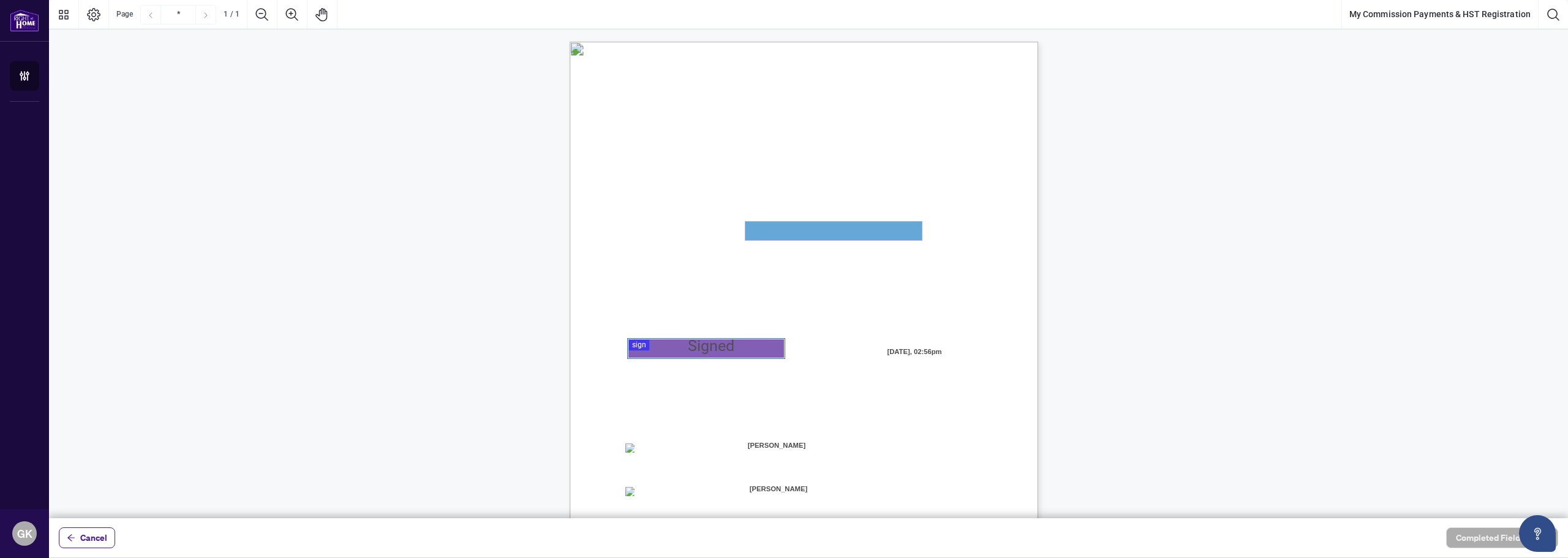
click at [780, 232] on textarea "01JYSKAFNP7KT963GEJ3KVZWMN" at bounding box center [834, 231] width 176 height 18
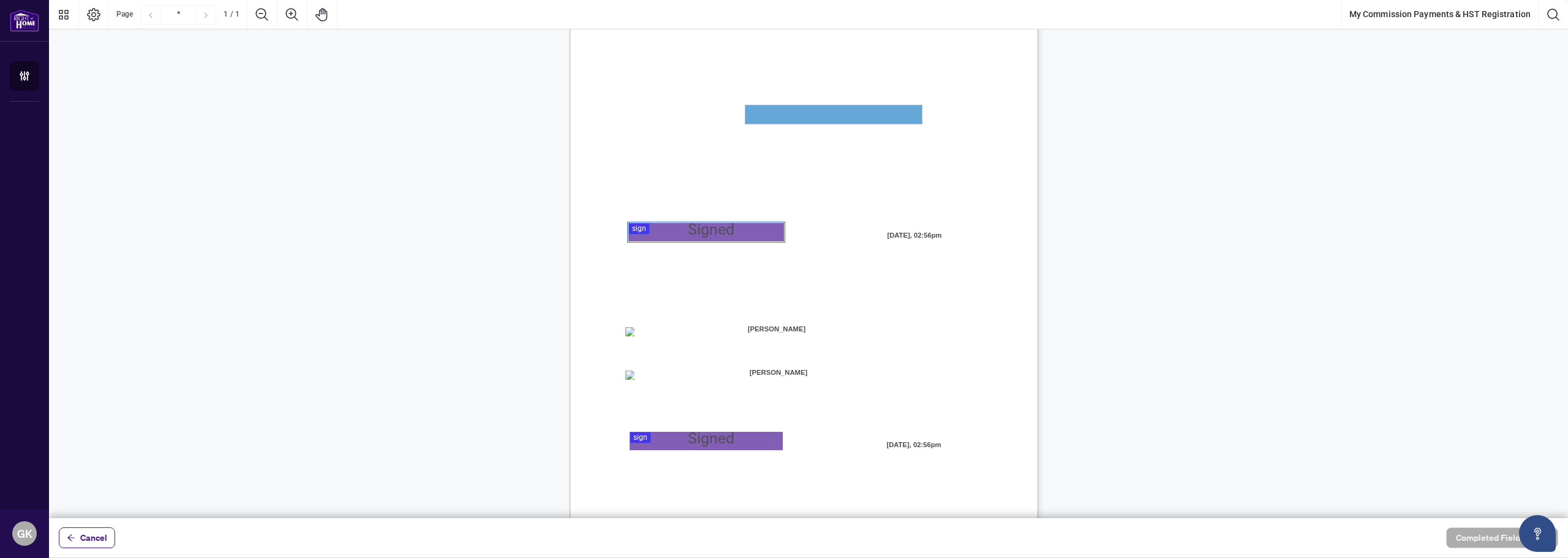
scroll to position [142, 0]
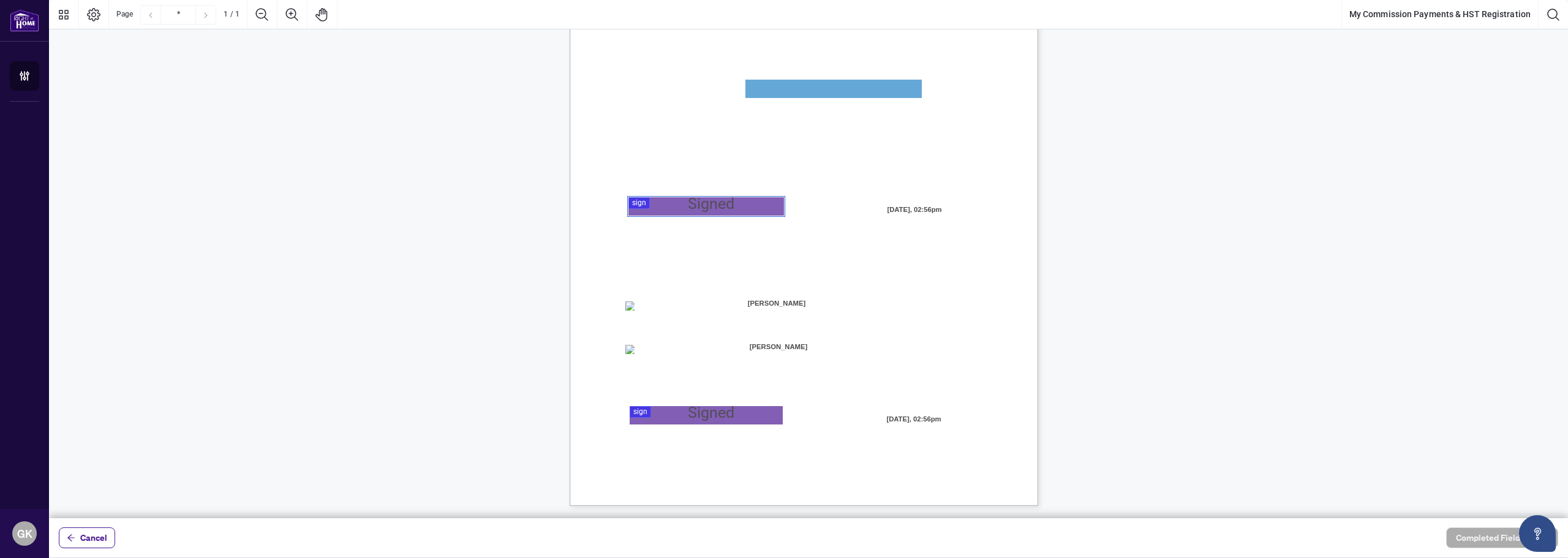
click at [706, 425] on div "MY COMMISSION PAYMENTS AND HST REGISTRATION For Right at Home Realty to pay out…" at bounding box center [862, 278] width 586 height 758
click at [706, 418] on div at bounding box center [809, 259] width 1519 height 518
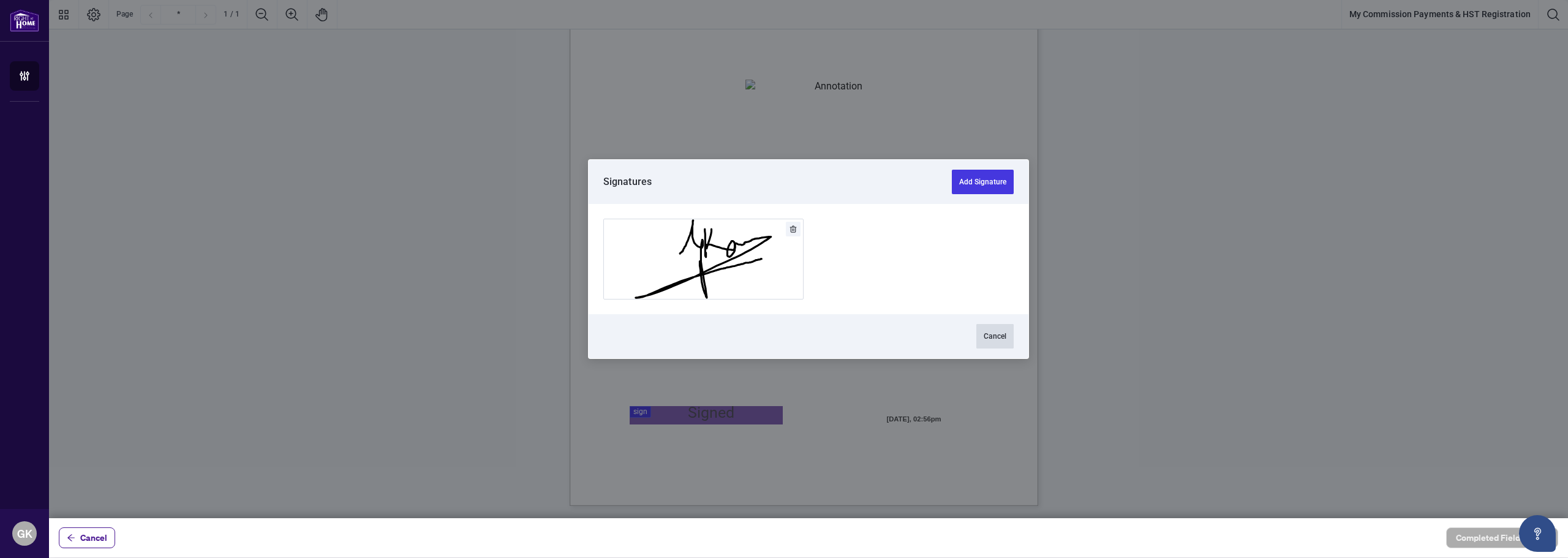
click at [1012, 336] on button "Cancel" at bounding box center [995, 336] width 37 height 24
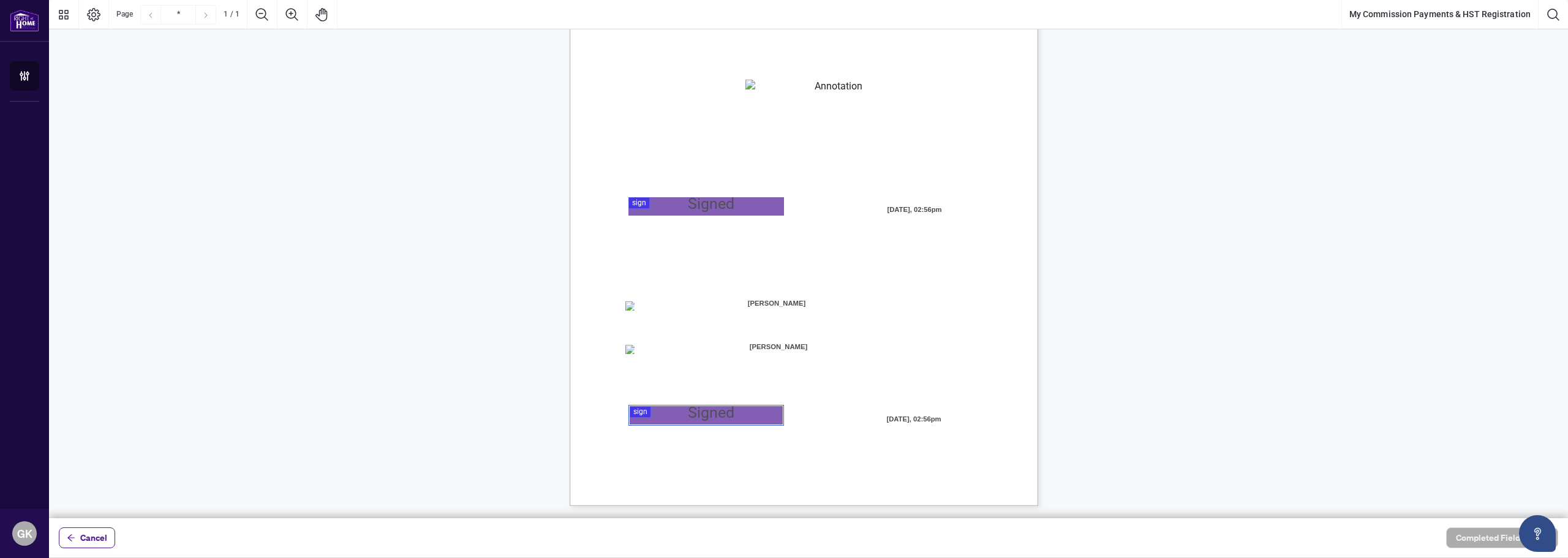
click at [731, 416] on div at bounding box center [809, 259] width 1519 height 518
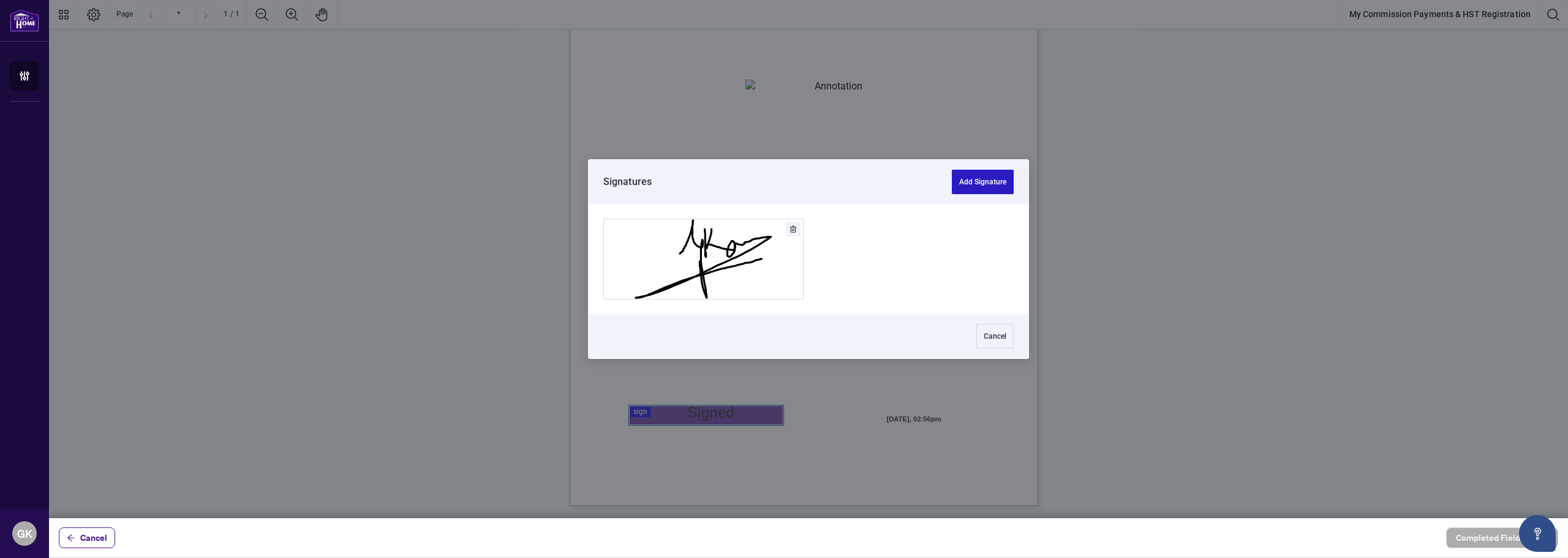
click at [971, 191] on button "Add Signature" at bounding box center [982, 181] width 62 height 24
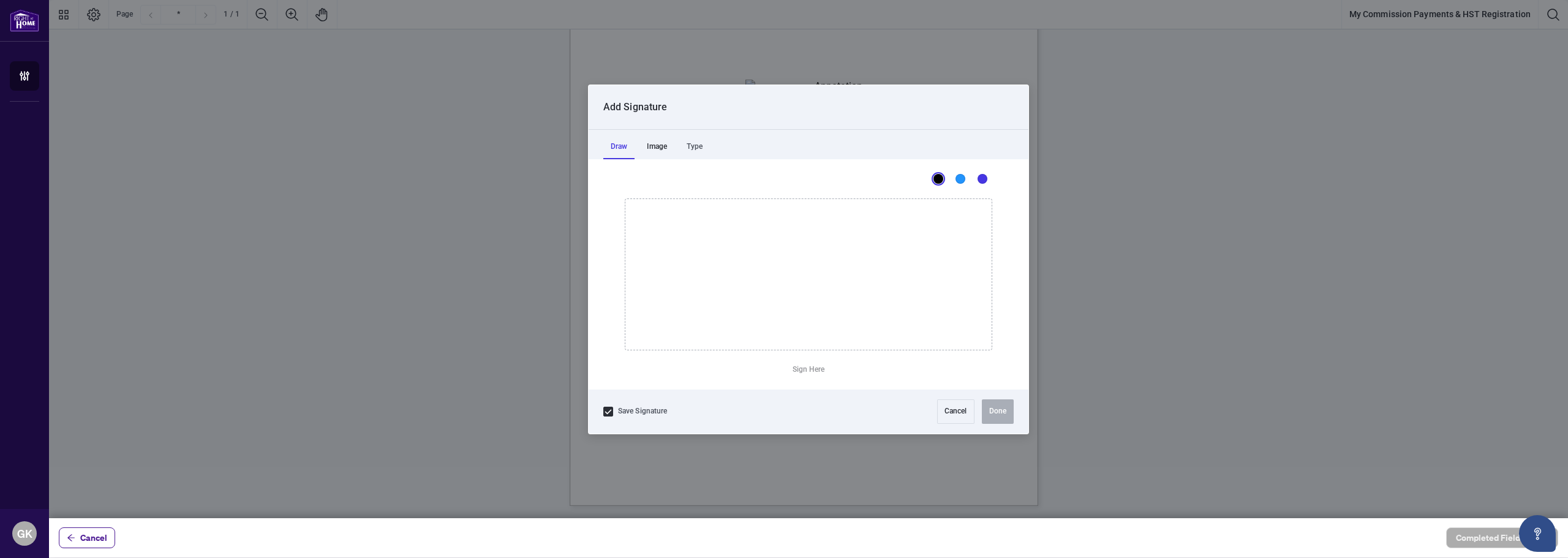
click at [666, 150] on div "Image" at bounding box center [657, 147] width 35 height 24
click at [706, 146] on div "Type" at bounding box center [695, 147] width 31 height 24
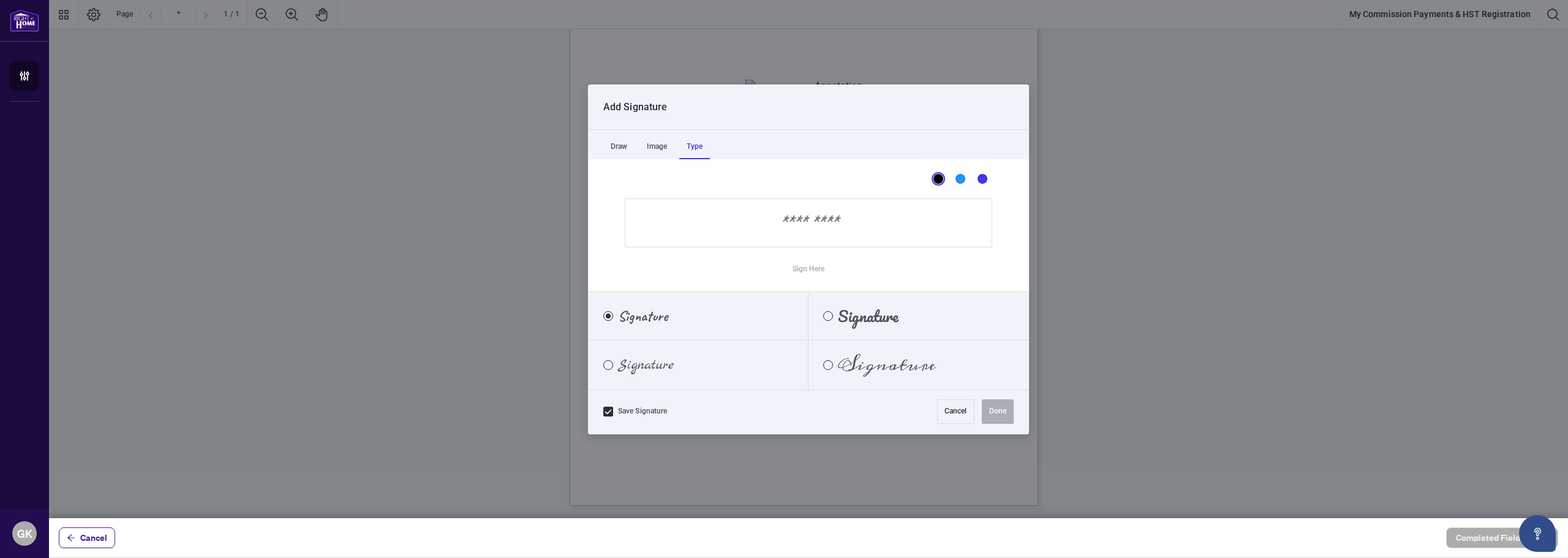
click at [783, 217] on input "Sign Here" at bounding box center [808, 222] width 368 height 49
drag, startPoint x: 737, startPoint y: 230, endPoint x: 793, endPoint y: 219, distance: 57.1
click at [759, 214] on input "Sign Here" at bounding box center [808, 222] width 368 height 49
click at [813, 220] on input "Sign Here" at bounding box center [808, 222] width 368 height 49
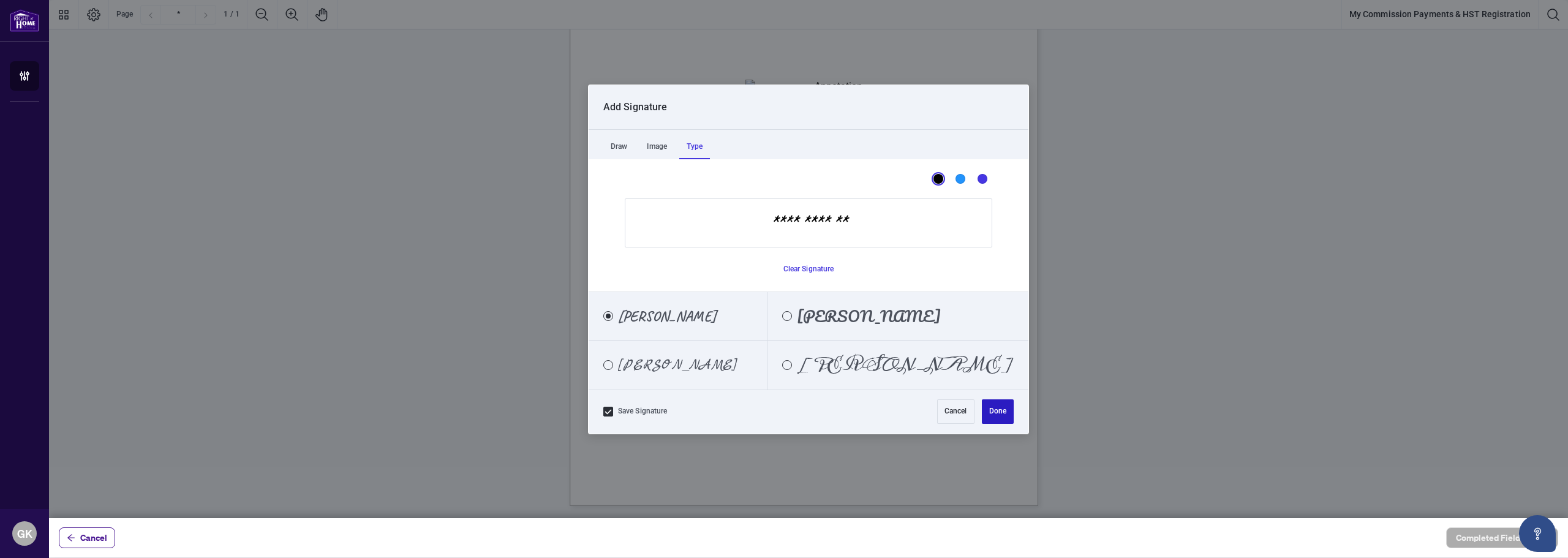
type input "**********"
click at [988, 407] on button "Done" at bounding box center [997, 411] width 32 height 24
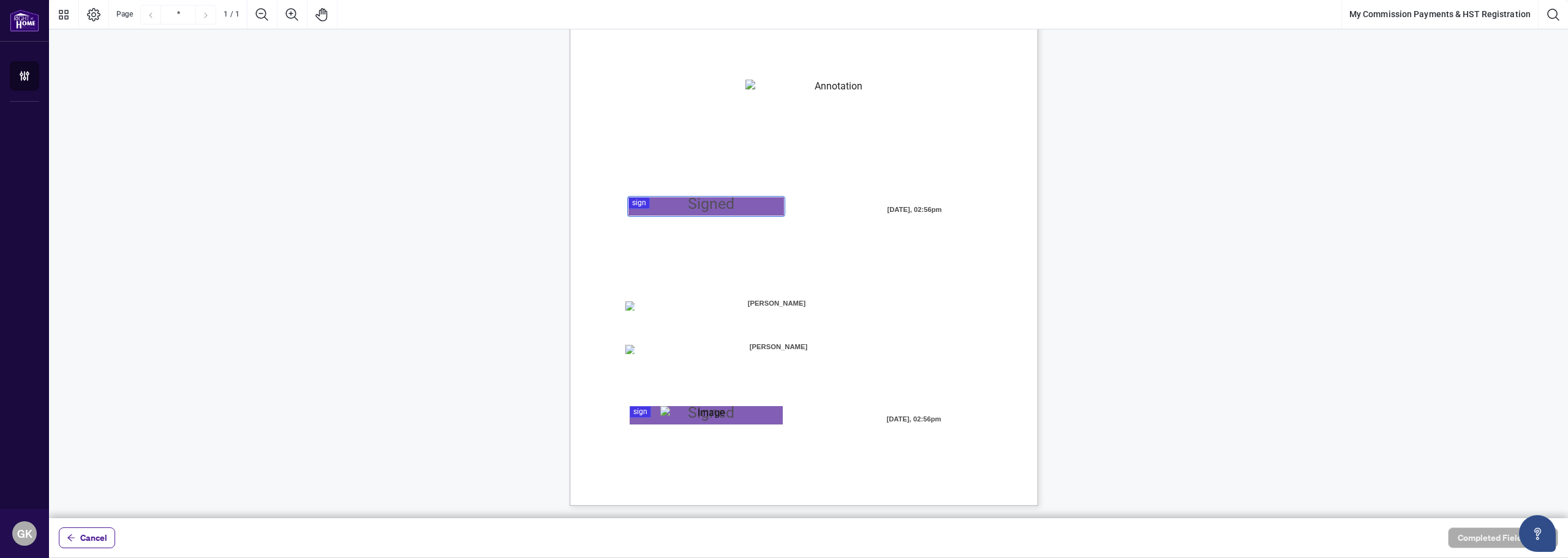
click at [669, 202] on div at bounding box center [809, 259] width 1519 height 518
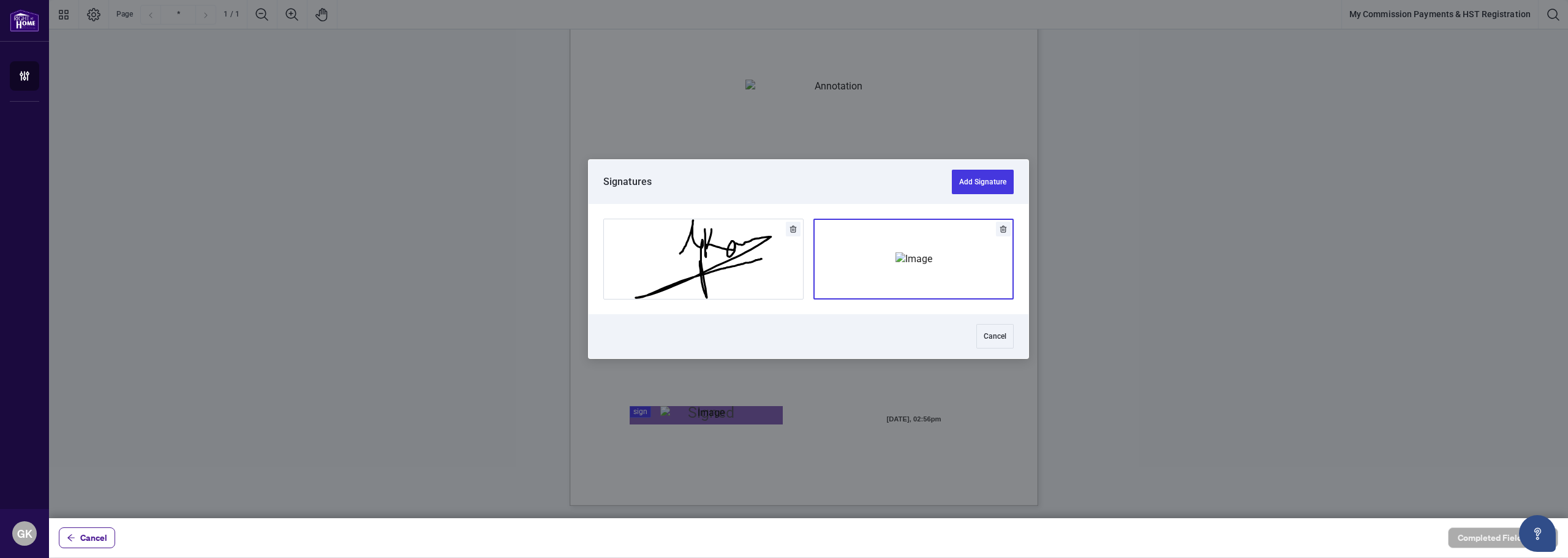
click at [932, 261] on img "Add Signature" at bounding box center [914, 259] width 37 height 13
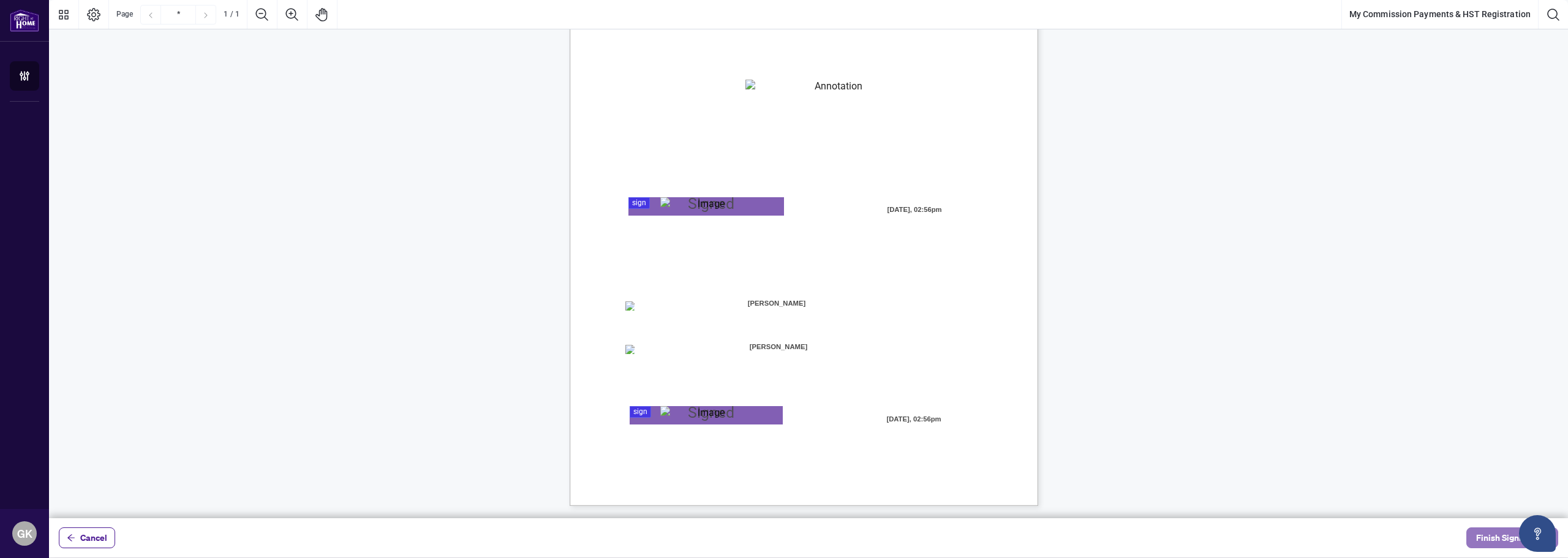
click at [1479, 535] on button "Finish Signing" at bounding box center [1512, 538] width 92 height 21
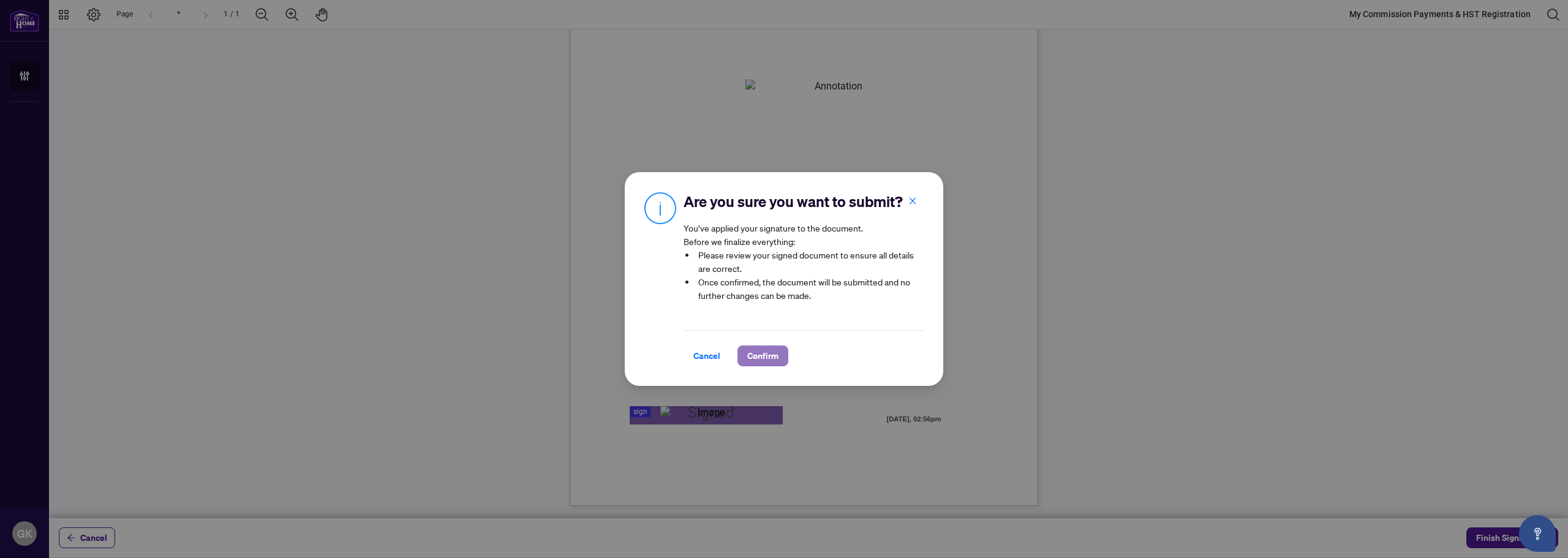
click at [748, 360] on span "Confirm" at bounding box center [762, 356] width 32 height 20
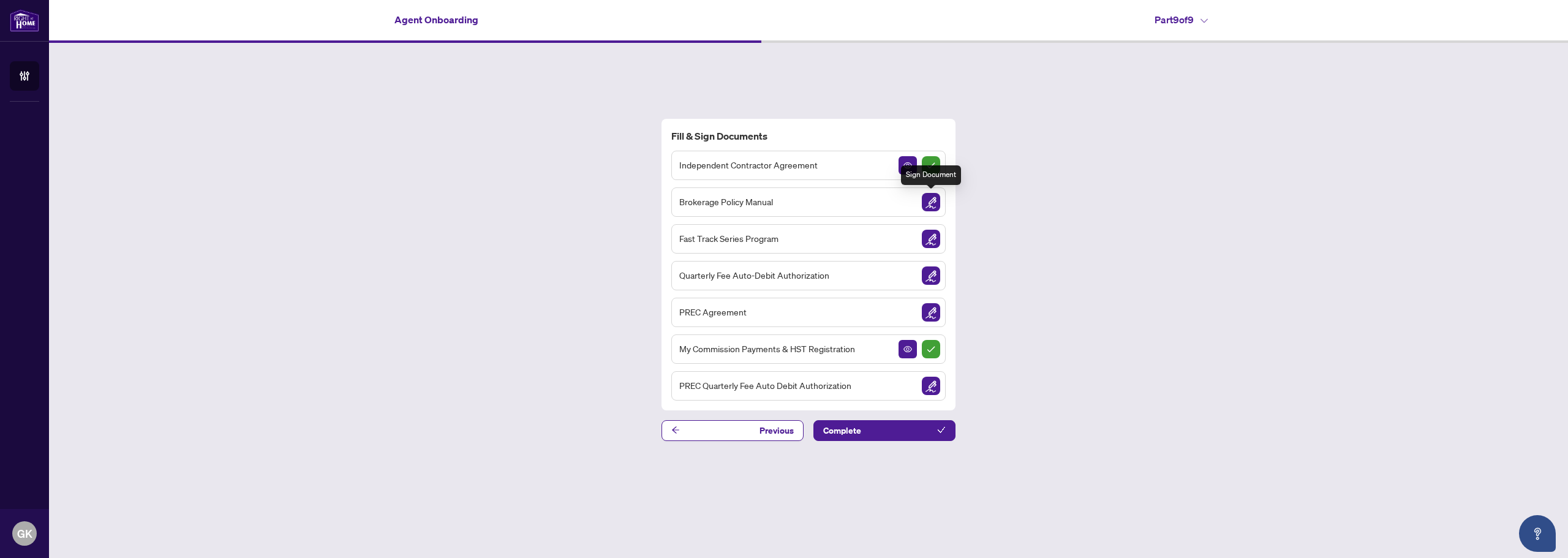
click at [930, 200] on img "Sign Document" at bounding box center [930, 202] width 18 height 18
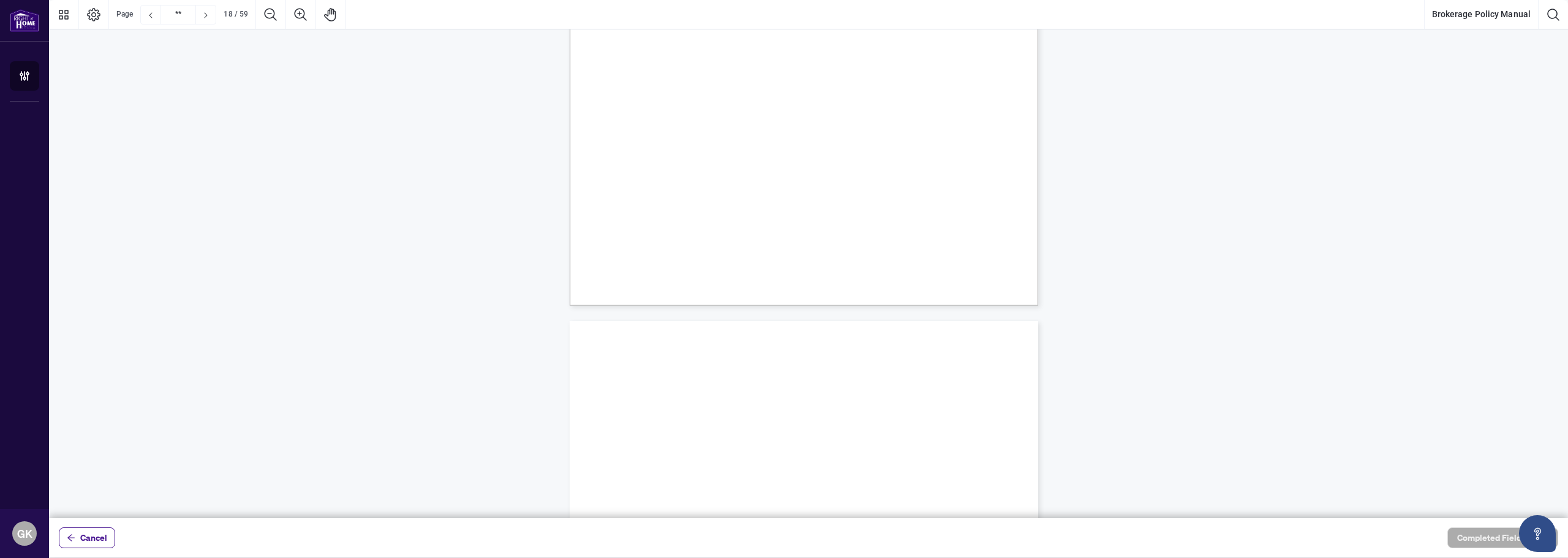
scroll to position [10542, 0]
type input "**"
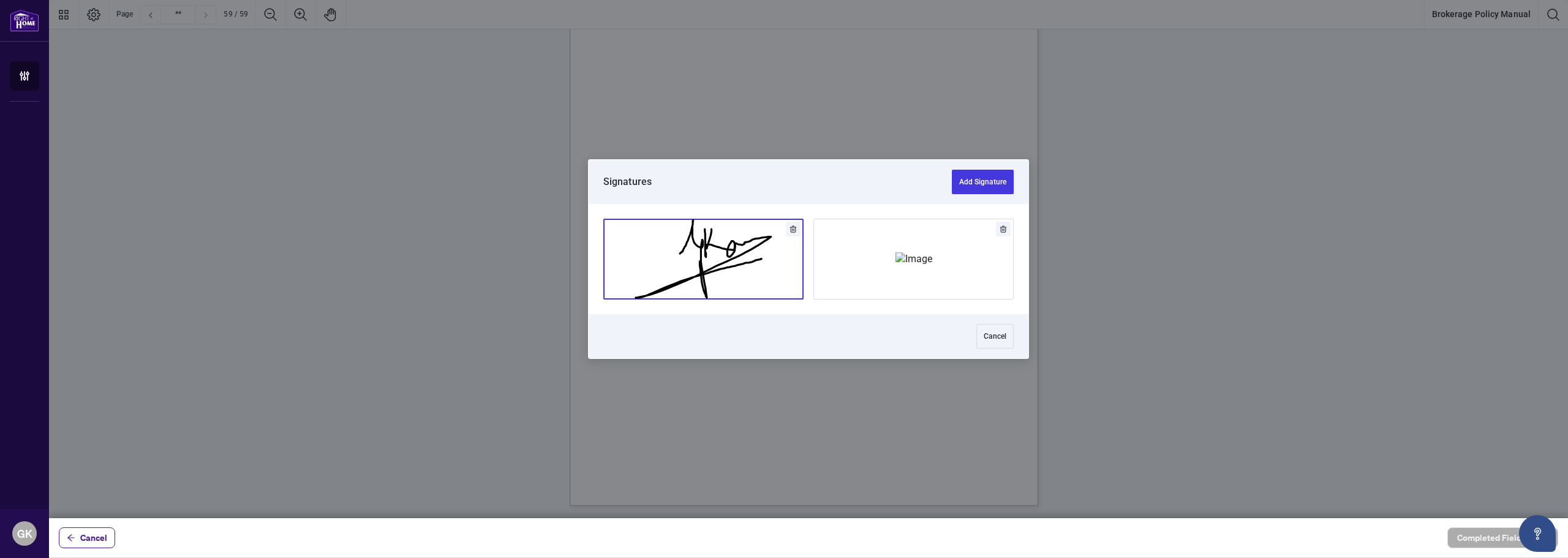
click at [770, 240] on div at bounding box center [809, 259] width 1519 height 518
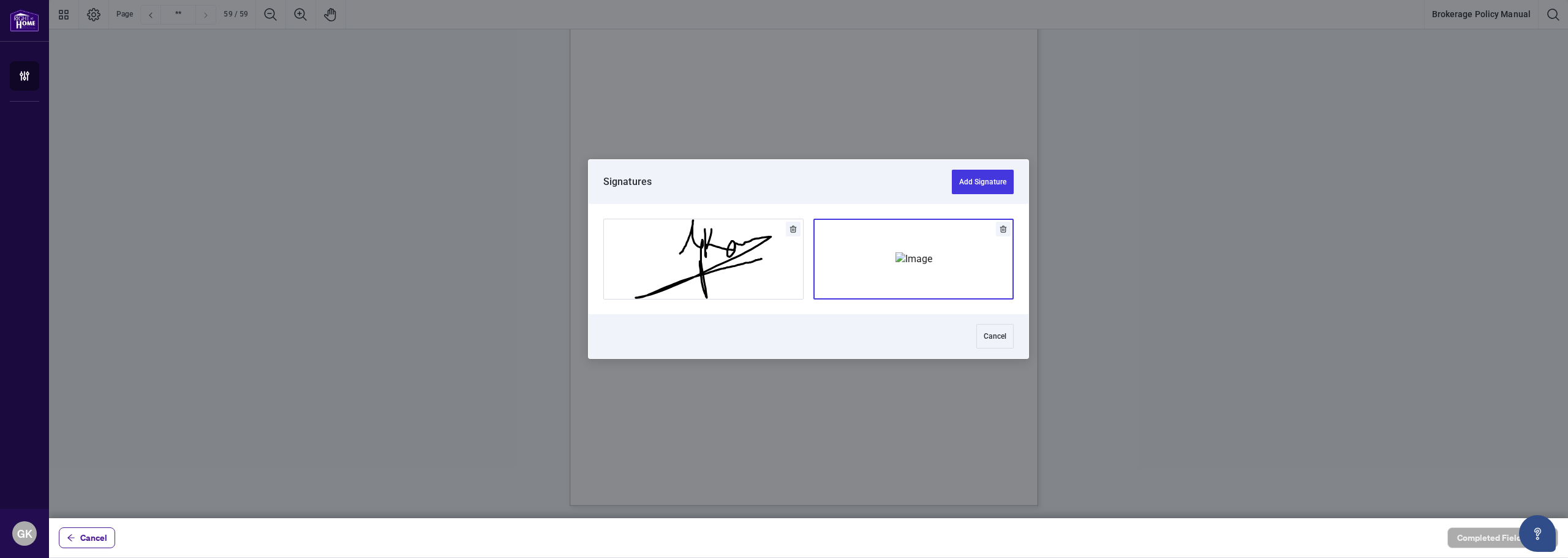
click at [895, 266] on img "Add Signature" at bounding box center [914, 259] width 37 height 13
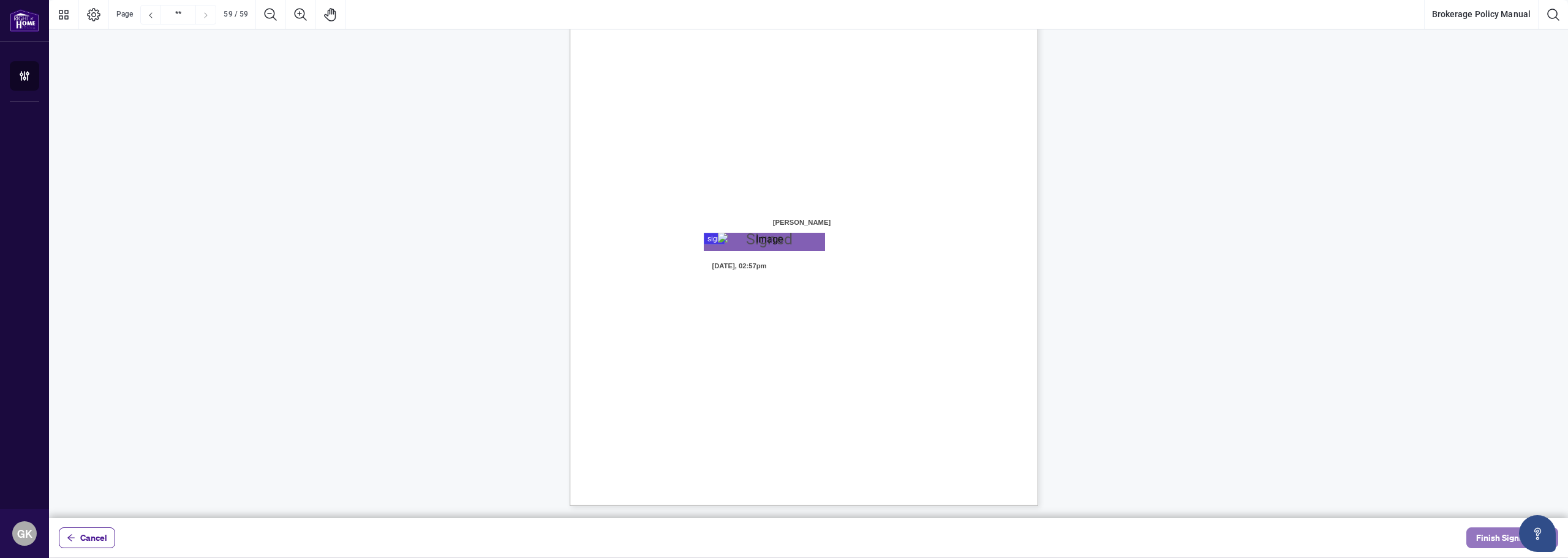
click at [1500, 541] on span "Finish Signing" at bounding box center [1503, 538] width 55 height 20
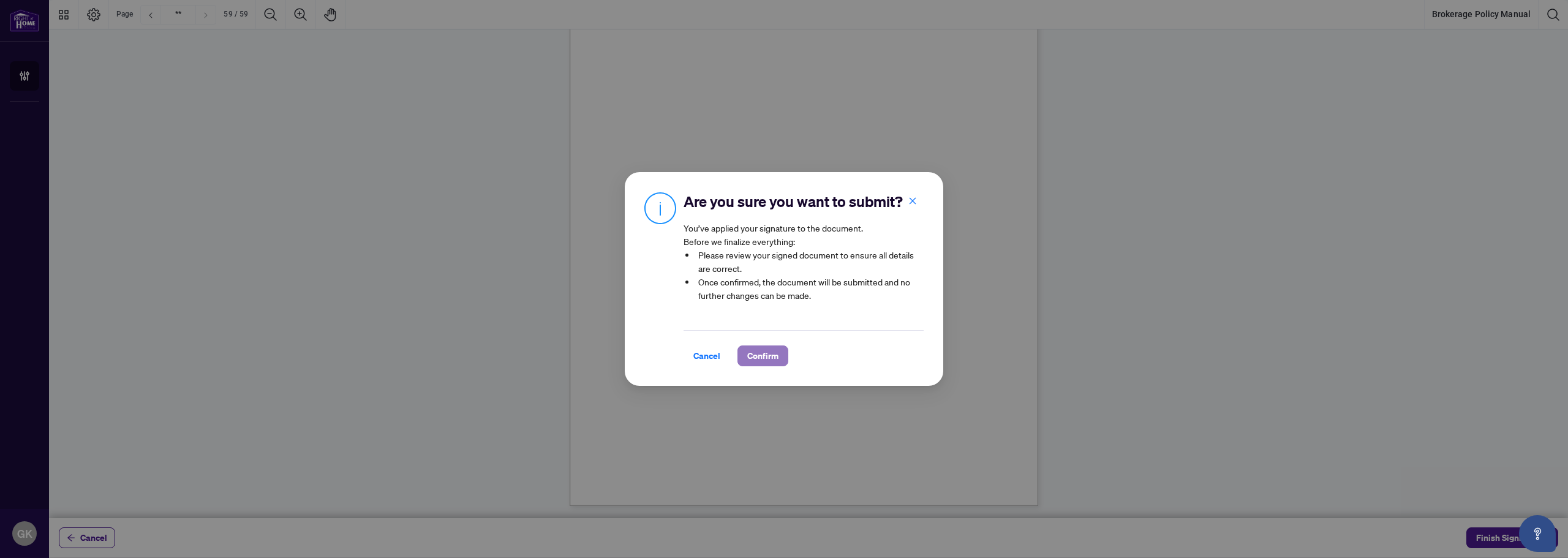
click at [740, 366] on button "Confirm" at bounding box center [762, 356] width 51 height 21
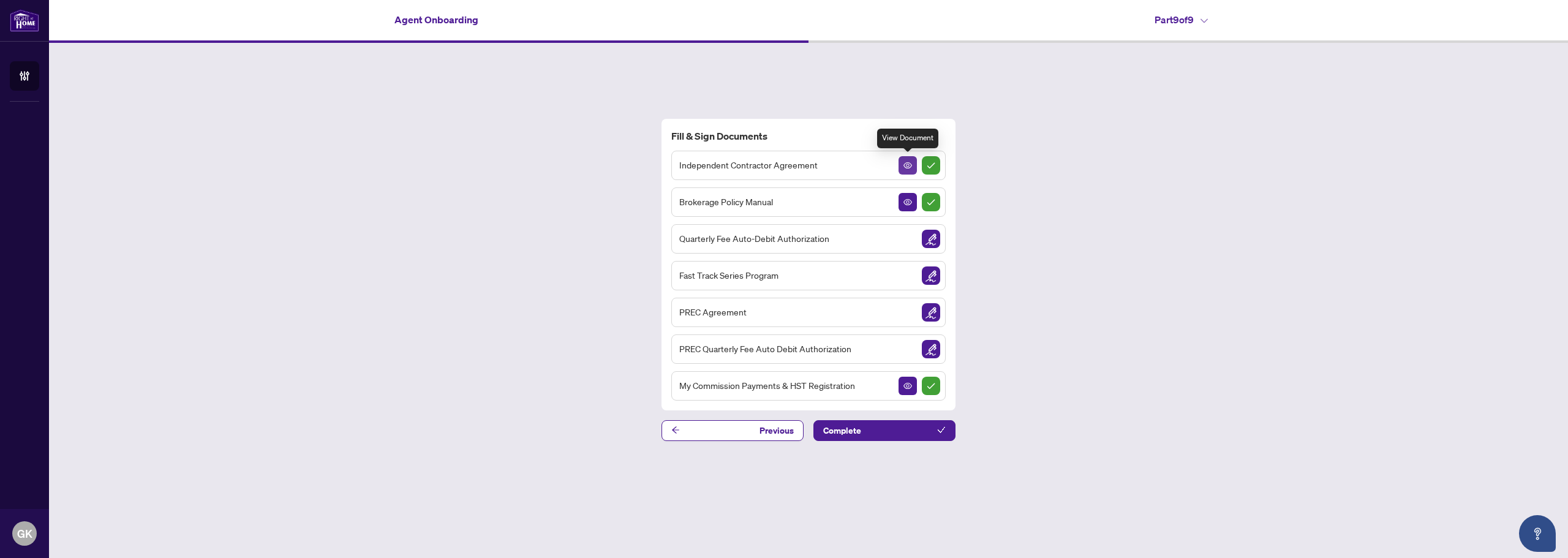
click at [902, 164] on button "button" at bounding box center [908, 165] width 18 height 18
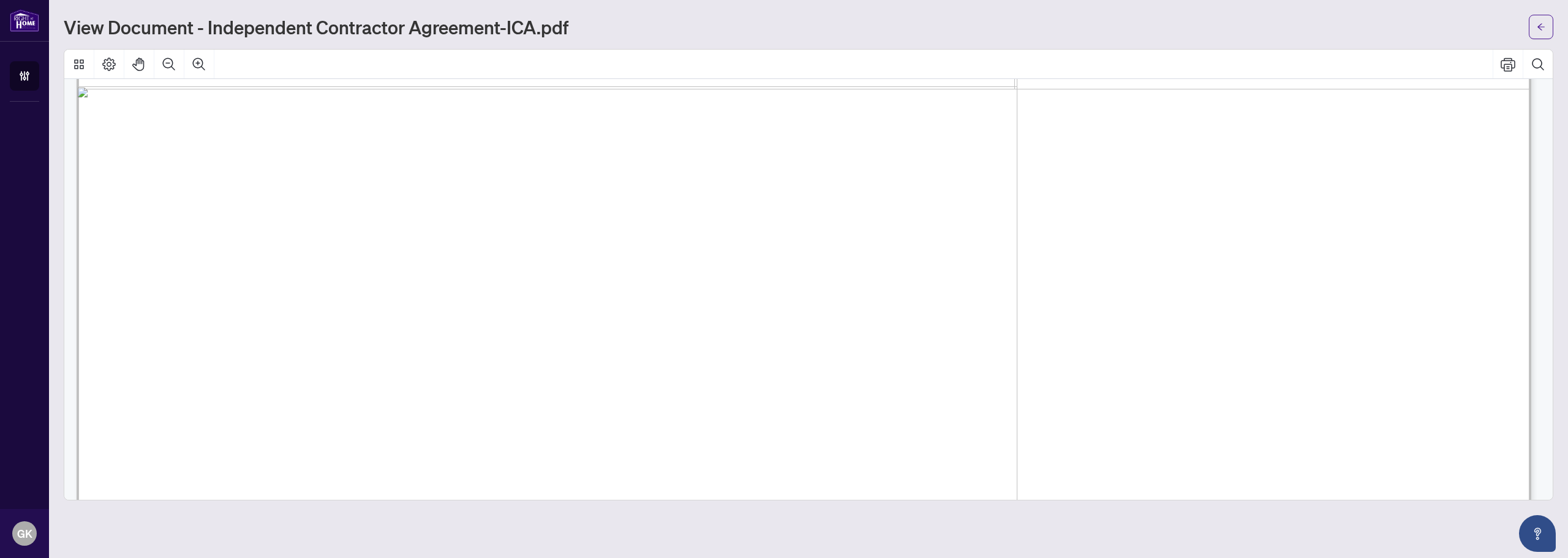
scroll to position [919, 0]
click at [1536, 24] on icon "arrow-left" at bounding box center [1541, 27] width 9 height 9
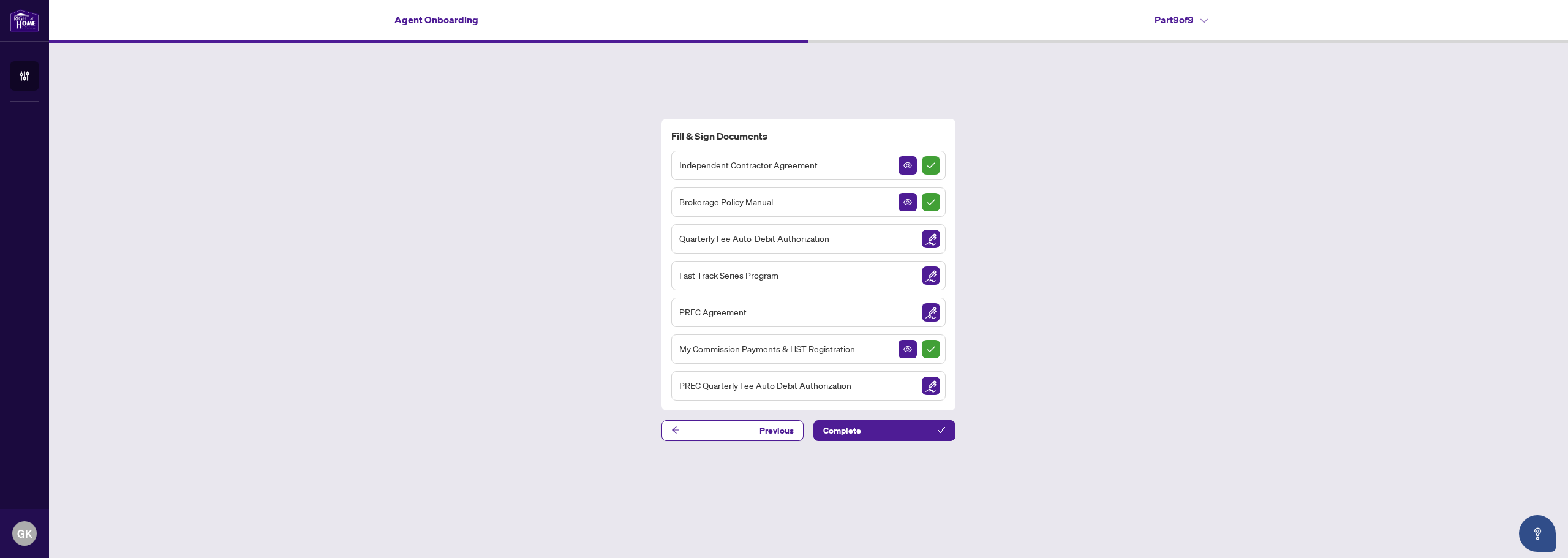
click at [931, 169] on img "Sign Completed" at bounding box center [930, 165] width 18 height 18
click at [906, 169] on icon "View Document" at bounding box center [908, 166] width 9 height 9
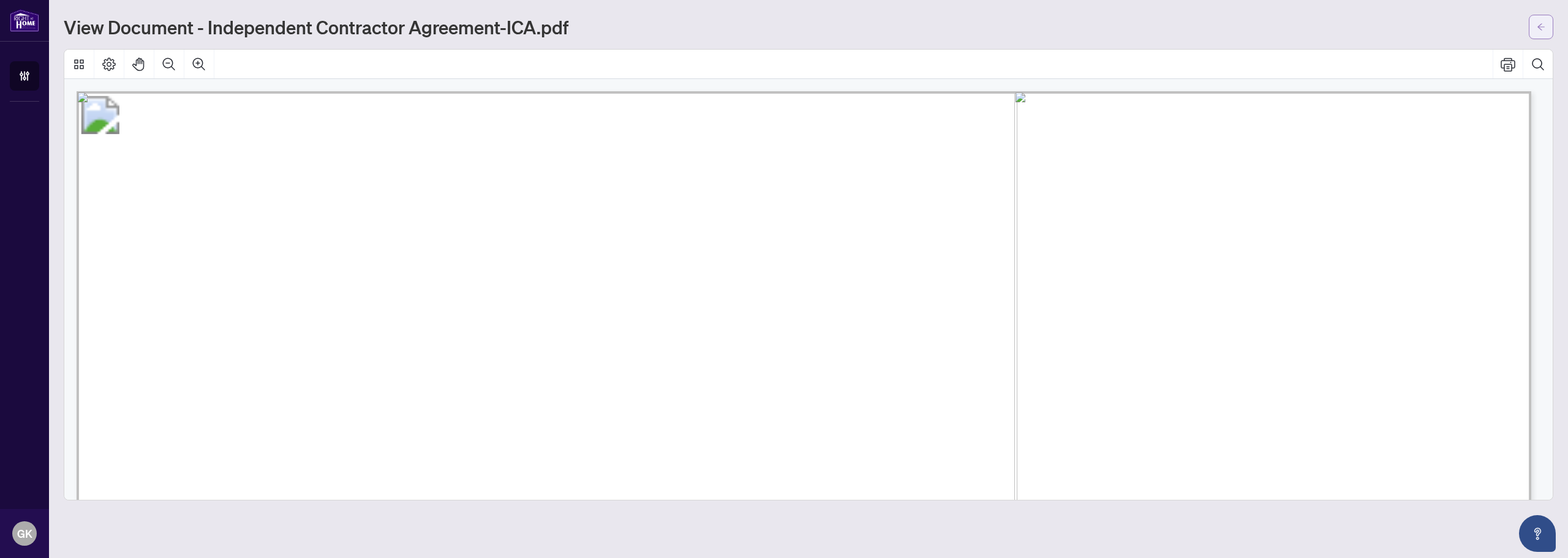
click at [1532, 34] on button "button" at bounding box center [1541, 26] width 24 height 24
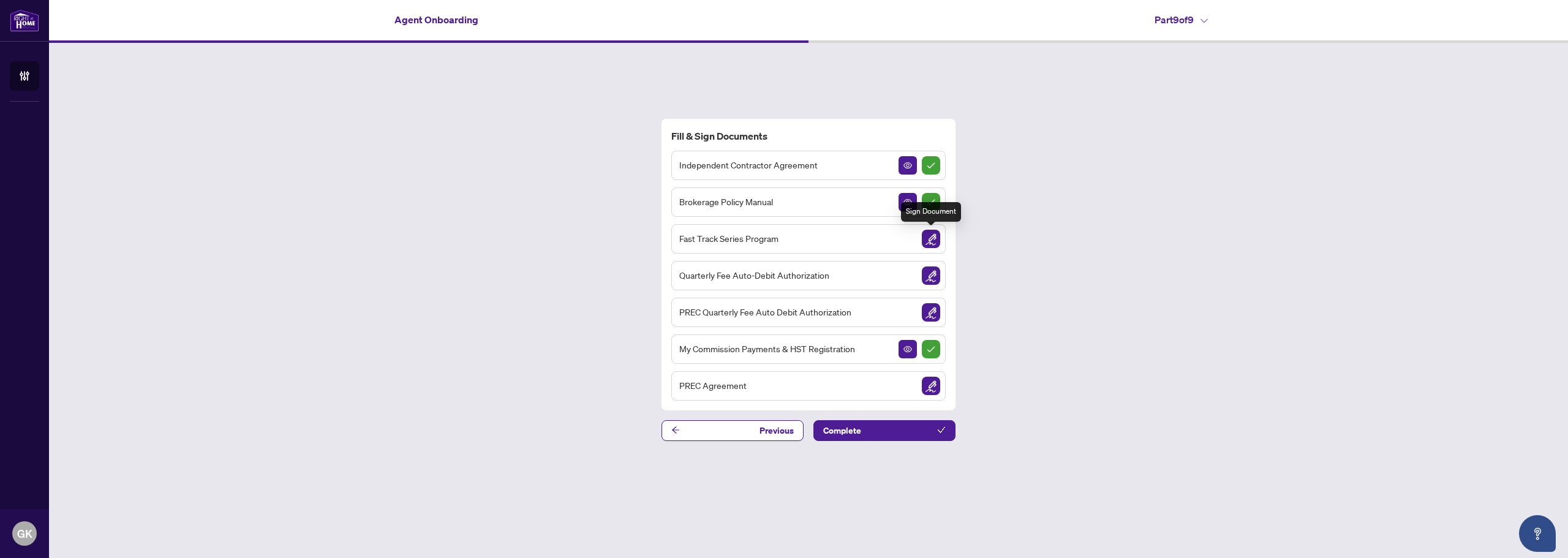
click at [935, 236] on img "Sign Document" at bounding box center [930, 239] width 18 height 18
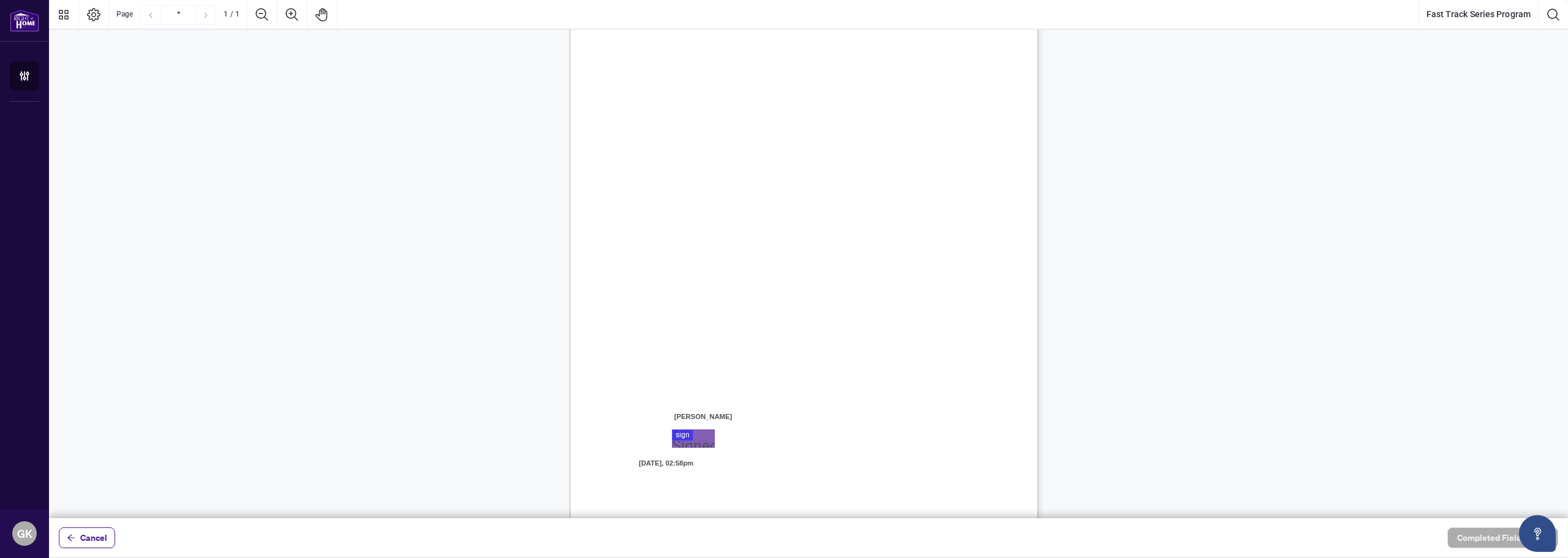
scroll to position [141, 0]
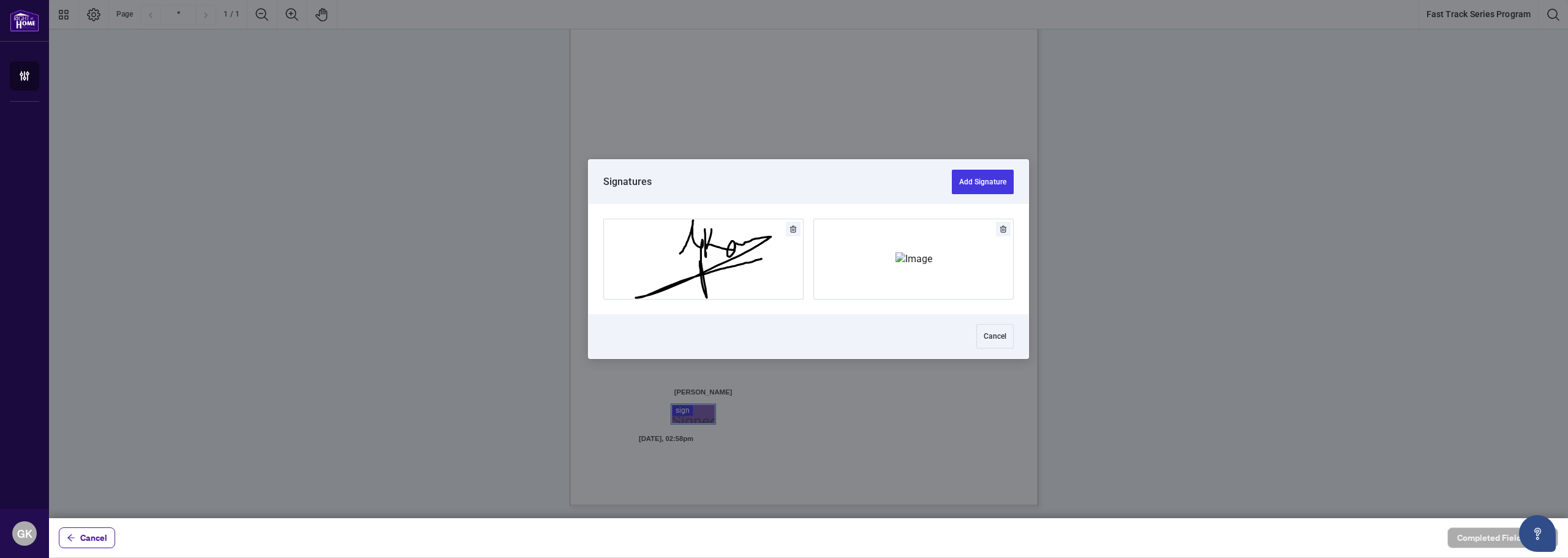
click at [688, 415] on div at bounding box center [809, 259] width 1519 height 518
click at [895, 257] on img "Add Signature" at bounding box center [914, 259] width 37 height 13
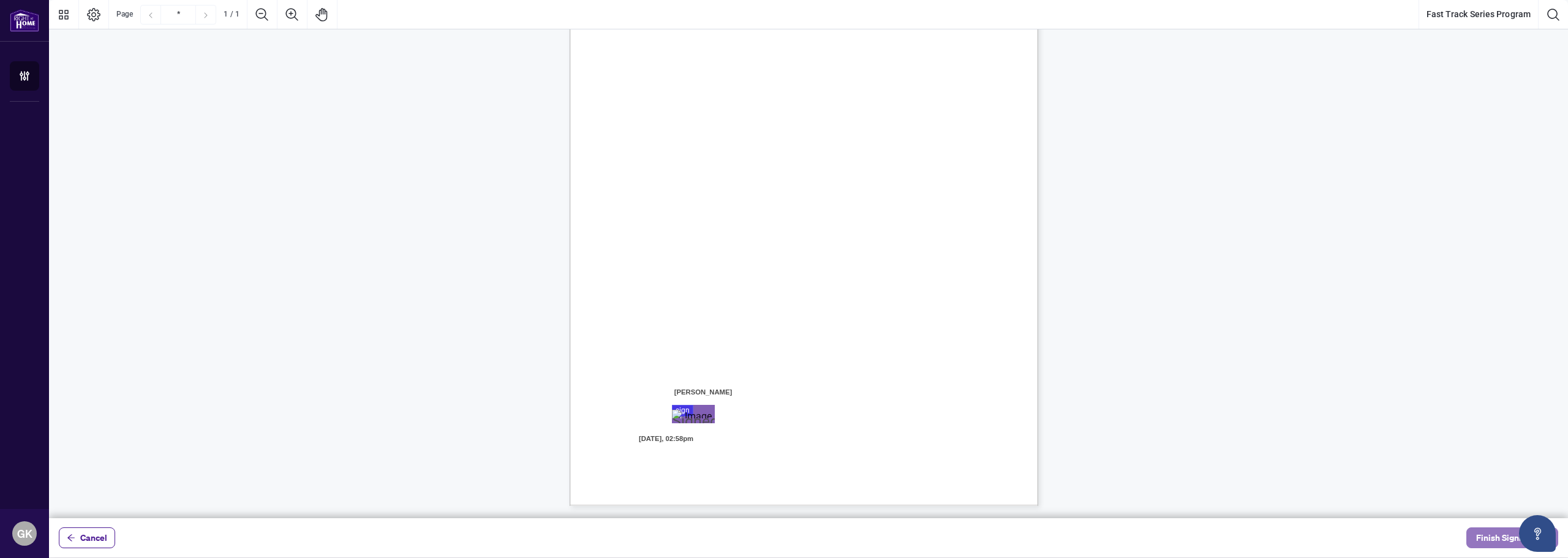
click at [1502, 535] on span "Finish Signing" at bounding box center [1503, 538] width 55 height 20
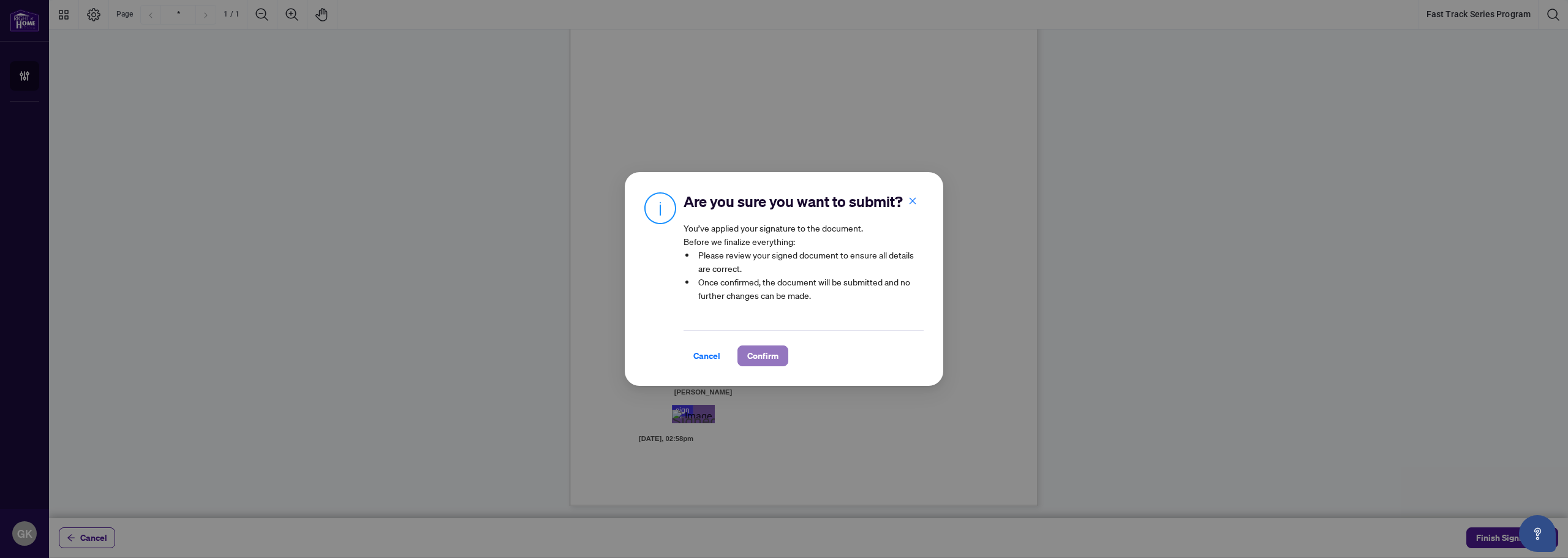
click at [761, 366] on span "Confirm" at bounding box center [762, 356] width 32 height 20
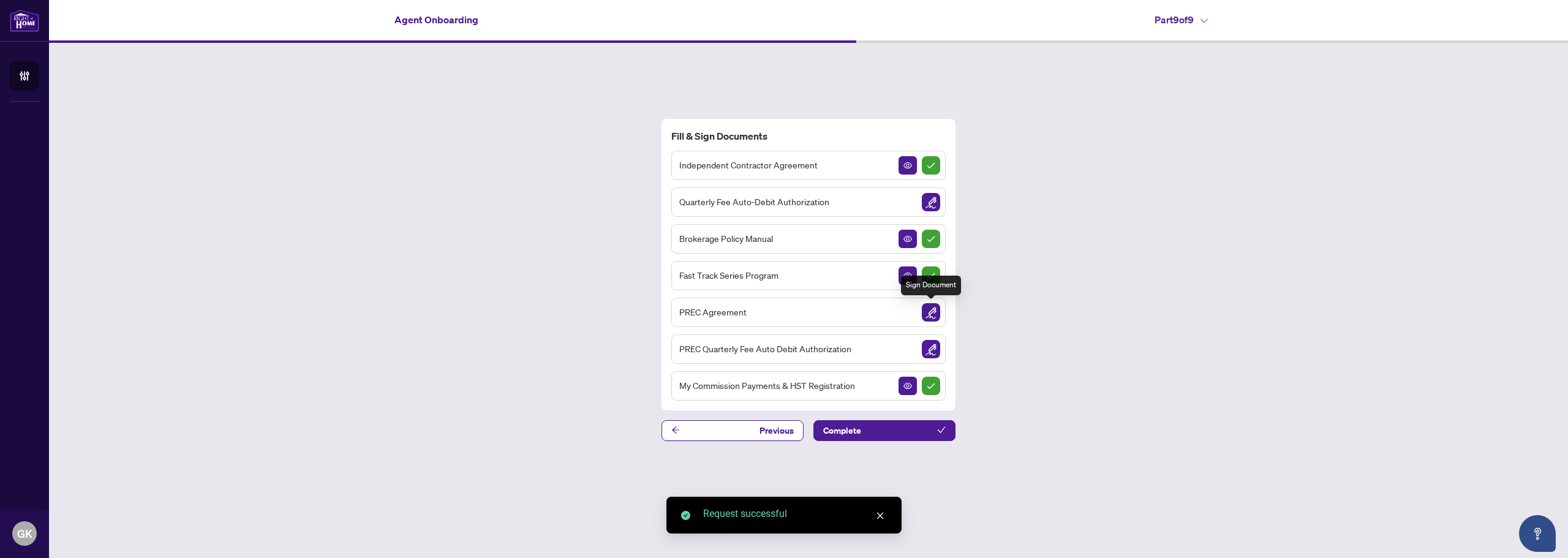
click at [925, 315] on img "Sign Document" at bounding box center [930, 312] width 18 height 18
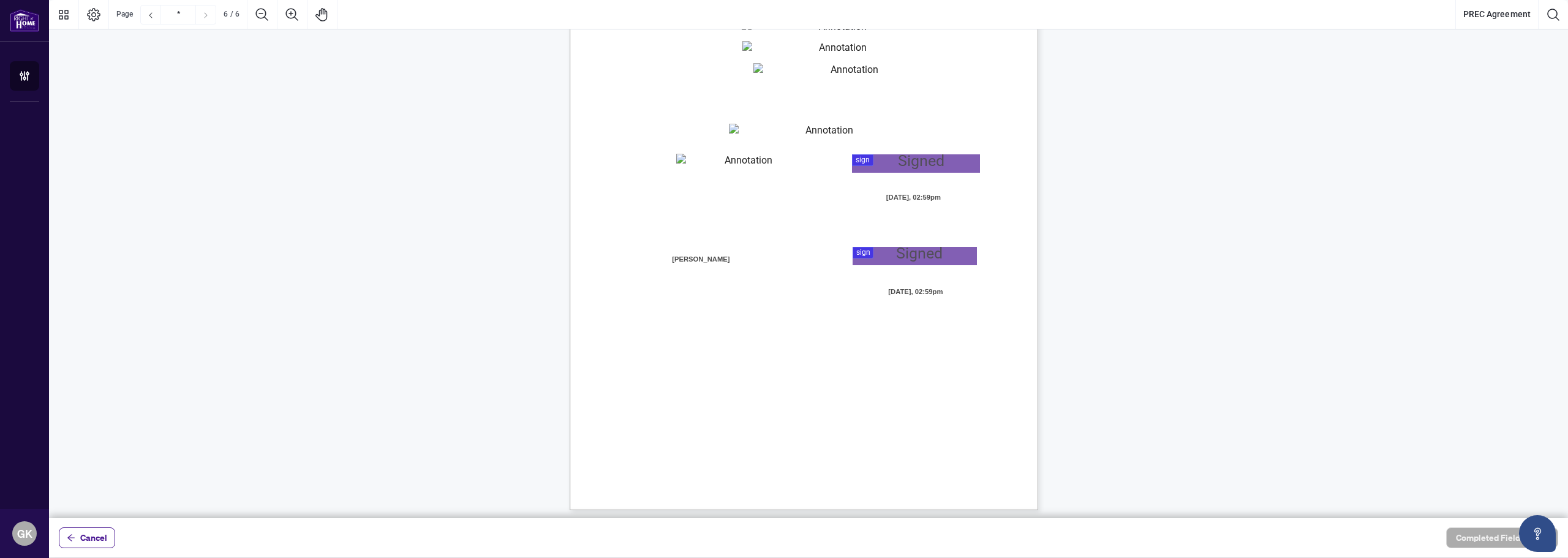
scroll to position [3253, 0]
click at [919, 159] on div at bounding box center [809, 259] width 1519 height 518
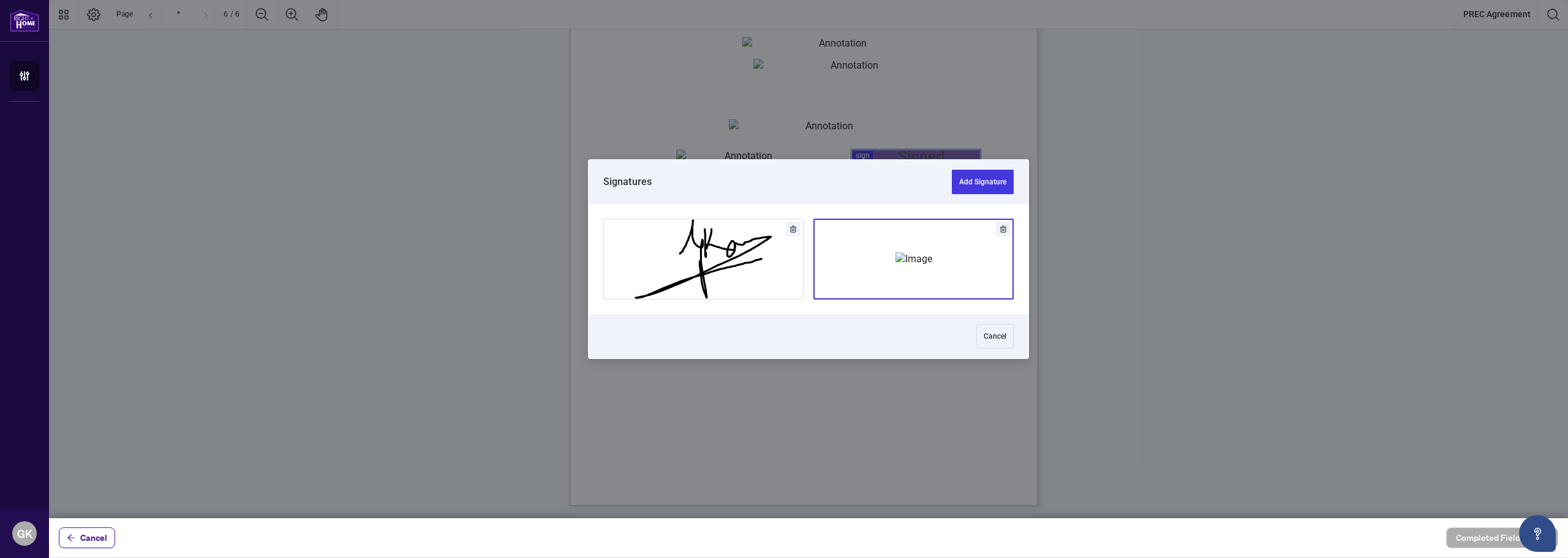
click at [909, 253] on img "Add Signature" at bounding box center [914, 259] width 37 height 13
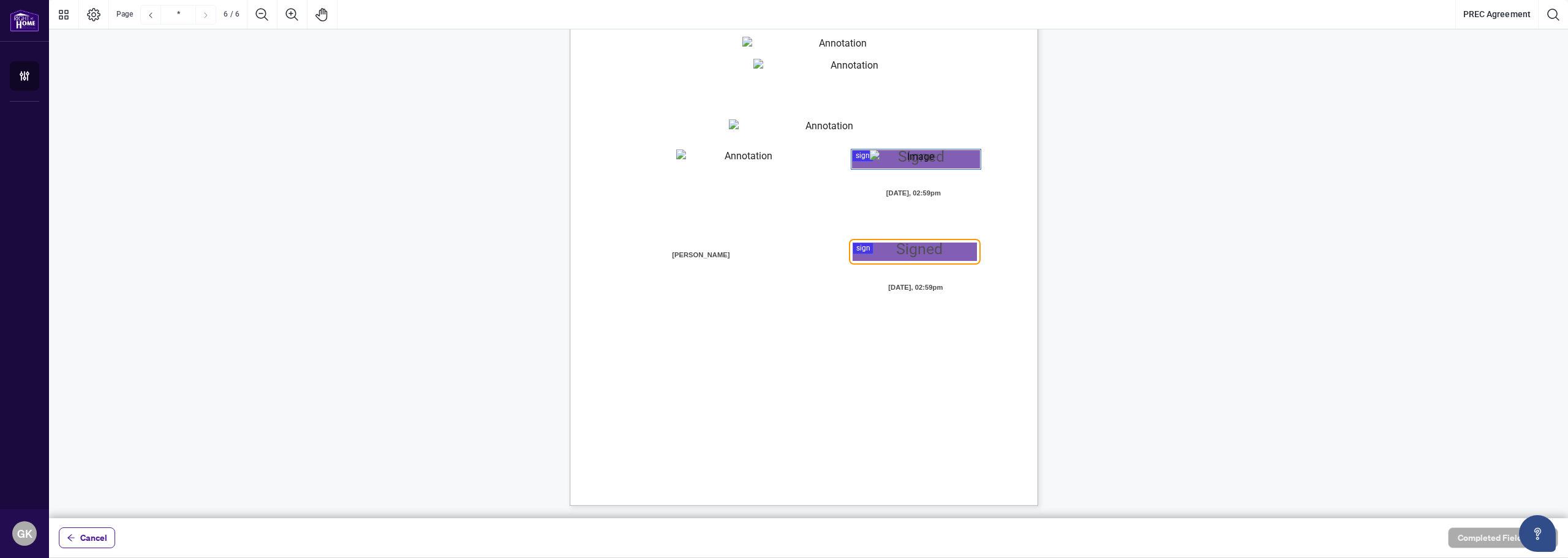
click at [899, 250] on div at bounding box center [809, 259] width 1519 height 518
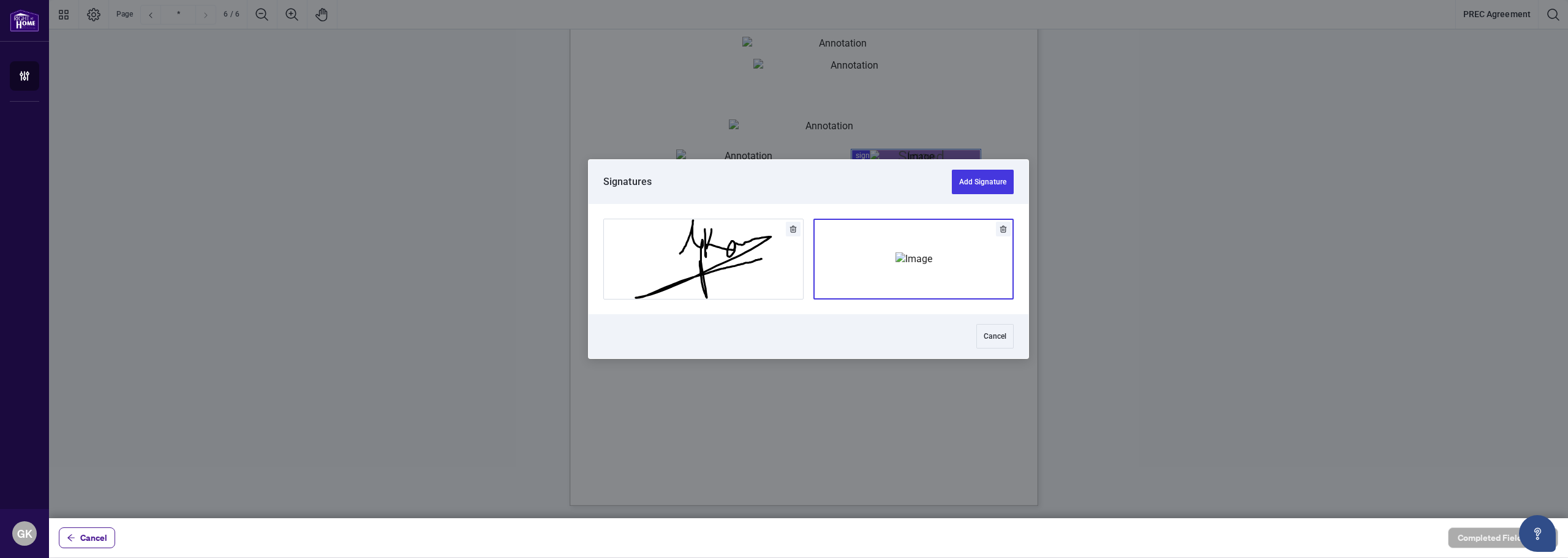
click at [903, 266] on img "Add Signature" at bounding box center [914, 259] width 37 height 13
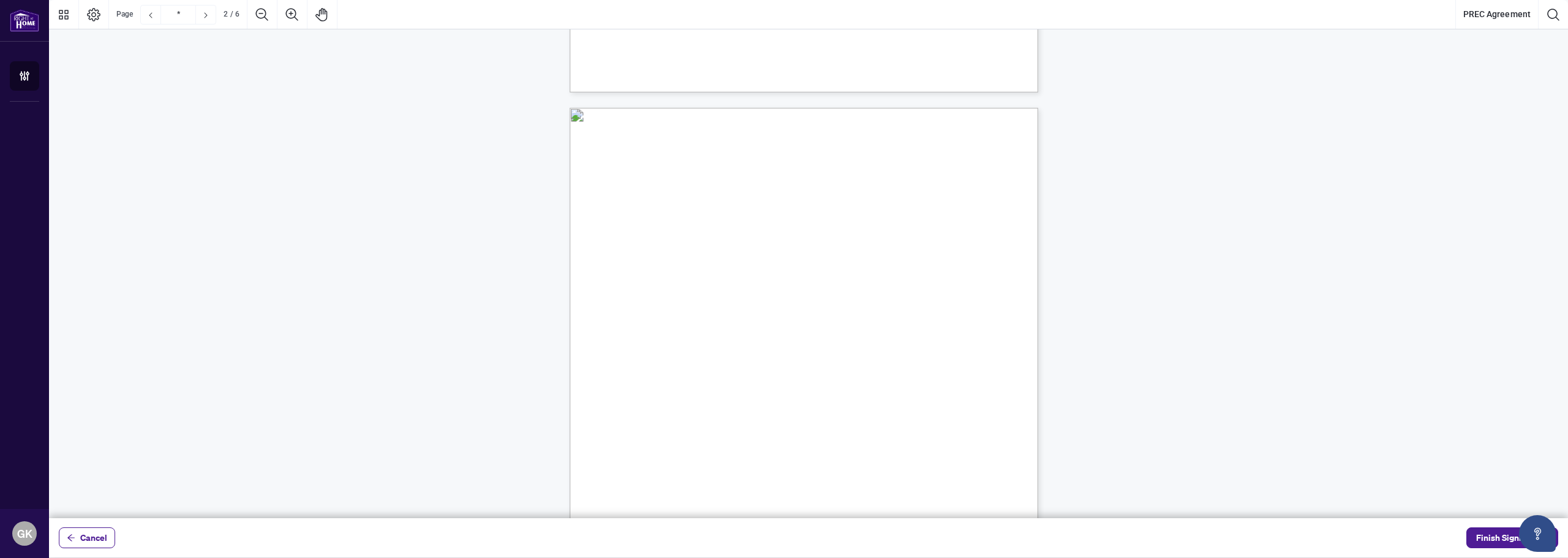
scroll to position [7, 0]
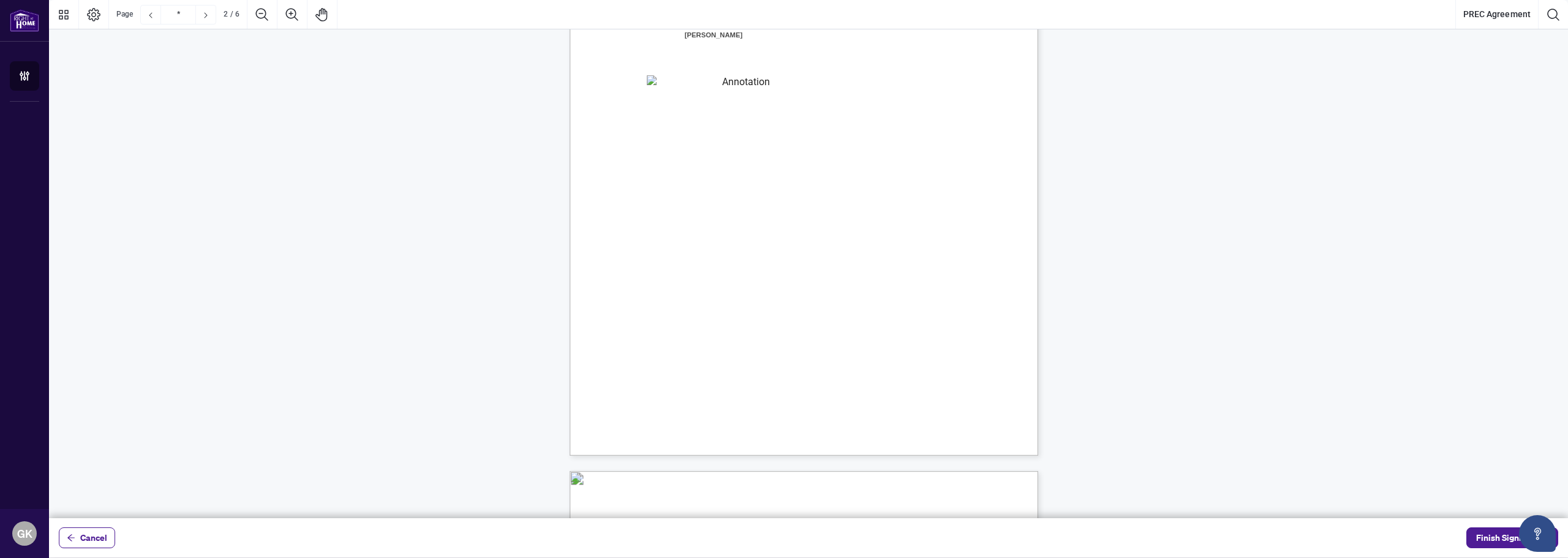
type input "*"
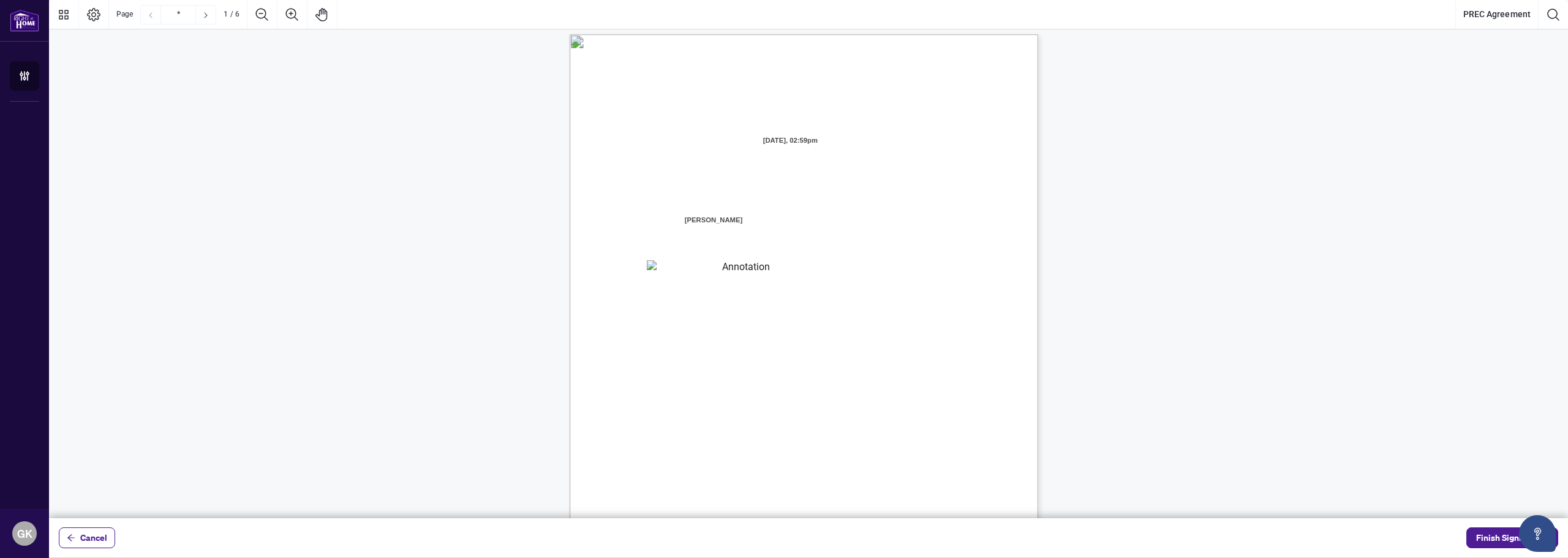
scroll to position [0, 0]
click at [711, 284] on textarea "01JYSHWGE2P9GYV7QQMQH71JH2" at bounding box center [741, 277] width 189 height 18
click at [716, 280] on textarea "01JYSHWGE2P9GYV7QQMQH71JH2" at bounding box center [741, 277] width 189 height 18
click at [716, 281] on textarea "01JYSHWGE2P9GYV7QQMQH71JH2" at bounding box center [741, 277] width 189 height 18
click at [1489, 538] on span "Finish Signing" at bounding box center [1503, 538] width 55 height 20
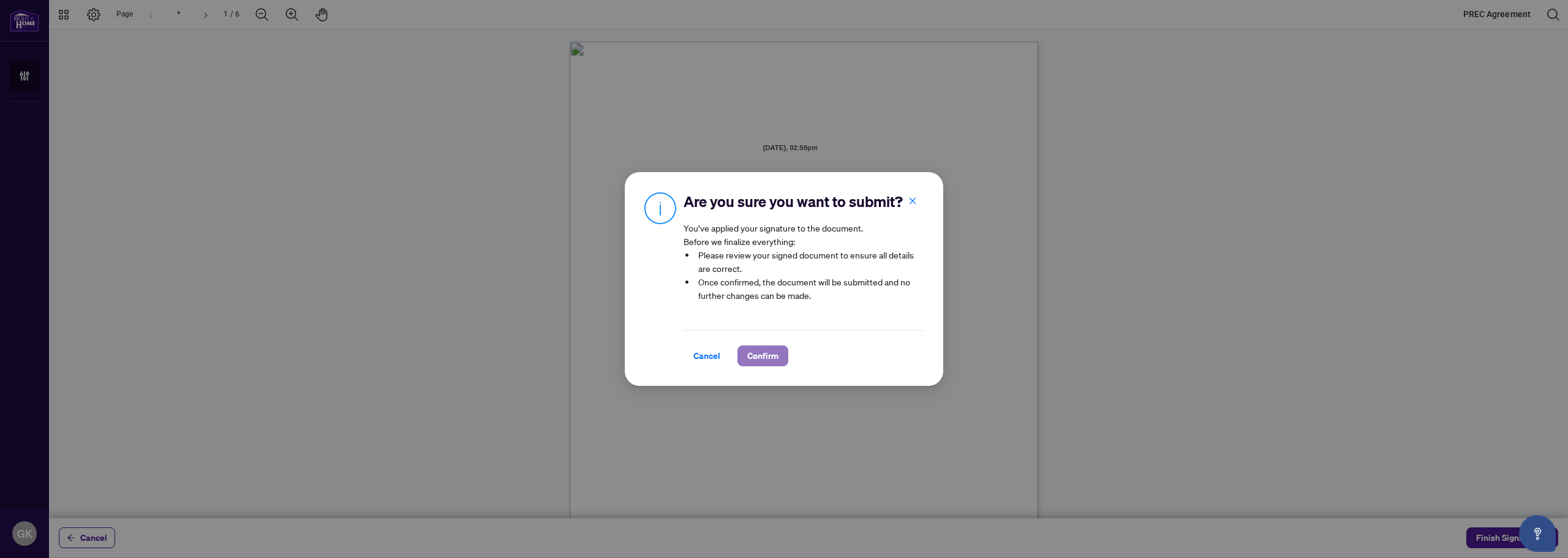
click at [756, 362] on span "Confirm" at bounding box center [762, 356] width 32 height 20
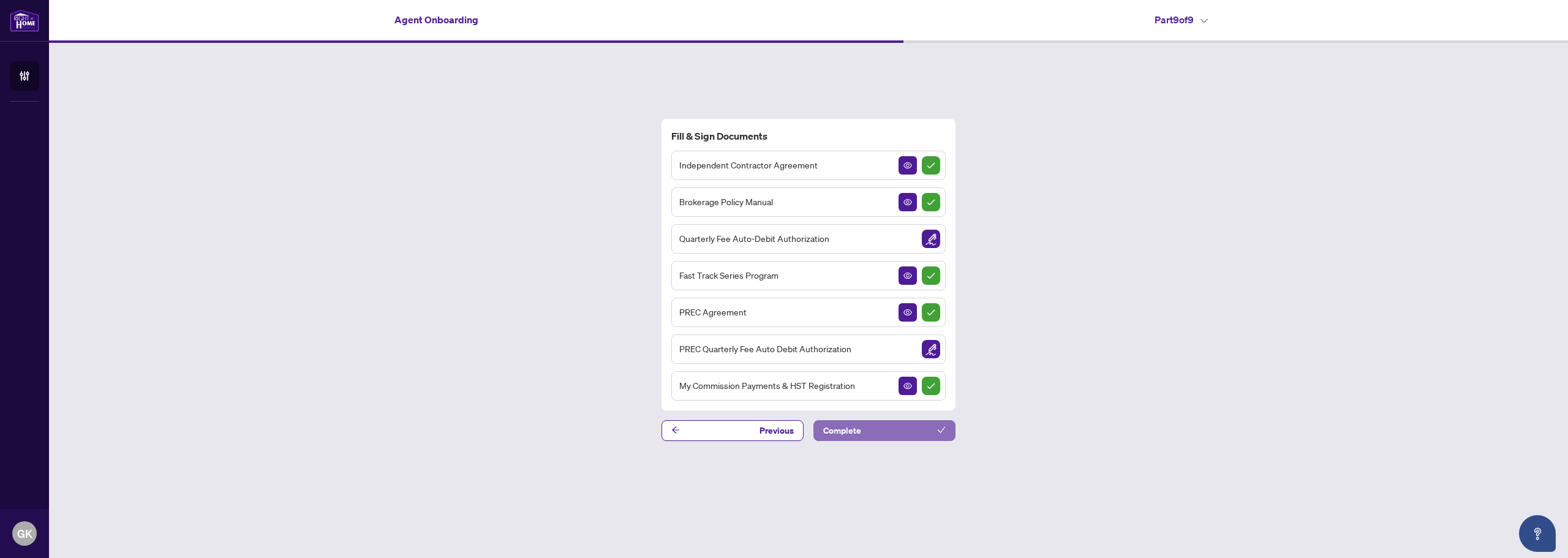
click at [900, 425] on button "Complete" at bounding box center [885, 431] width 142 height 21
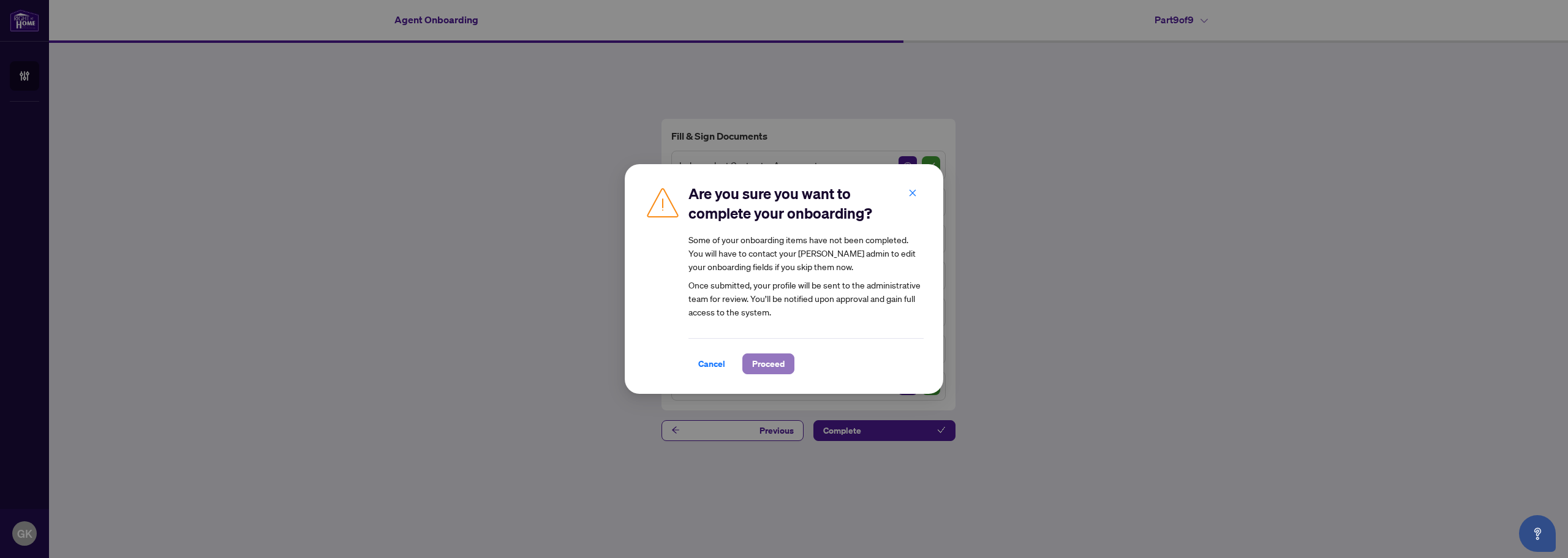
click at [775, 366] on span "Proceed" at bounding box center [768, 363] width 32 height 20
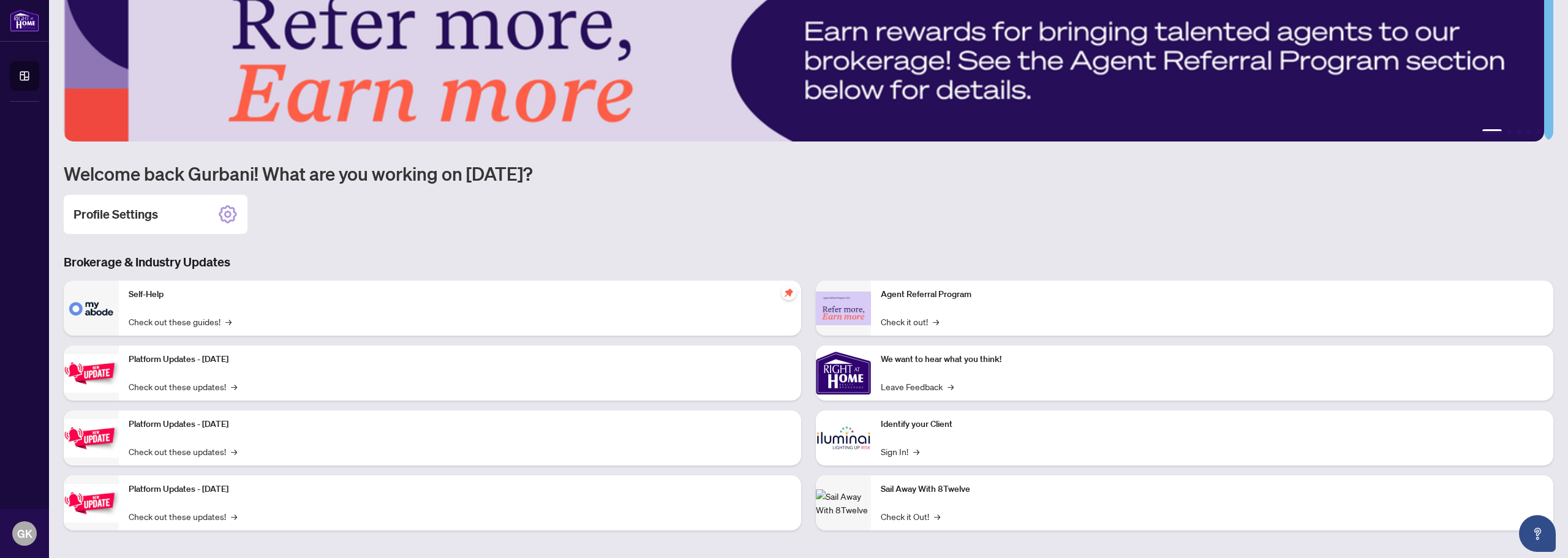
scroll to position [79, 0]
